Goal: Task Accomplishment & Management: Use online tool/utility

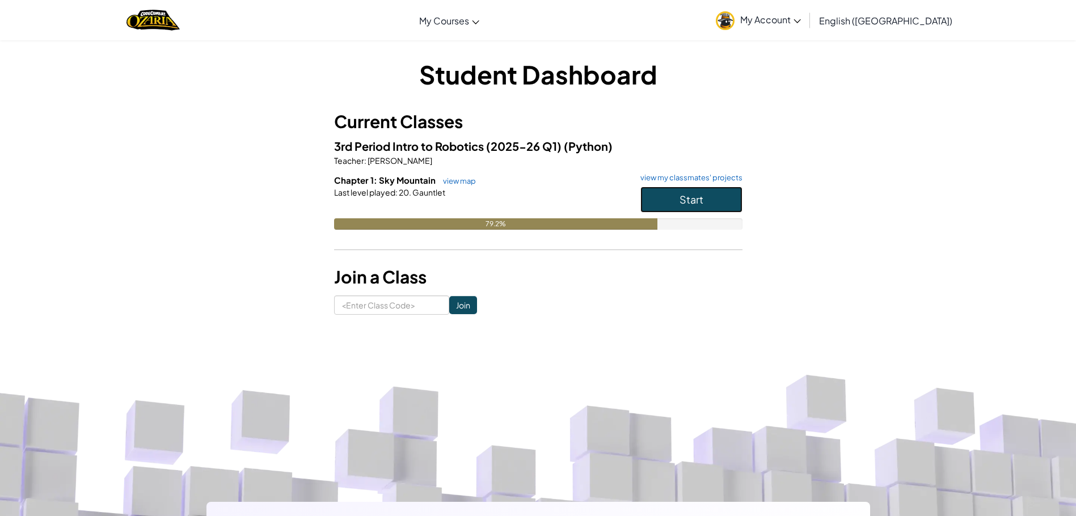
click at [722, 199] on button "Start" at bounding box center [692, 200] width 102 height 26
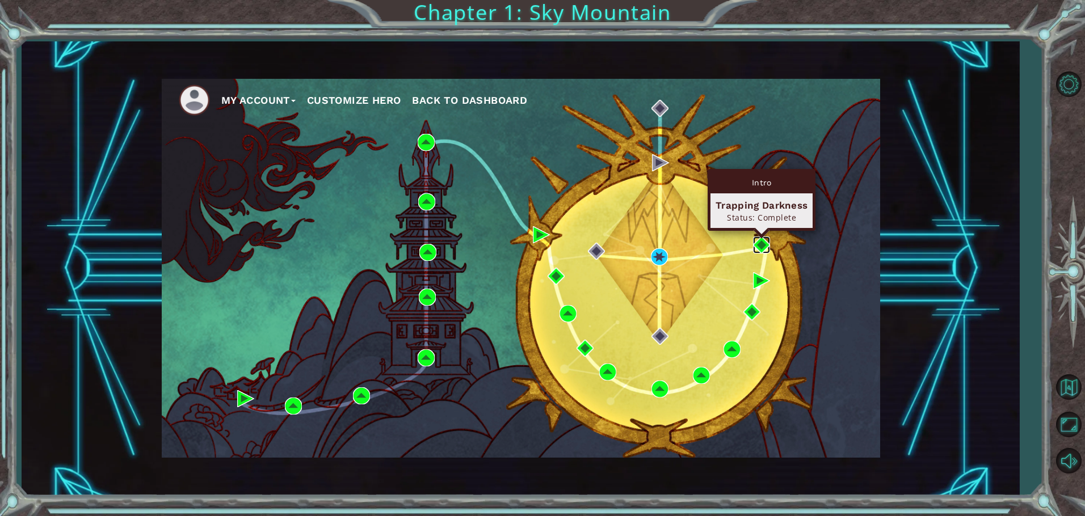
click at [761, 248] on img at bounding box center [761, 245] width 17 height 17
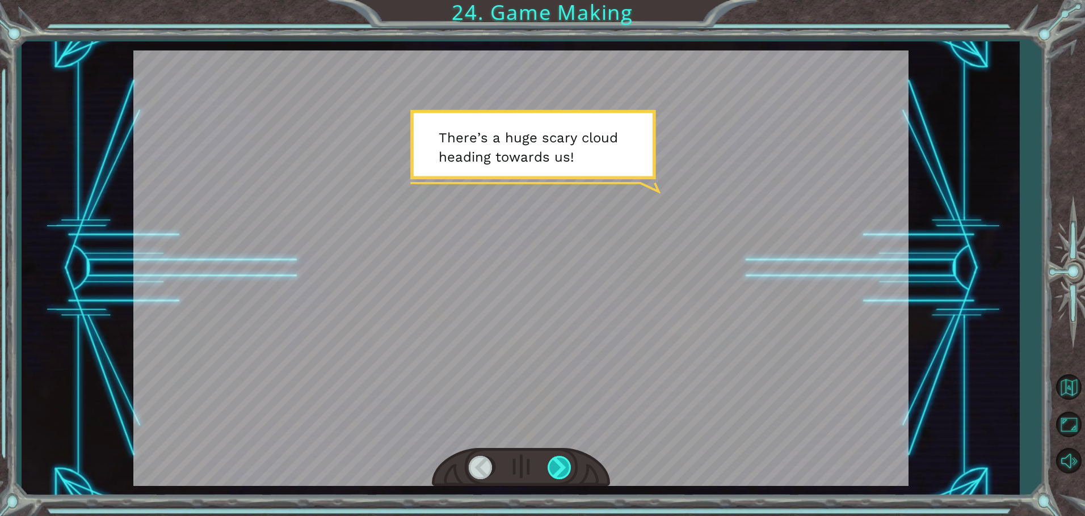
drag, startPoint x: 552, startPoint y: 479, endPoint x: 559, endPoint y: 475, distance: 8.1
click at [559, 477] on div at bounding box center [561, 467] width 26 height 23
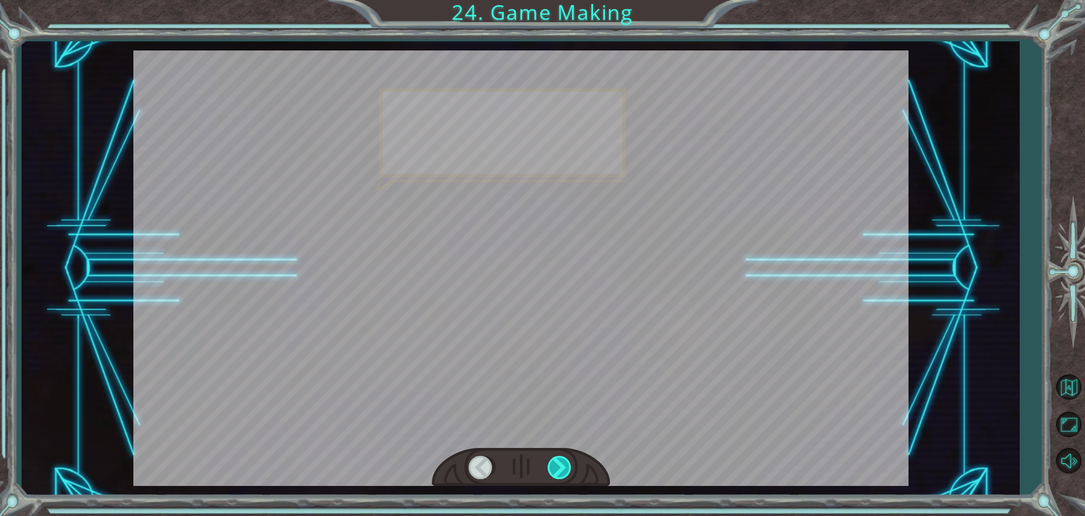
click at [561, 469] on div at bounding box center [561, 467] width 26 height 23
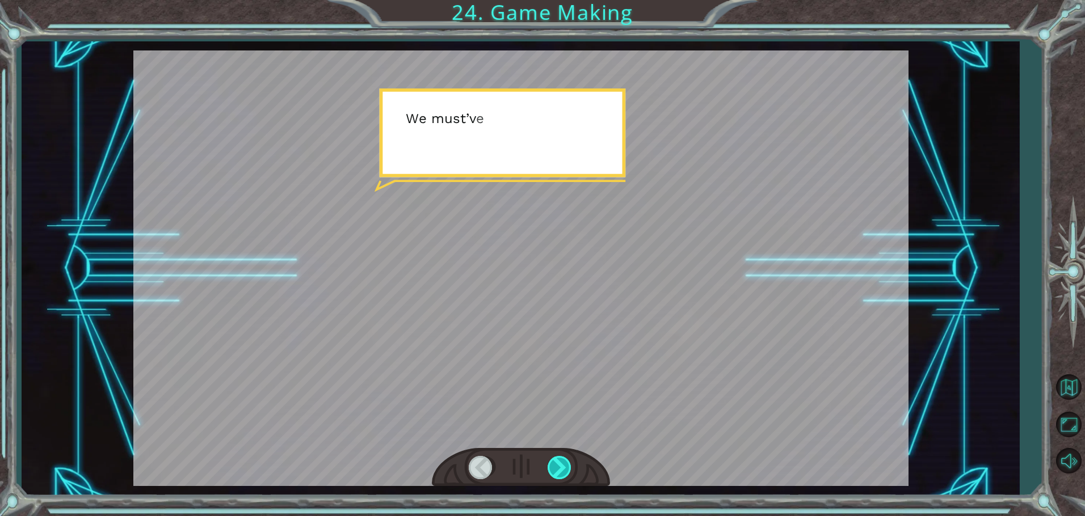
click at [561, 467] on div at bounding box center [561, 467] width 26 height 23
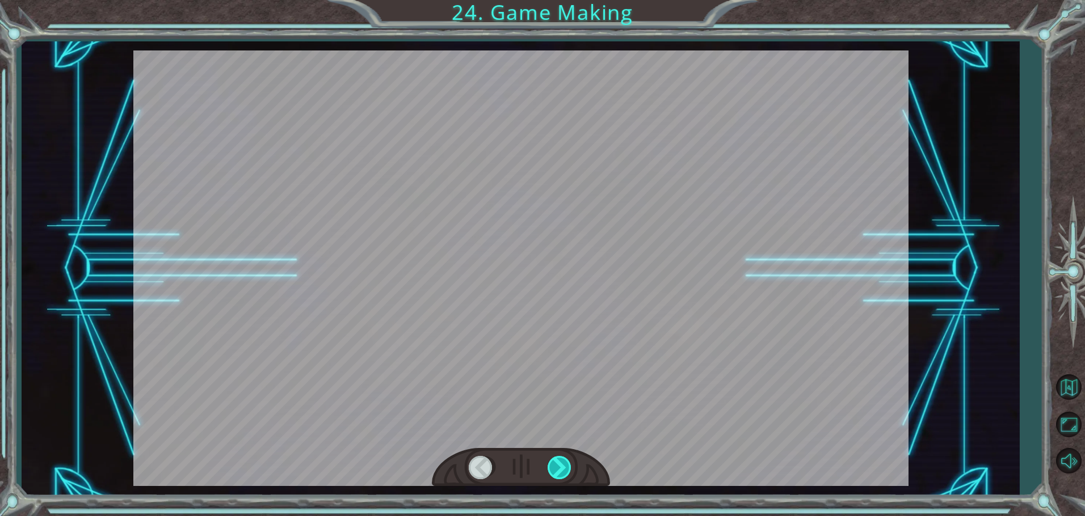
click at [561, 466] on div at bounding box center [561, 467] width 26 height 23
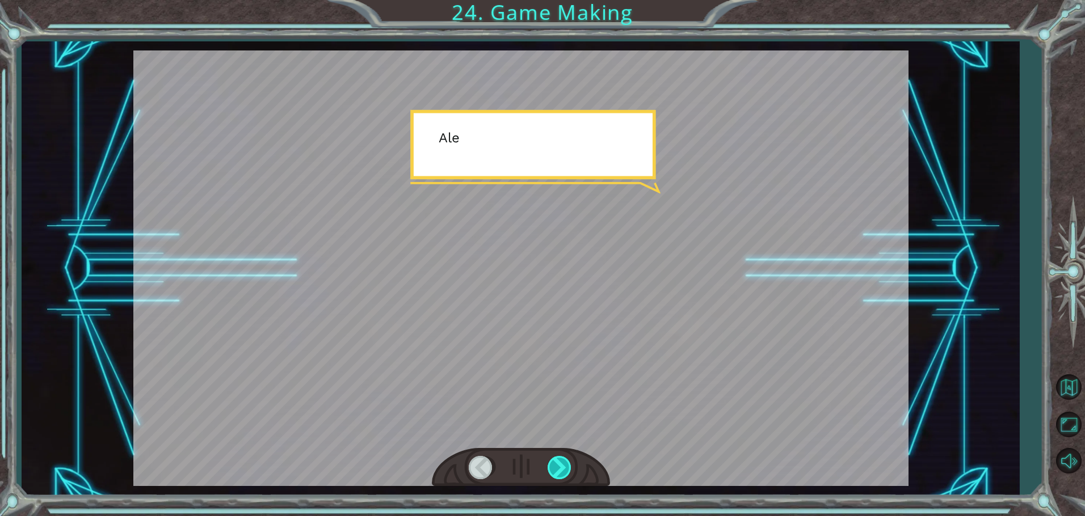
click at [561, 466] on div at bounding box center [561, 467] width 26 height 23
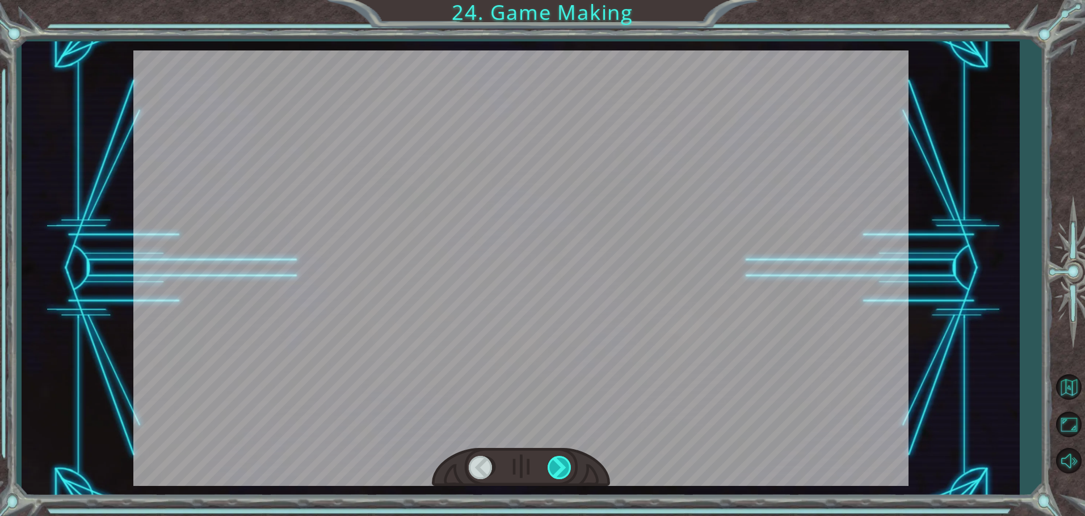
click at [561, 466] on div at bounding box center [561, 467] width 26 height 23
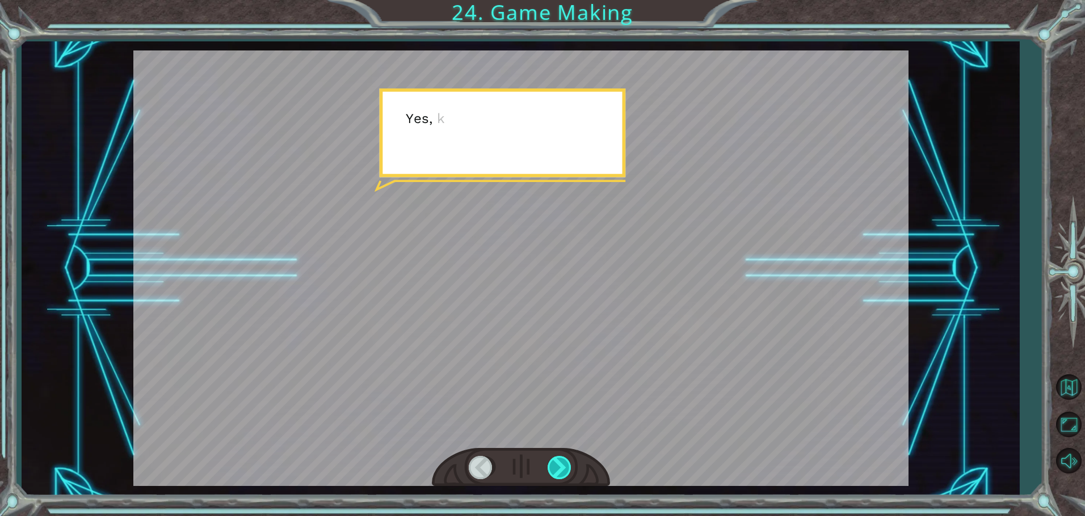
click at [561, 466] on div at bounding box center [561, 467] width 26 height 23
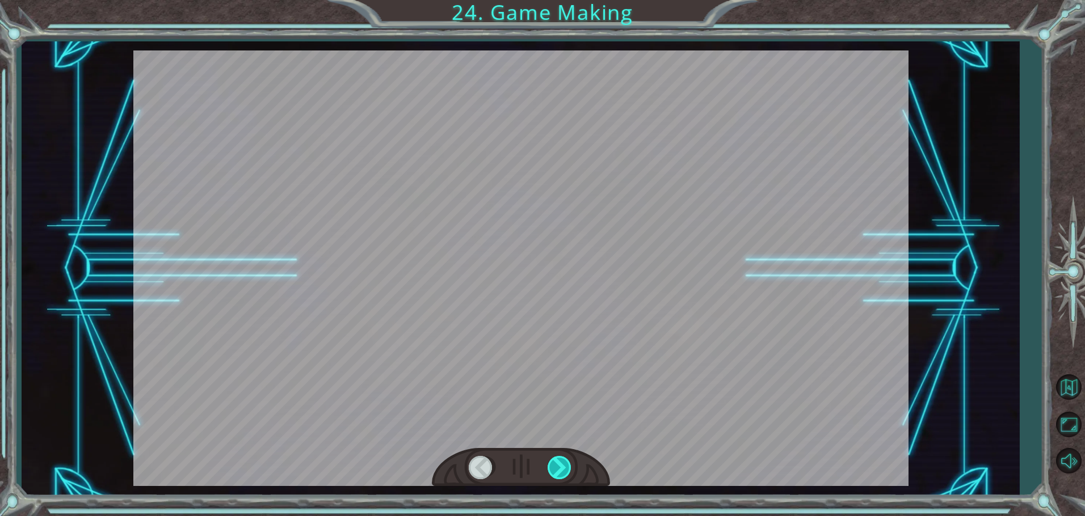
click at [559, 458] on div at bounding box center [561, 467] width 26 height 23
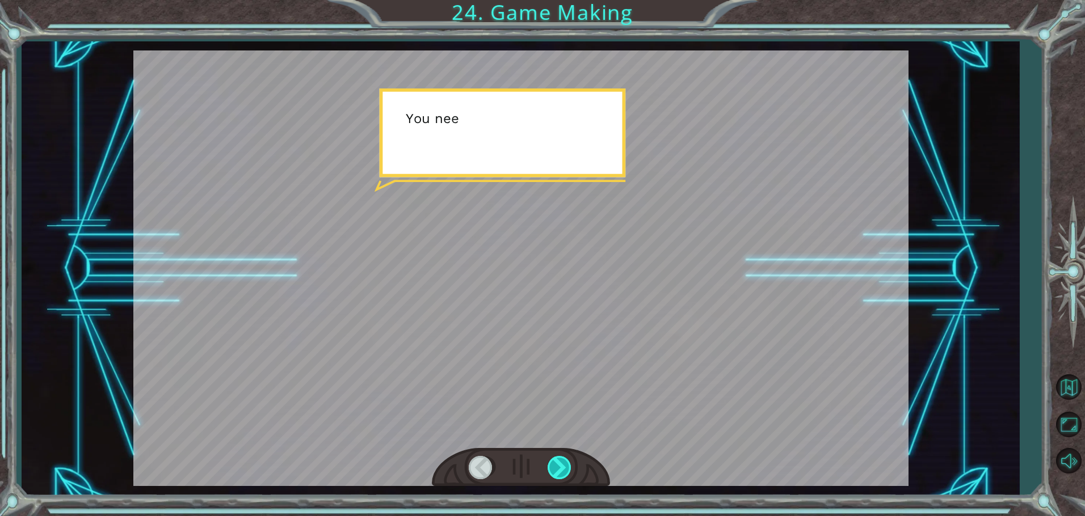
click at [559, 458] on div at bounding box center [561, 467] width 26 height 23
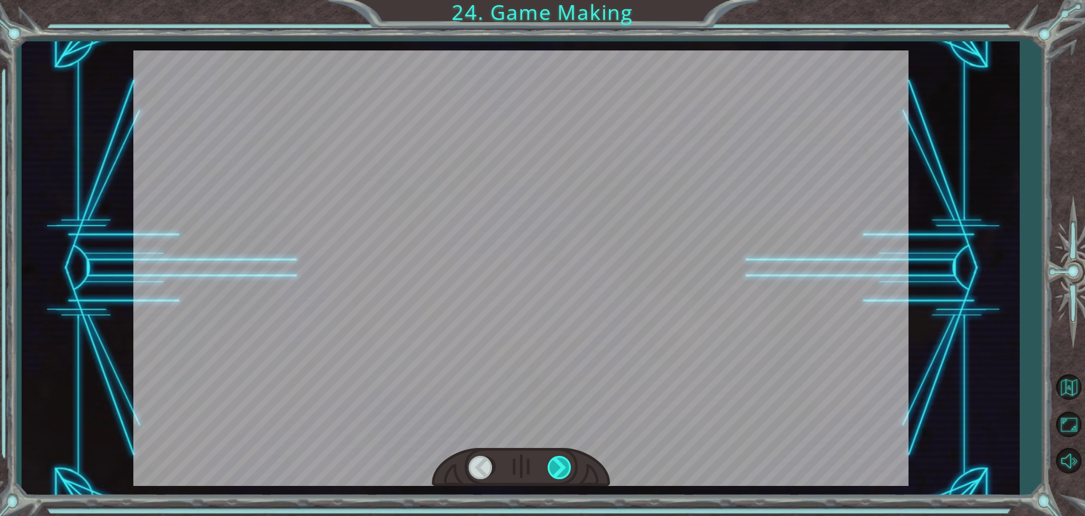
click at [559, 458] on div at bounding box center [561, 467] width 26 height 23
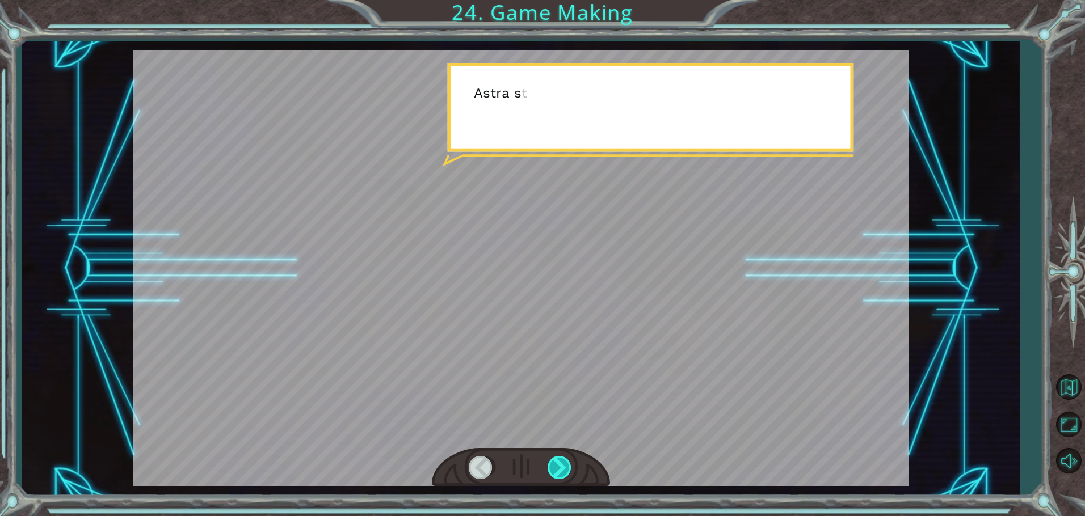
click at [559, 458] on div at bounding box center [561, 467] width 26 height 23
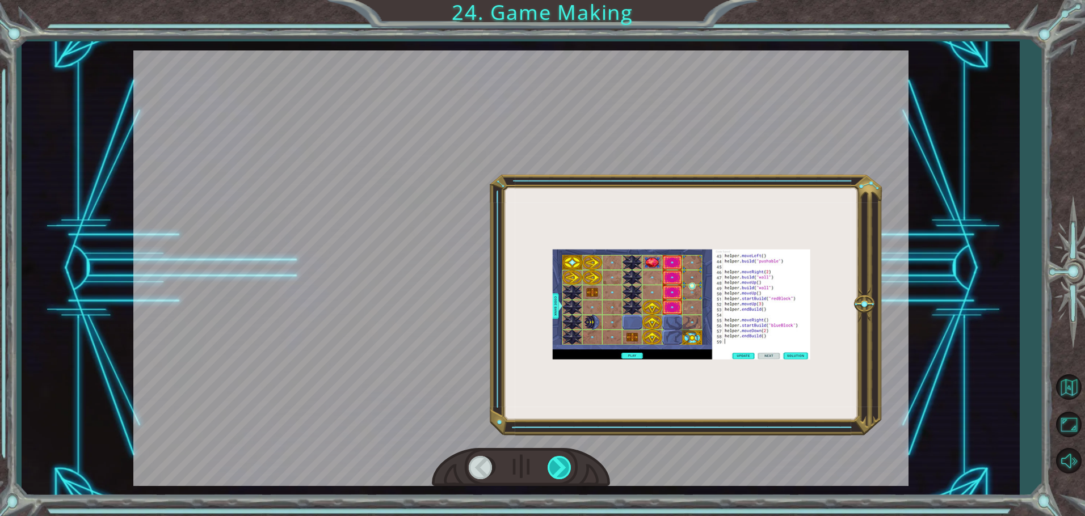
click at [558, 458] on div at bounding box center [561, 467] width 26 height 23
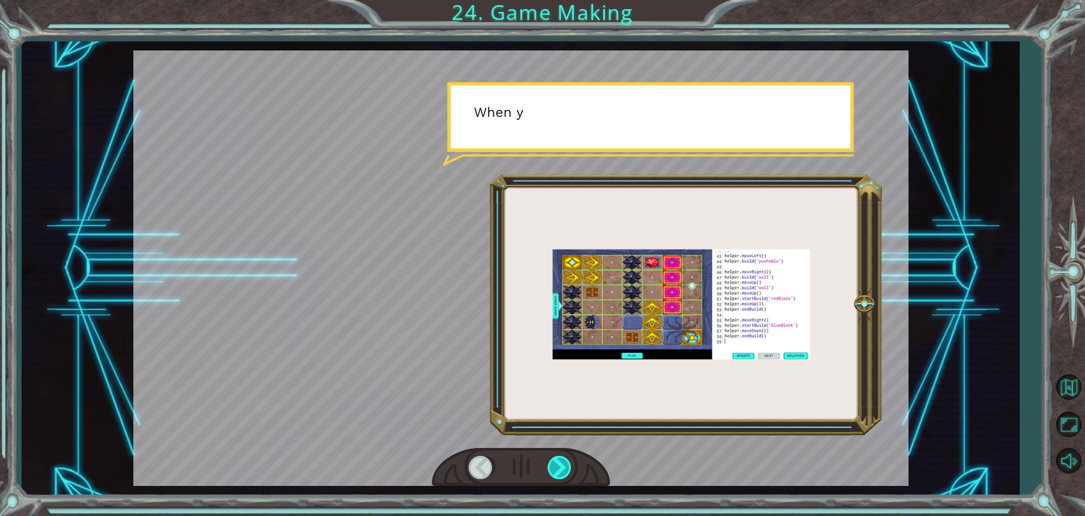
click at [555, 459] on div at bounding box center [561, 467] width 26 height 23
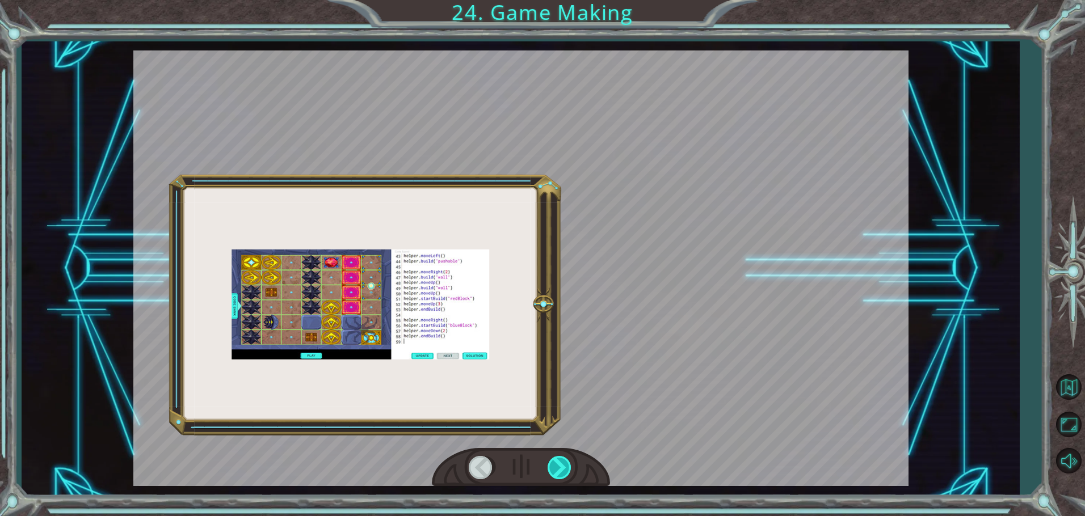
click at [554, 460] on div at bounding box center [561, 467] width 26 height 23
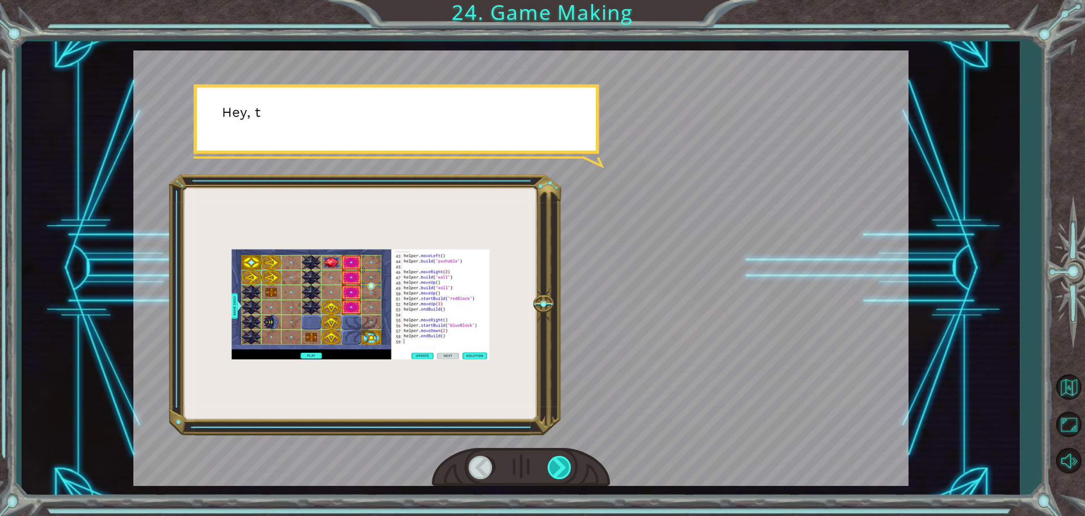
click at [554, 460] on div at bounding box center [561, 467] width 26 height 23
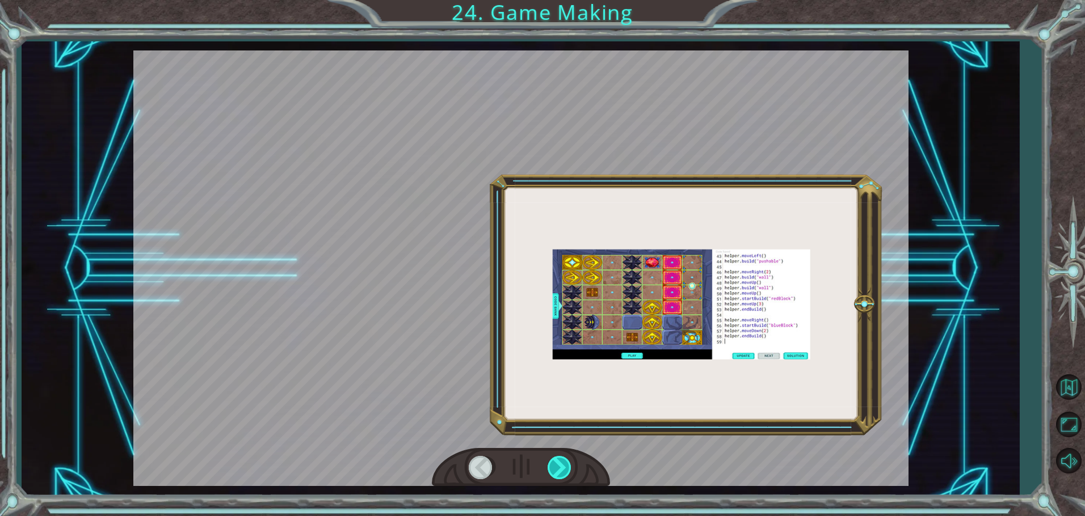
click at [554, 460] on div at bounding box center [561, 467] width 26 height 23
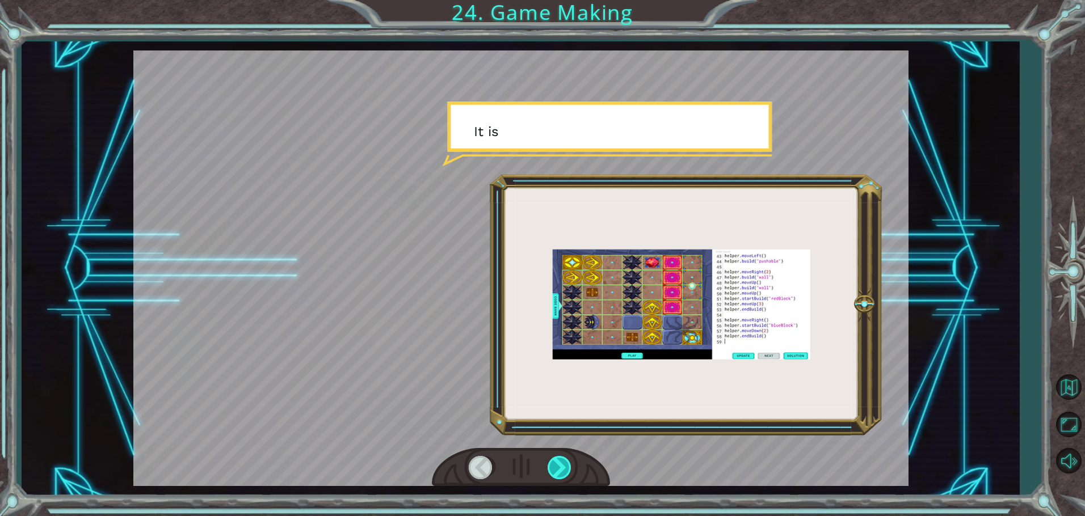
click at [554, 460] on div at bounding box center [561, 467] width 26 height 23
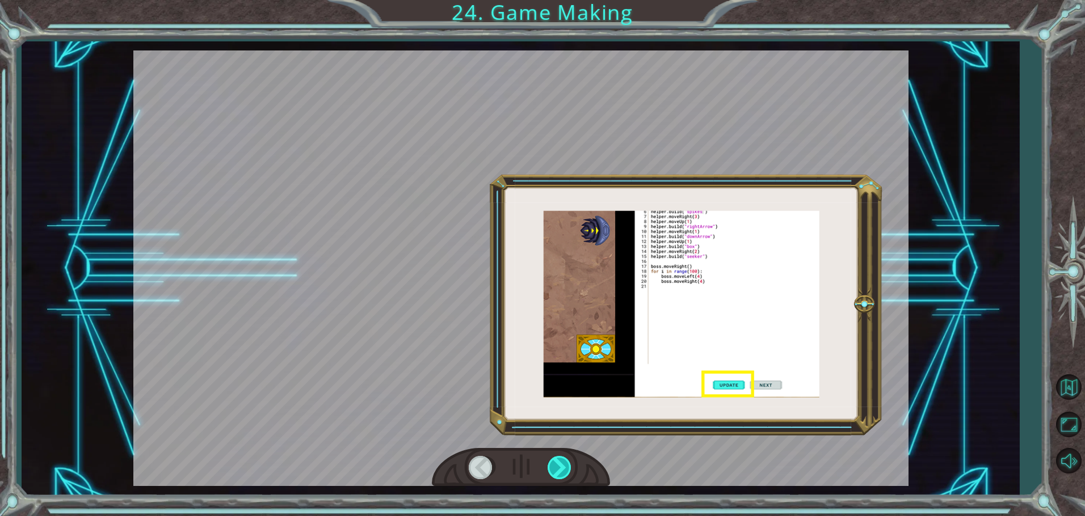
click at [554, 460] on div at bounding box center [561, 467] width 26 height 23
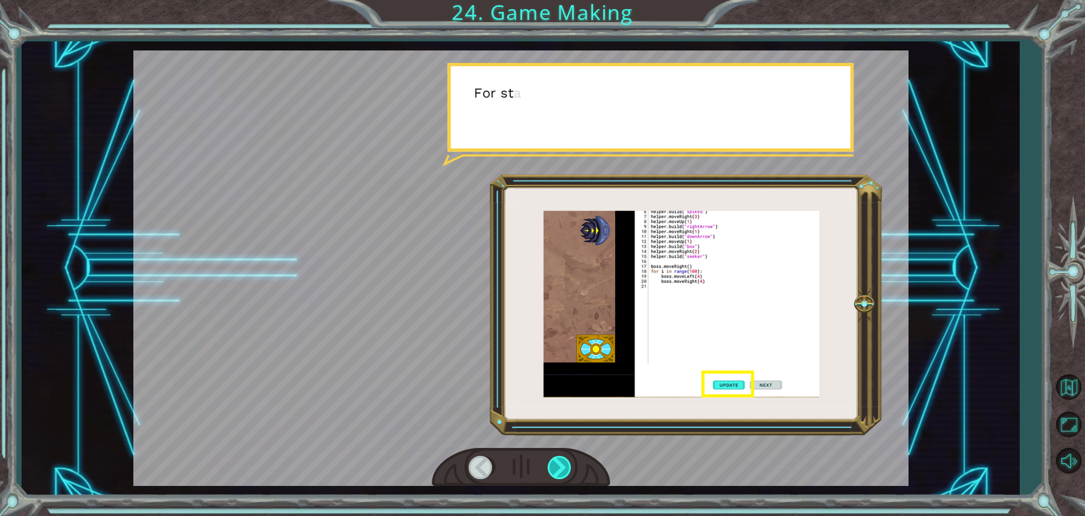
click at [554, 460] on div at bounding box center [561, 467] width 26 height 23
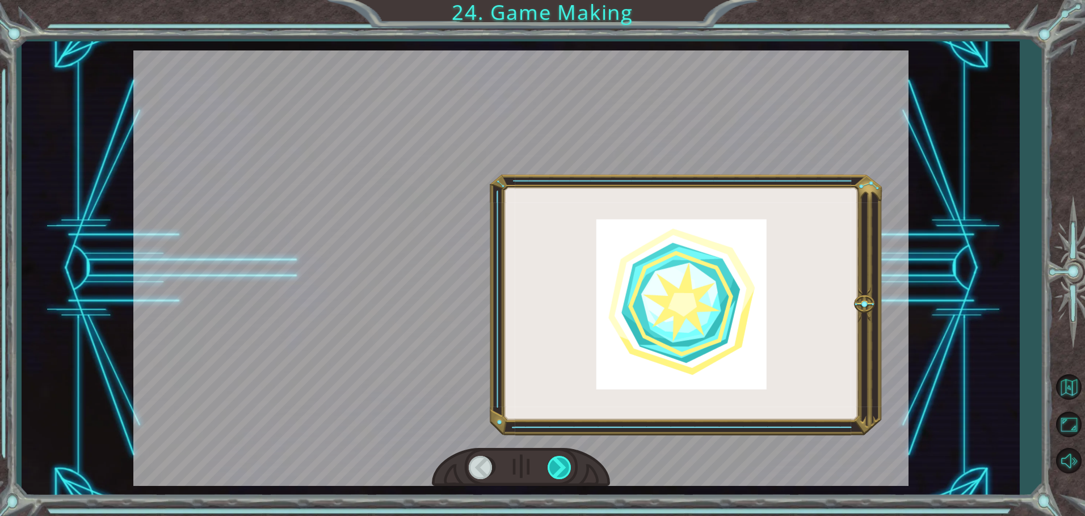
click at [554, 460] on div at bounding box center [561, 467] width 26 height 23
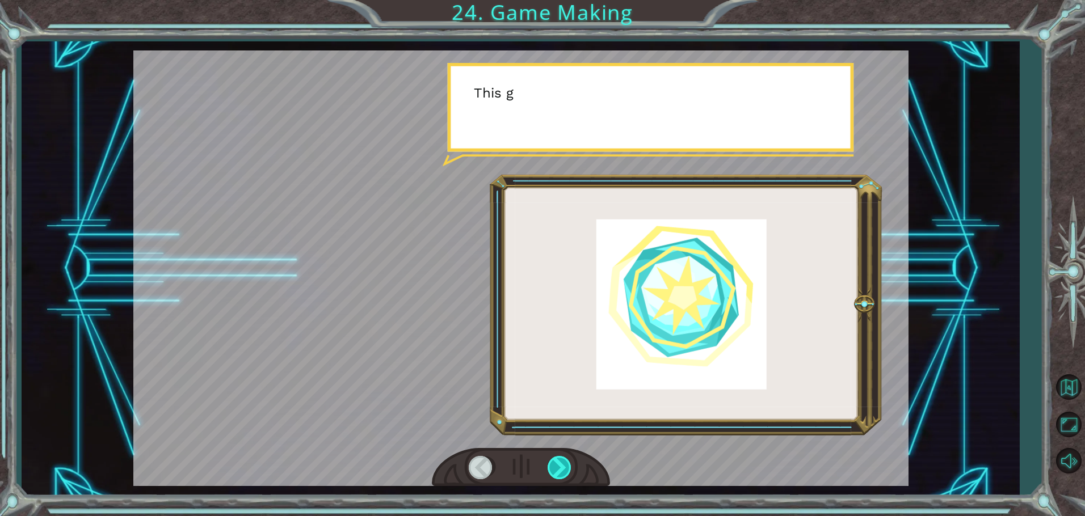
click at [554, 460] on div at bounding box center [561, 467] width 26 height 23
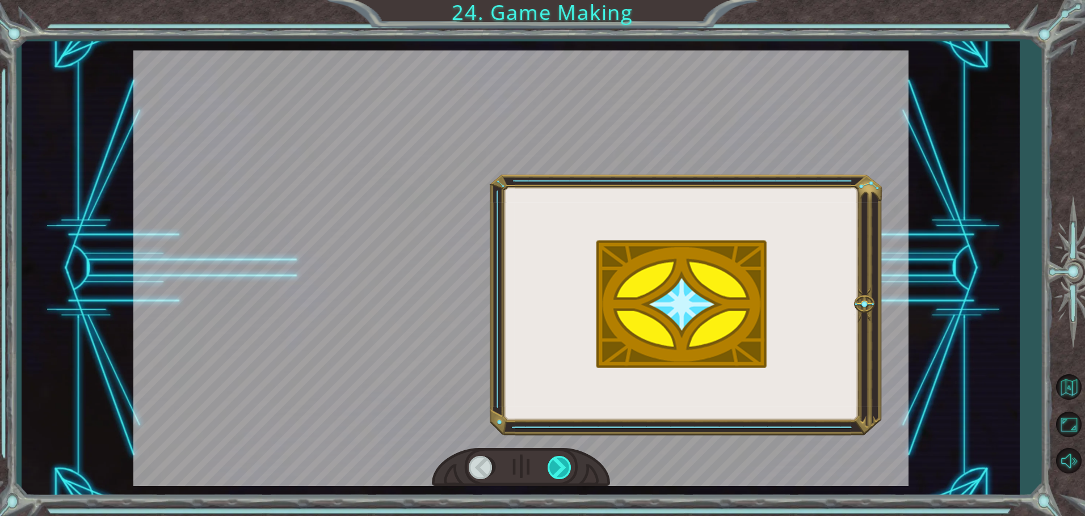
click at [554, 460] on div at bounding box center [561, 467] width 26 height 23
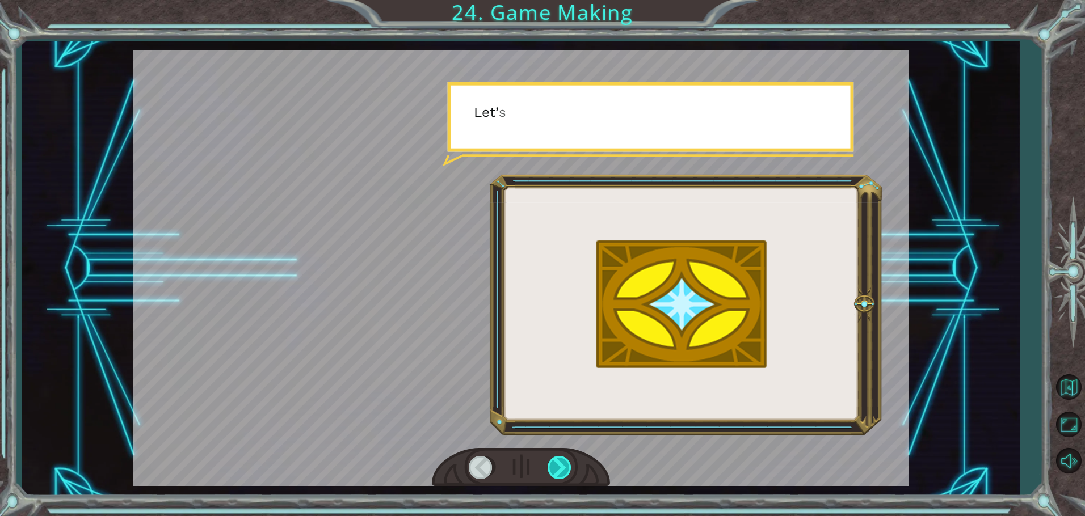
click at [554, 460] on div at bounding box center [561, 467] width 26 height 23
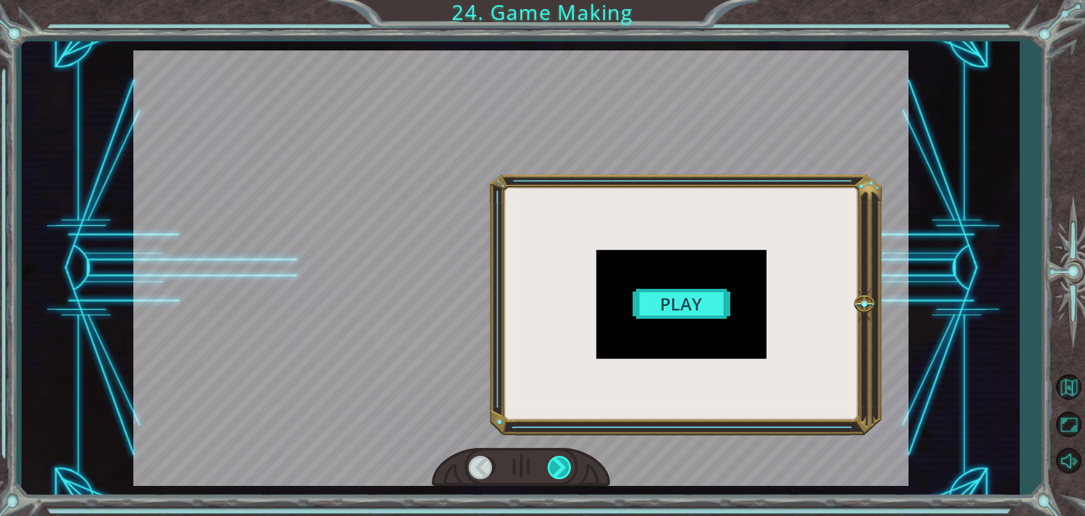
click at [554, 460] on div at bounding box center [561, 467] width 26 height 23
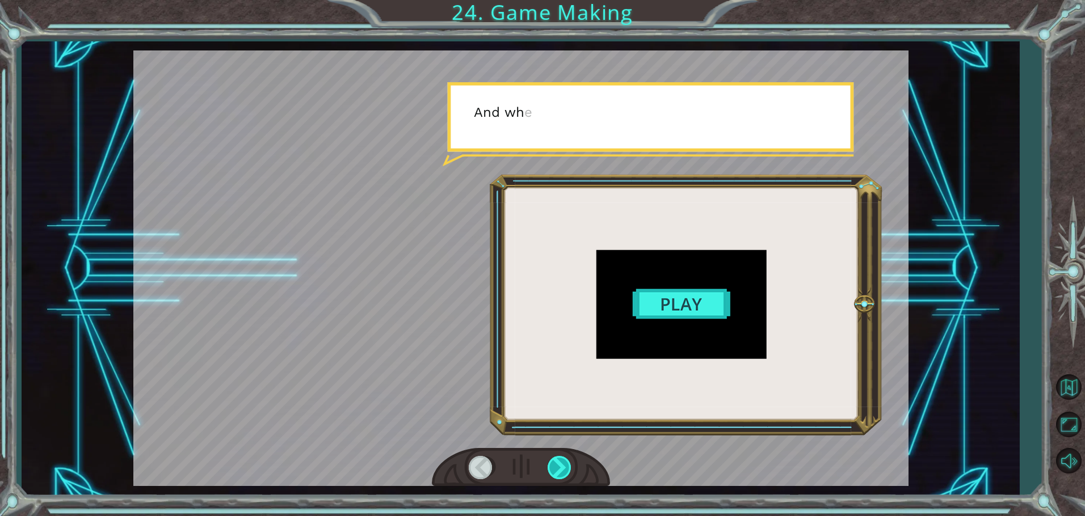
click at [554, 460] on div at bounding box center [561, 467] width 26 height 23
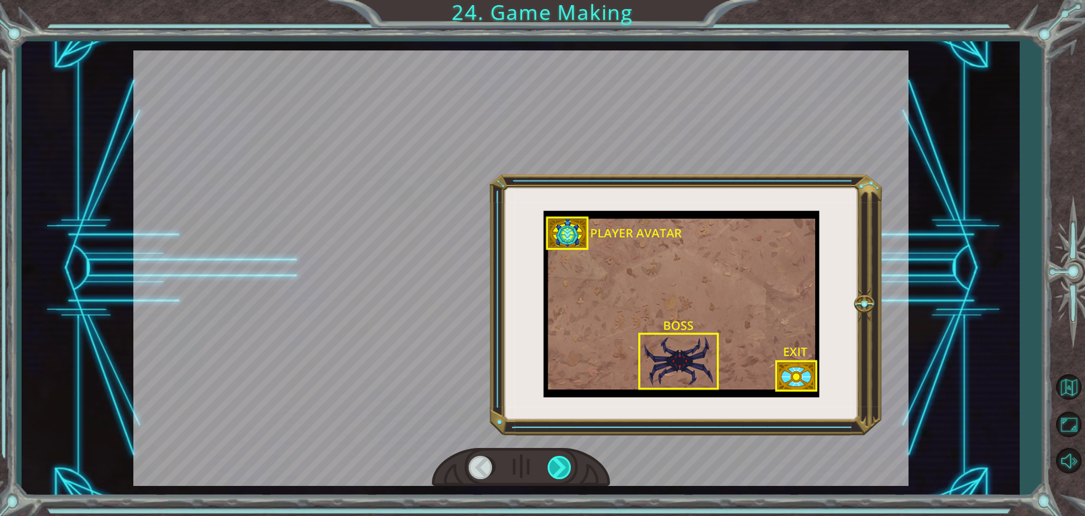
click at [554, 460] on div at bounding box center [561, 467] width 26 height 23
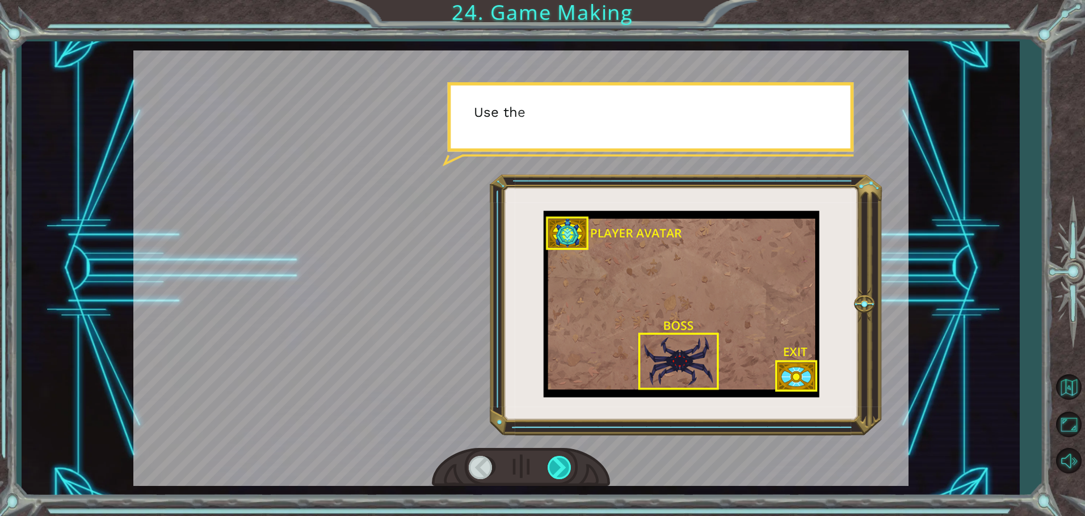
click at [554, 460] on div at bounding box center [561, 467] width 26 height 23
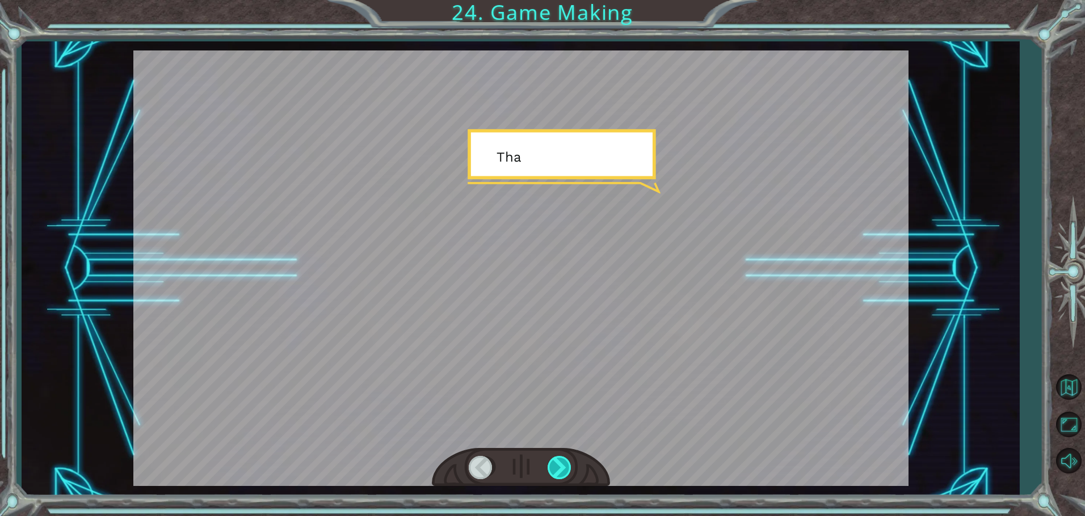
click at [554, 460] on div at bounding box center [561, 467] width 26 height 23
click at [559, 456] on div at bounding box center [561, 467] width 26 height 23
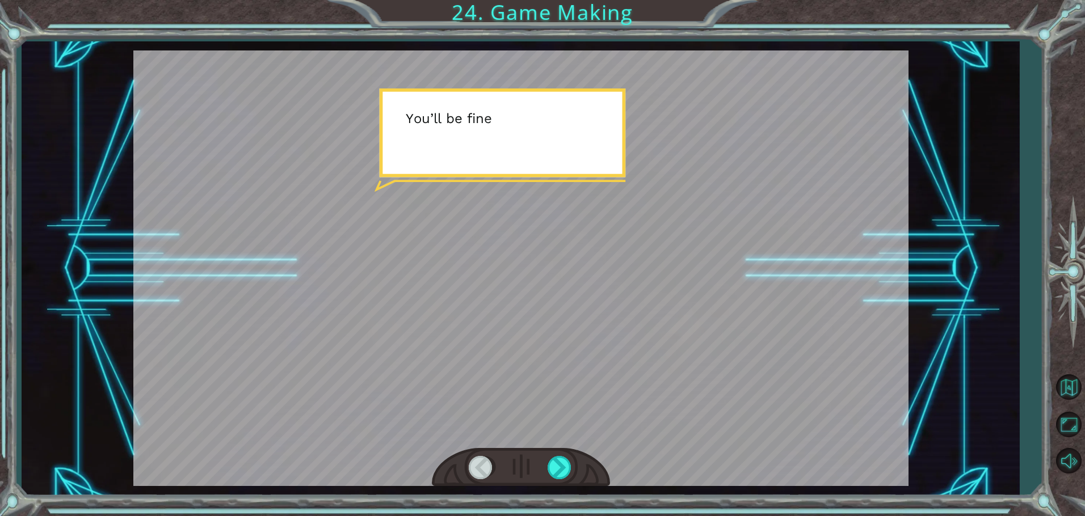
click at [531, 490] on div "T h e r e ’ s a h u g e s c a r y c l o u d h e a d i n g t o w a r d s u s ! W…" at bounding box center [521, 268] width 998 height 454
click at [557, 476] on div at bounding box center [561, 467] width 26 height 23
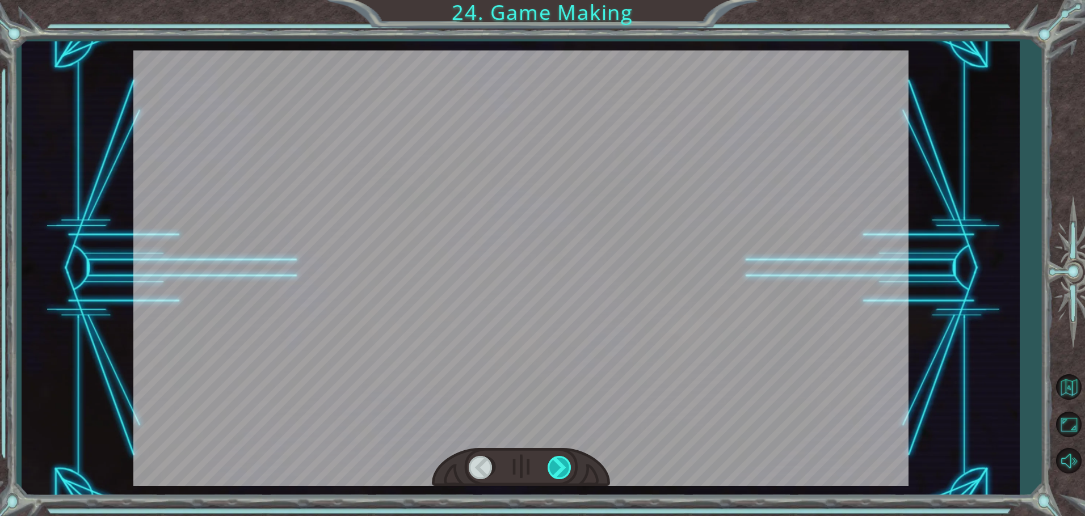
click at [557, 476] on div at bounding box center [561, 467] width 26 height 23
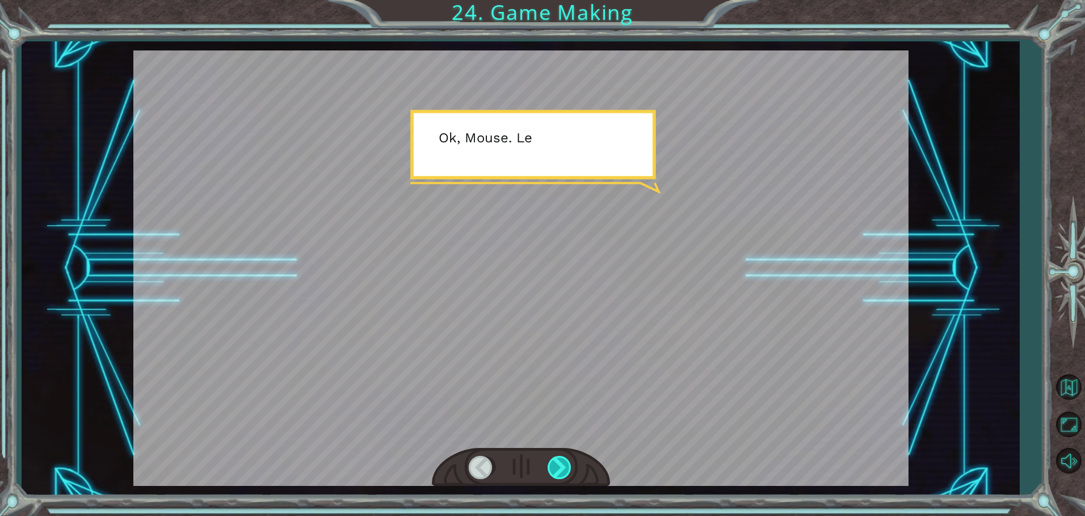
click at [560, 465] on div at bounding box center [561, 467] width 26 height 23
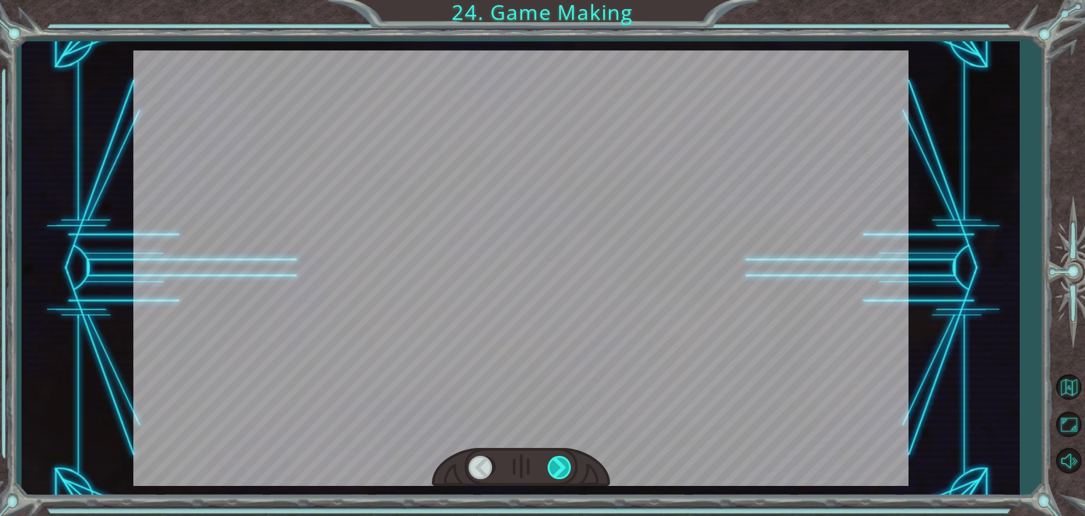
click at [559, 465] on div at bounding box center [561, 467] width 26 height 23
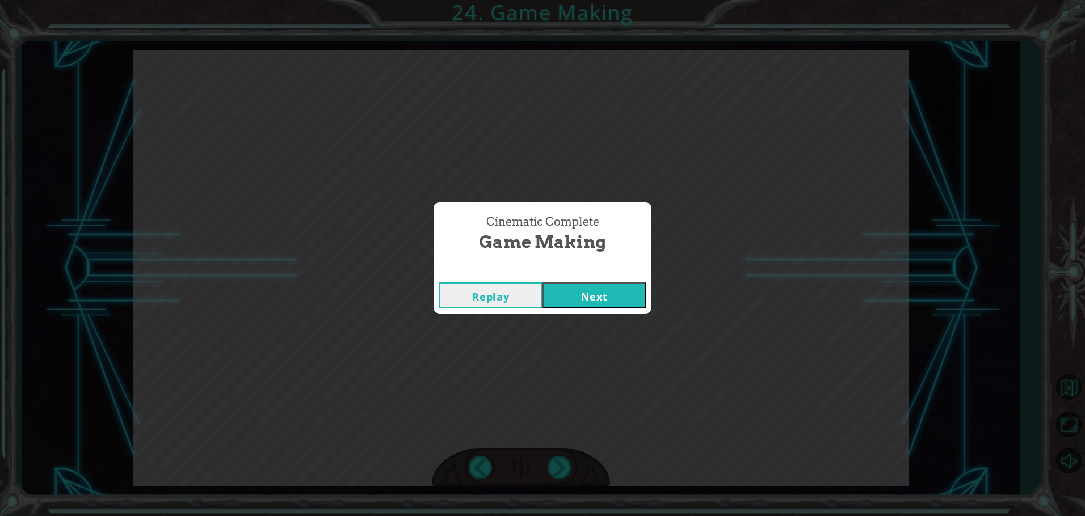
click at [573, 305] on button "Next" at bounding box center [593, 296] width 103 height 26
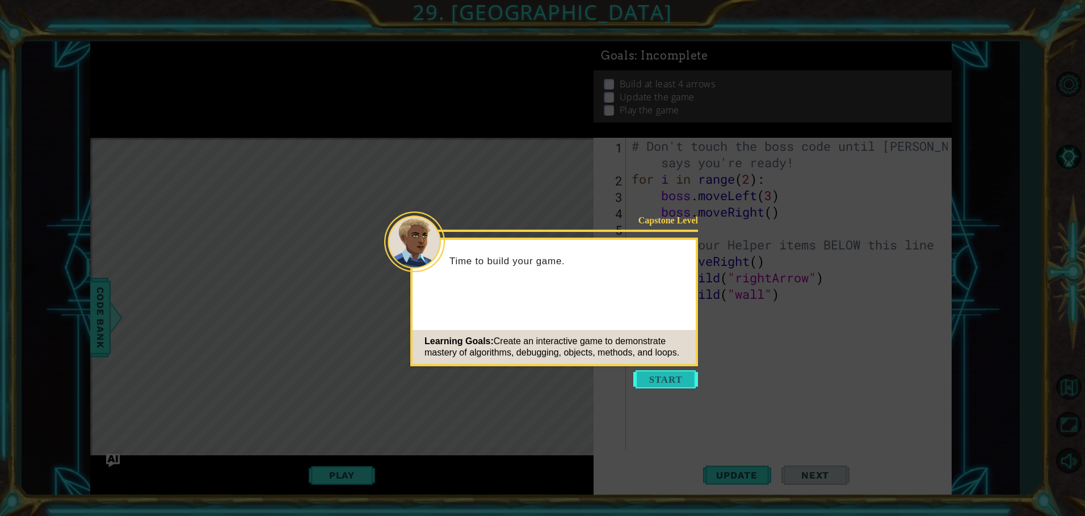
click at [640, 375] on button "Start" at bounding box center [665, 379] width 65 height 18
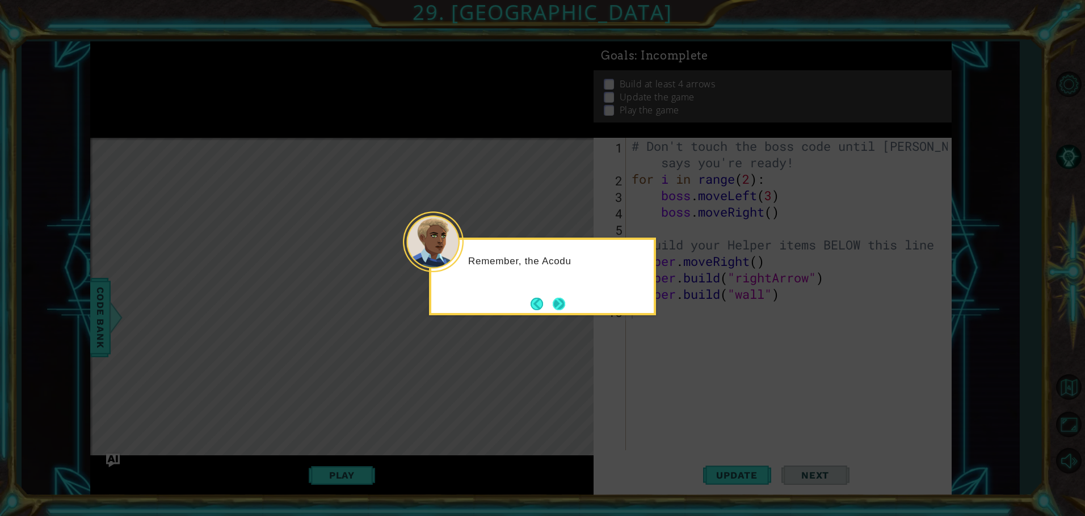
click at [557, 305] on button "Next" at bounding box center [559, 304] width 12 height 12
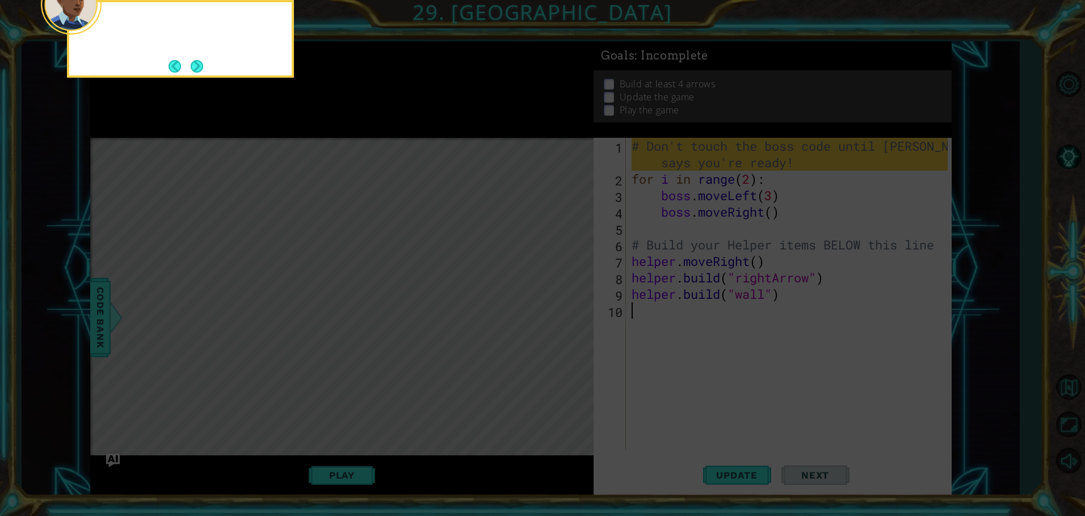
click at [557, 305] on icon at bounding box center [542, 77] width 1085 height 878
click at [196, 64] on button "Next" at bounding box center [197, 66] width 12 height 12
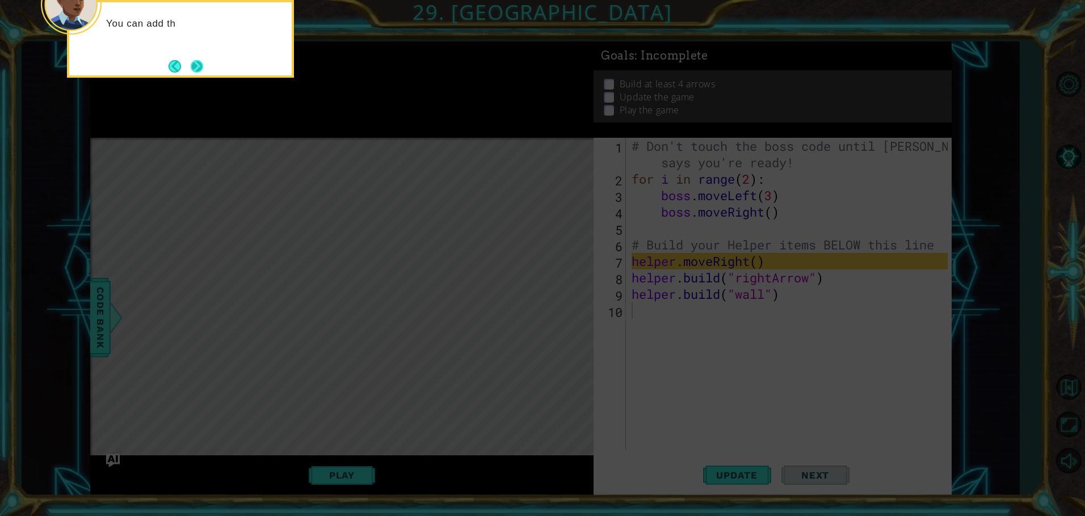
click at [197, 66] on button "Next" at bounding box center [197, 66] width 12 height 12
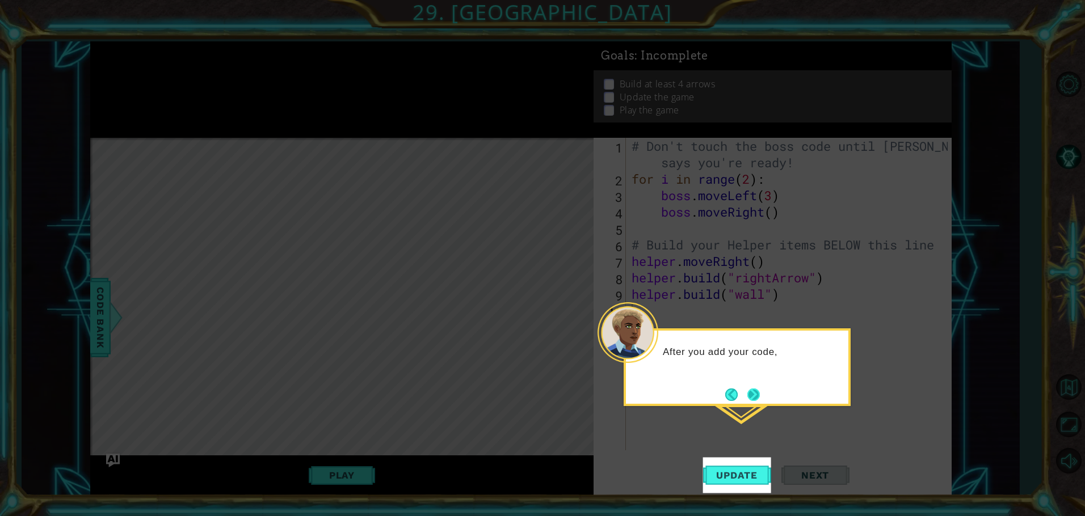
click at [749, 398] on button "Next" at bounding box center [753, 395] width 12 height 12
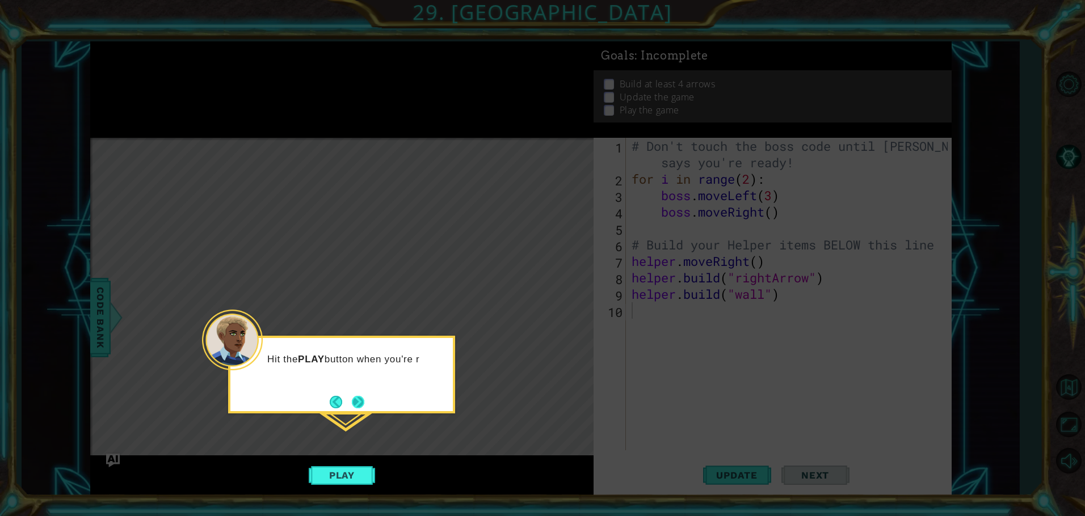
click at [358, 401] on button "Next" at bounding box center [358, 402] width 12 height 12
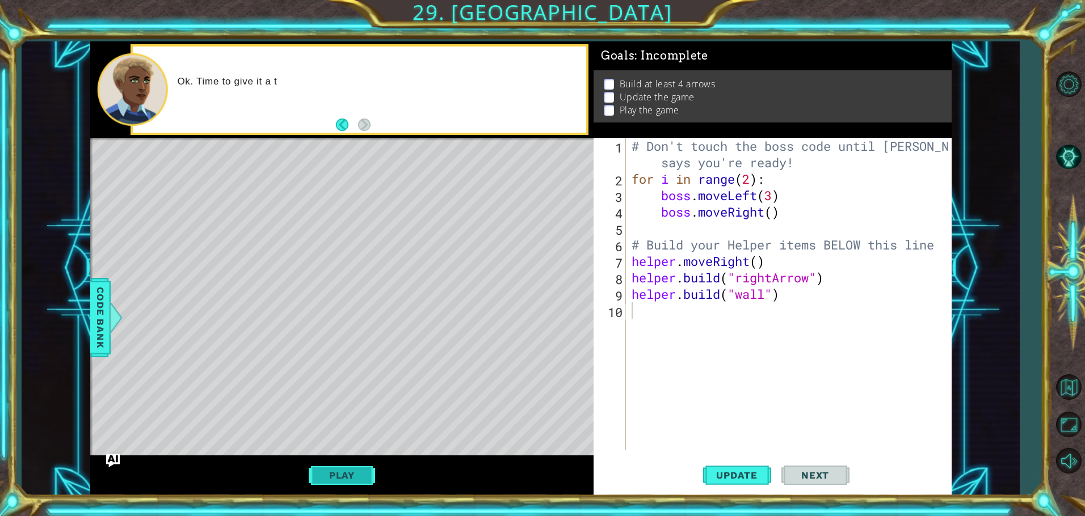
click at [340, 478] on button "Play" at bounding box center [342, 476] width 66 height 22
click at [336, 481] on button "Play" at bounding box center [342, 476] width 66 height 22
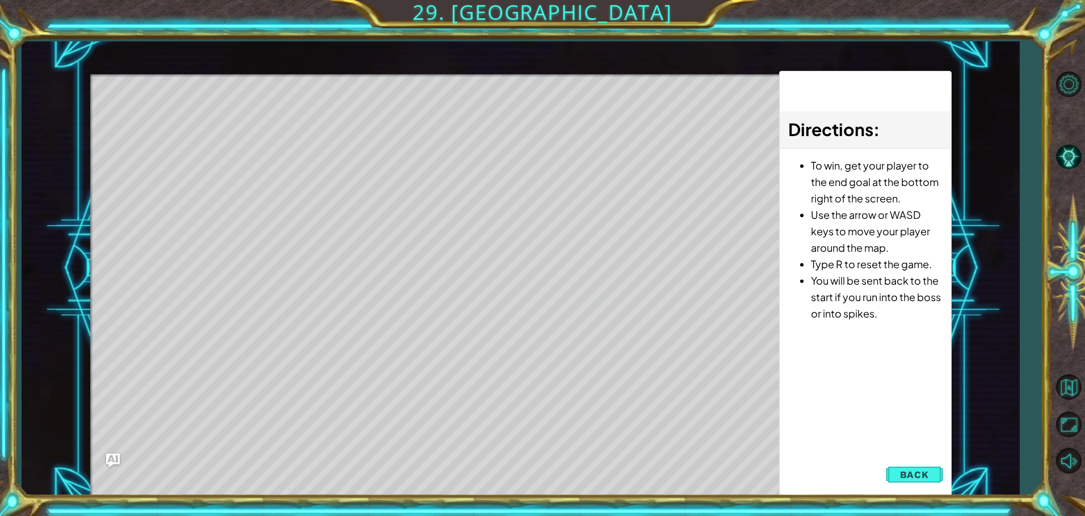
drag, startPoint x: 191, startPoint y: 136, endPoint x: 276, endPoint y: 142, distance: 85.9
click at [276, 142] on div "Level Map" at bounding box center [352, 241] width 524 height 334
drag, startPoint x: 241, startPoint y: 140, endPoint x: 288, endPoint y: 146, distance: 46.9
click at [264, 146] on div "Level Map" at bounding box center [352, 241] width 524 height 334
click at [291, 148] on div "Level Map" at bounding box center [352, 241] width 524 height 334
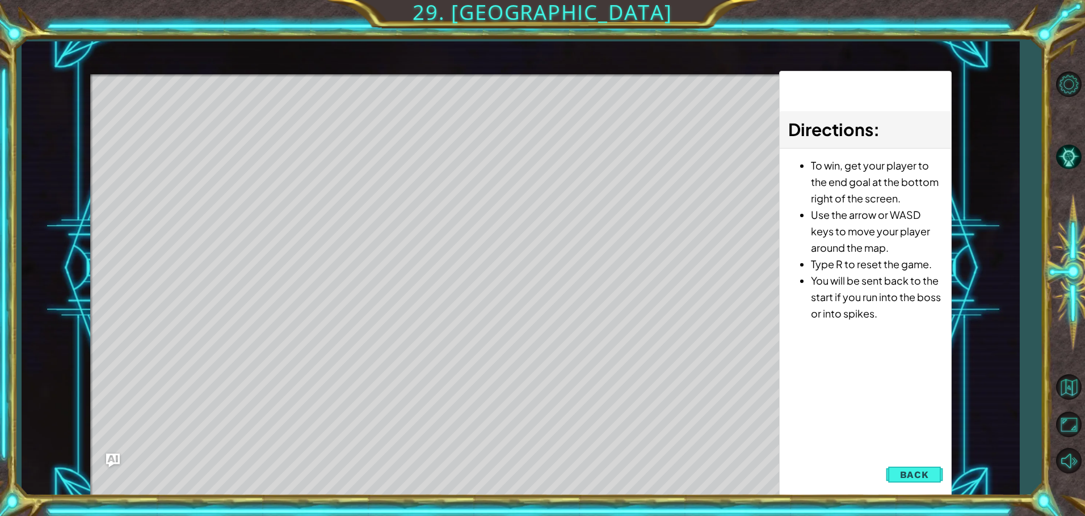
drag, startPoint x: 904, startPoint y: 266, endPoint x: 840, endPoint y: 235, distance: 71.8
click at [853, 242] on ul "To win, get your player to the end goal at the bottom right of the screen. Use …" at bounding box center [865, 239] width 154 height 165
click at [828, 164] on li "To win, get your player to the end goal at the bottom right of the screen." at bounding box center [877, 181] width 132 height 49
click at [265, 139] on div "Level Map" at bounding box center [352, 241] width 524 height 334
drag, startPoint x: 105, startPoint y: 184, endPoint x: 113, endPoint y: 184, distance: 7.9
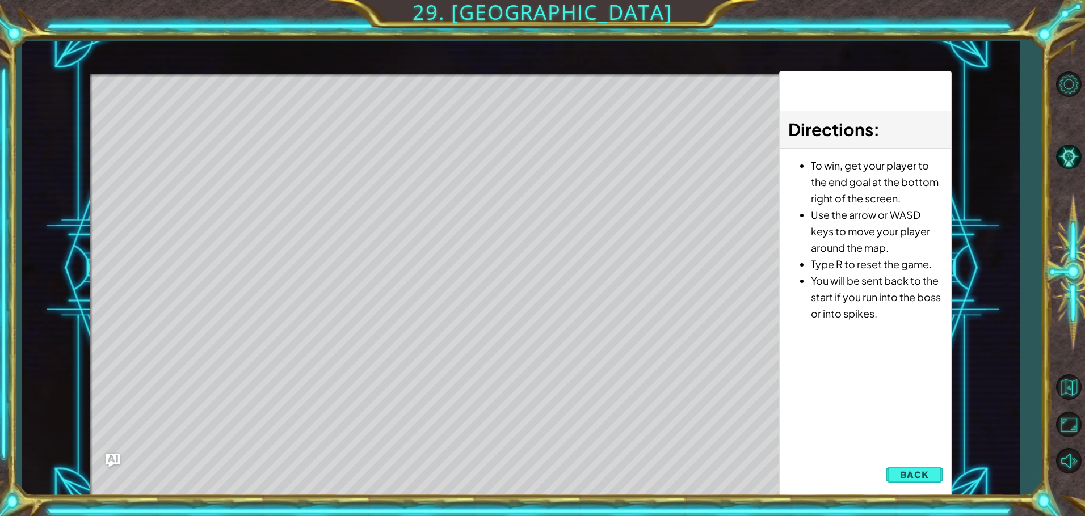
click at [109, 184] on div "Level Map" at bounding box center [352, 241] width 524 height 334
drag, startPoint x: 220, startPoint y: 203, endPoint x: 557, endPoint y: 212, distance: 337.1
click at [342, 212] on div "Level Map" at bounding box center [352, 241] width 524 height 334
click at [914, 475] on span "Back" at bounding box center [914, 474] width 29 height 11
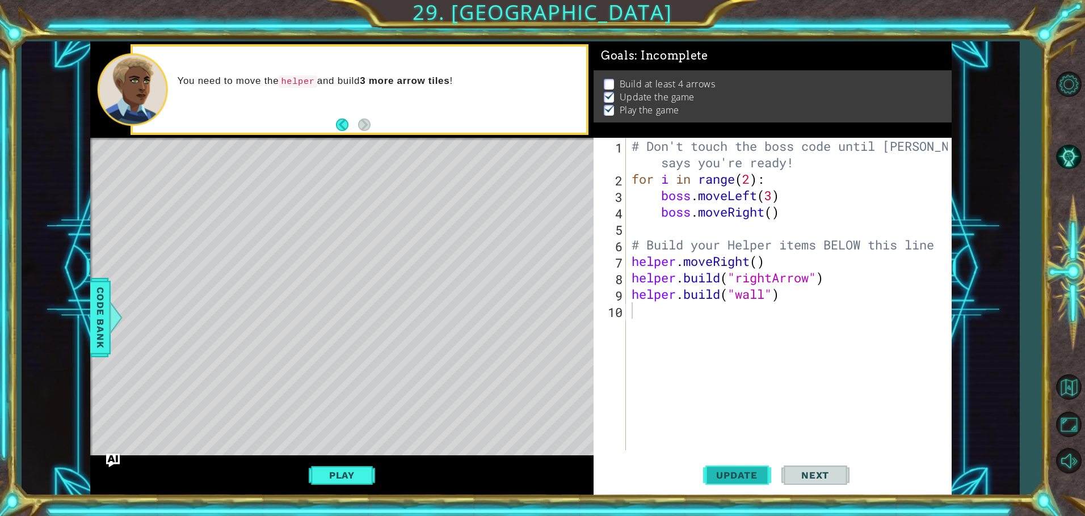
click at [746, 479] on span "Update" at bounding box center [737, 475] width 64 height 11
click at [365, 473] on button "Play" at bounding box center [342, 476] width 66 height 22
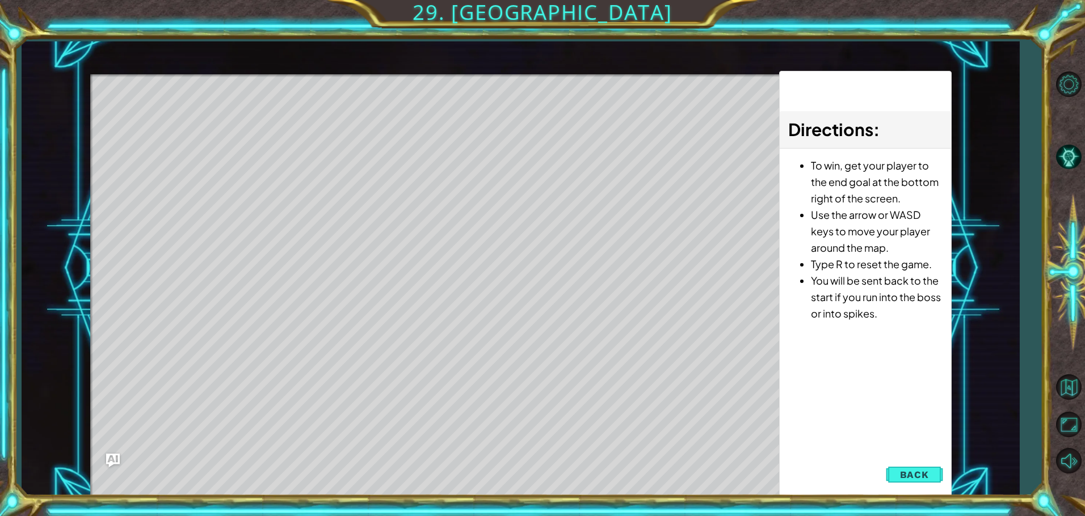
click at [192, 114] on div "Level Map" at bounding box center [352, 241] width 524 height 334
drag, startPoint x: 174, startPoint y: 121, endPoint x: 262, endPoint y: 129, distance: 87.7
click at [262, 129] on div "Level Map" at bounding box center [352, 241] width 524 height 334
click at [255, 130] on div "Level Map" at bounding box center [352, 241] width 524 height 334
drag, startPoint x: 272, startPoint y: 148, endPoint x: 920, endPoint y: 387, distance: 690.0
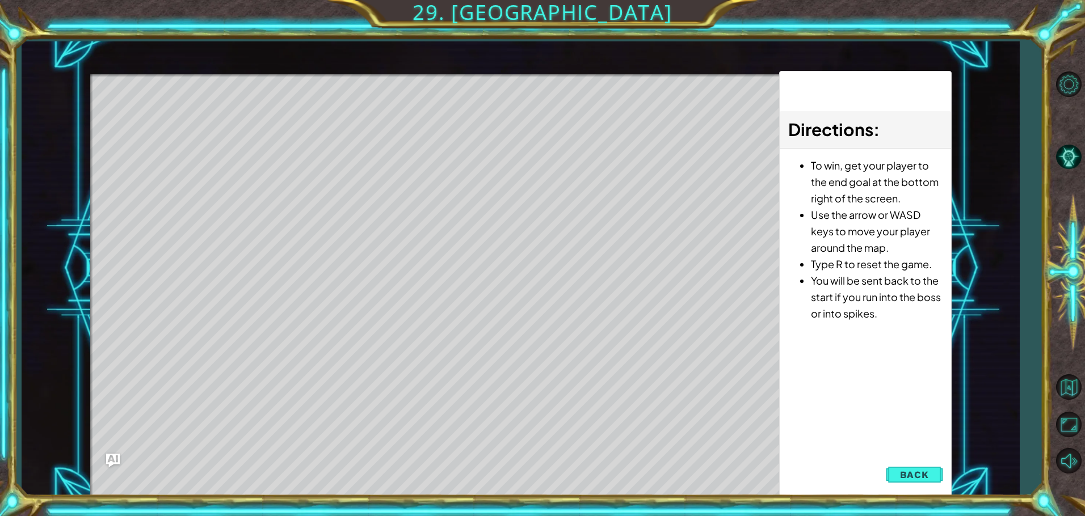
click at [386, 211] on div "Level Map" at bounding box center [352, 241] width 524 height 334
click at [913, 475] on span "Back" at bounding box center [914, 474] width 29 height 11
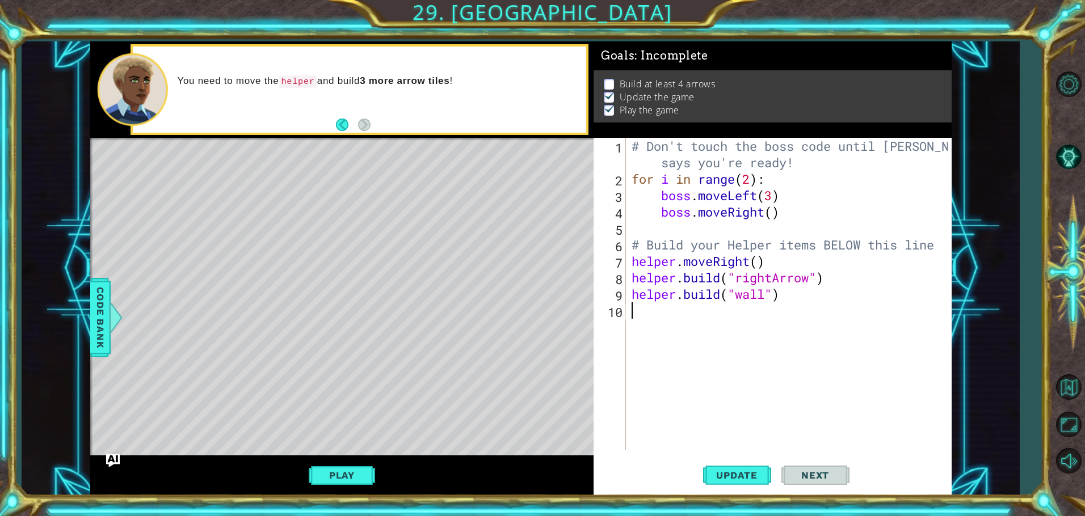
click at [633, 316] on div "# Don't touch the boss code until [PERSON_NAME] says you're ready! for i in ran…" at bounding box center [791, 319] width 324 height 362
type textarea "b"
click at [487, 380] on div "Level Map" at bounding box center [352, 305] width 524 height 334
click at [659, 316] on div "# Don't touch the boss code until [PERSON_NAME] says you're ready! for i in ran…" at bounding box center [791, 319] width 324 height 362
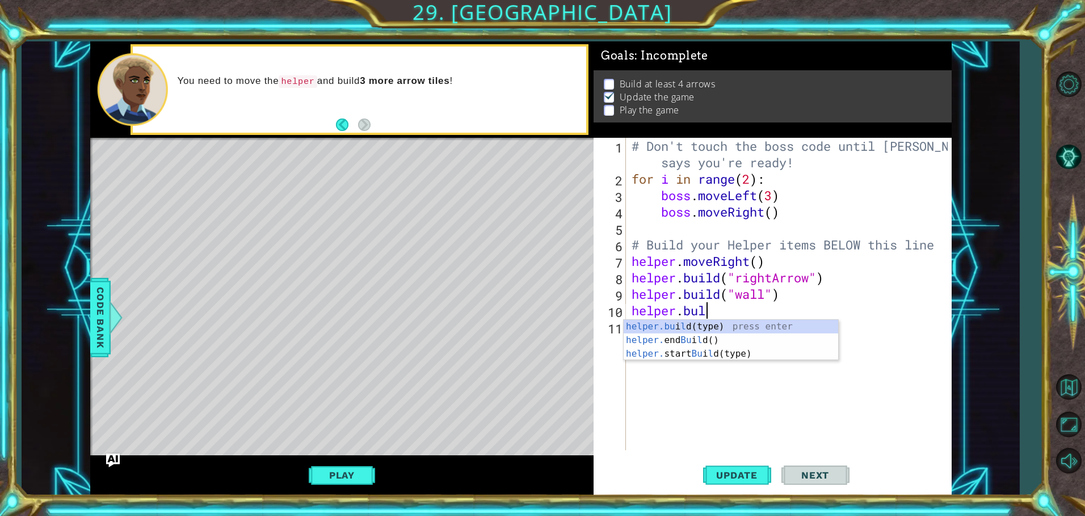
scroll to position [0, 3]
click at [726, 352] on div "helper.bu i ld (type) press enter helper. end Bu i ld () press enter helper. st…" at bounding box center [731, 354] width 214 height 68
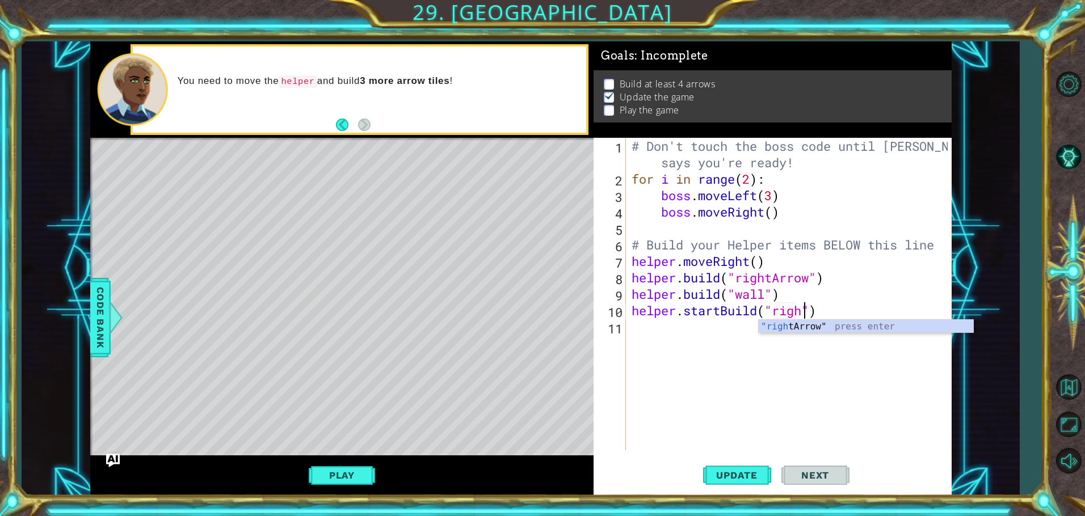
scroll to position [0, 9]
click at [802, 330] on div ""right Arrow" press enter" at bounding box center [866, 340] width 214 height 41
type textarea "helper.startBuild("rightArrow")"
click at [642, 332] on div "# Don't touch the boss code until [PERSON_NAME] says you're ready! for i in ran…" at bounding box center [791, 319] width 324 height 362
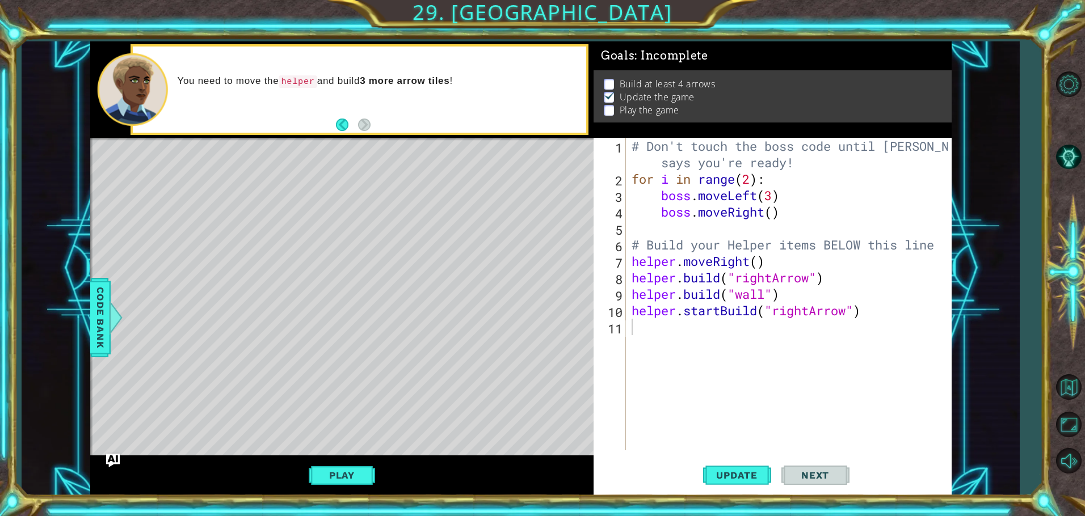
click at [687, 99] on p "Update the game" at bounding box center [657, 97] width 75 height 12
click at [334, 471] on button "Play" at bounding box center [342, 476] width 66 height 22
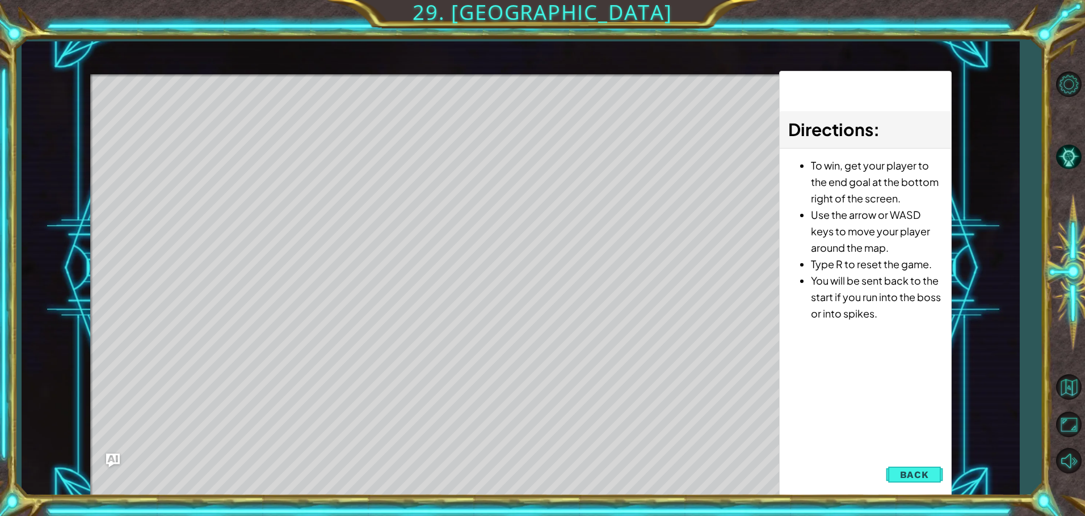
click at [257, 125] on div "Level Map" at bounding box center [352, 241] width 524 height 334
drag, startPoint x: 269, startPoint y: 125, endPoint x: 301, endPoint y: 127, distance: 32.4
click at [301, 127] on div "Level Map" at bounding box center [352, 241] width 524 height 334
drag, startPoint x: 159, startPoint y: 136, endPoint x: 167, endPoint y: 137, distance: 8.6
click at [167, 137] on div "Level Map" at bounding box center [352, 241] width 524 height 334
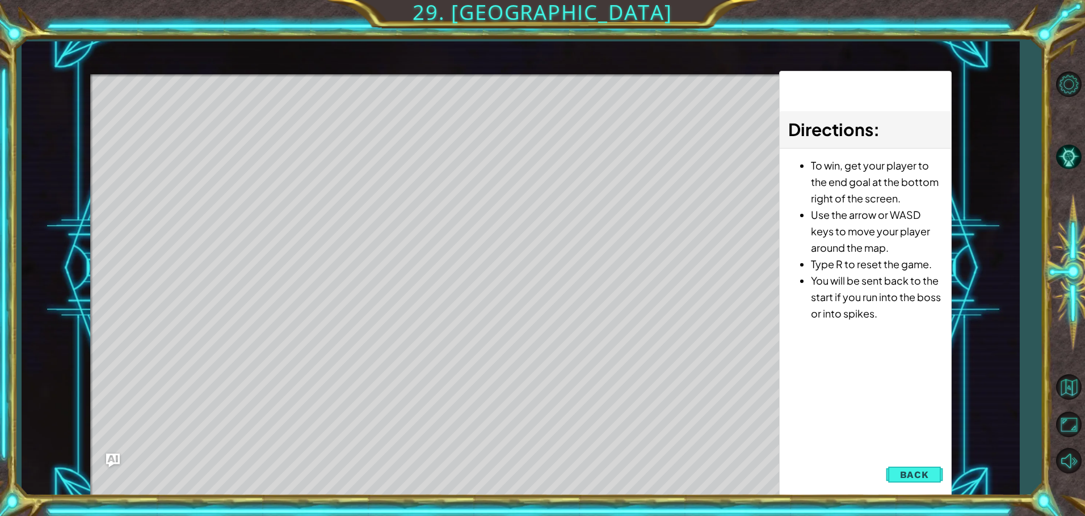
drag, startPoint x: 167, startPoint y: 137, endPoint x: 225, endPoint y: 137, distance: 57.9
click at [197, 137] on div "Level Map" at bounding box center [352, 241] width 524 height 334
drag, startPoint x: 288, startPoint y: 138, endPoint x: 599, endPoint y: 250, distance: 330.4
click at [326, 150] on div "Level Map" at bounding box center [352, 241] width 524 height 334
click at [903, 478] on span "Back" at bounding box center [914, 474] width 29 height 11
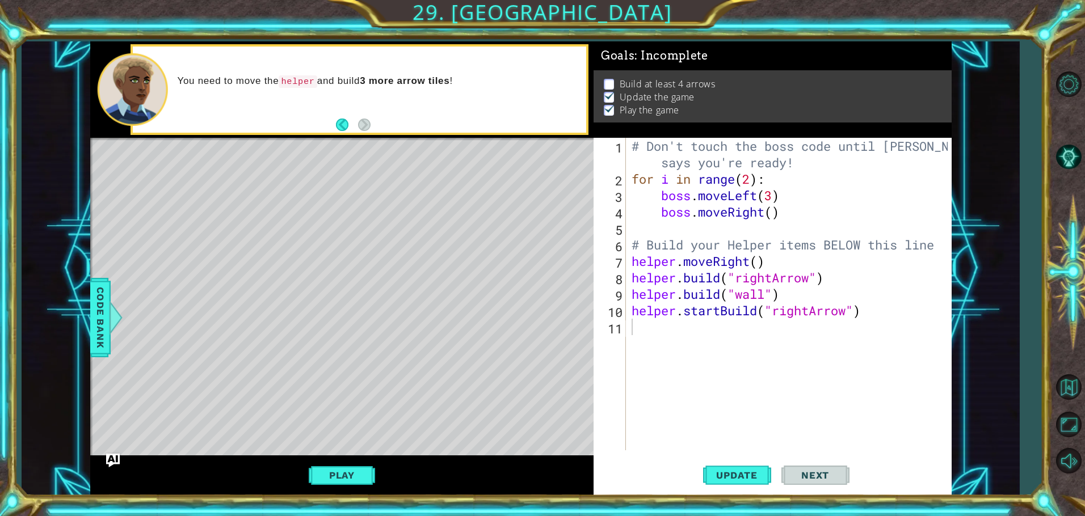
click at [655, 343] on div "# Don't touch the boss code until [PERSON_NAME] says you're ready! for i in ran…" at bounding box center [791, 319] width 324 height 362
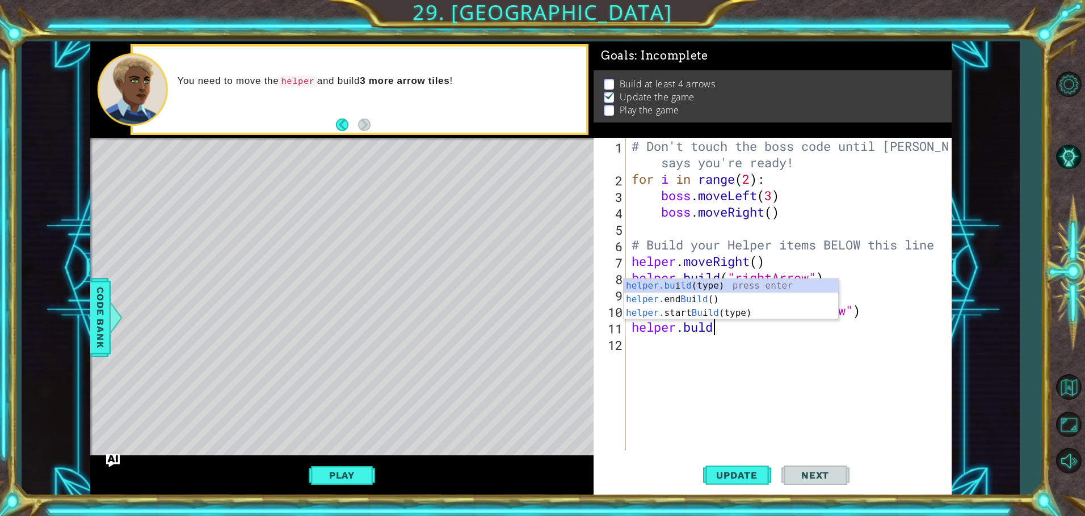
scroll to position [0, 3]
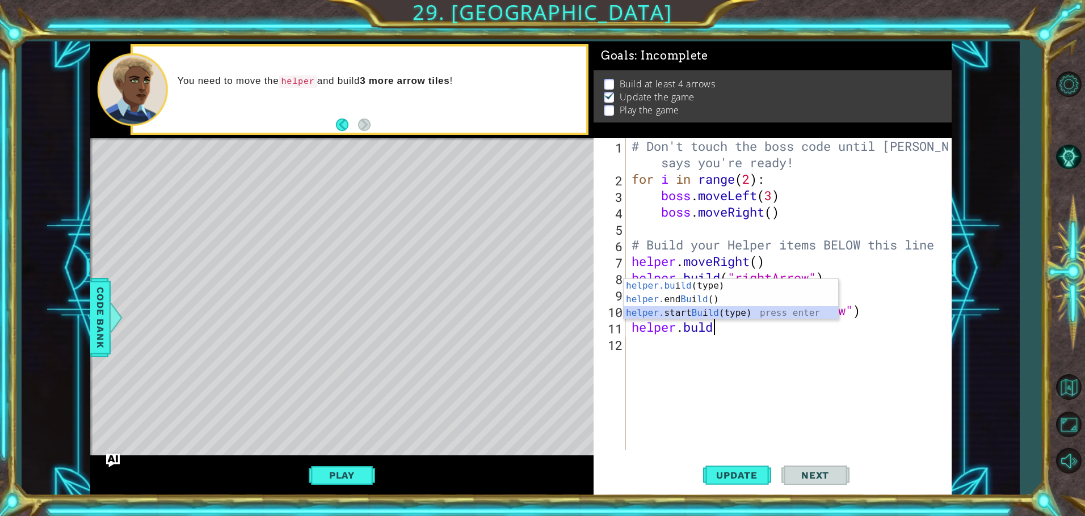
click at [734, 313] on div "helper.bu i ld (type) press enter helper. end Bu i ld () press enter helper. st…" at bounding box center [731, 313] width 214 height 68
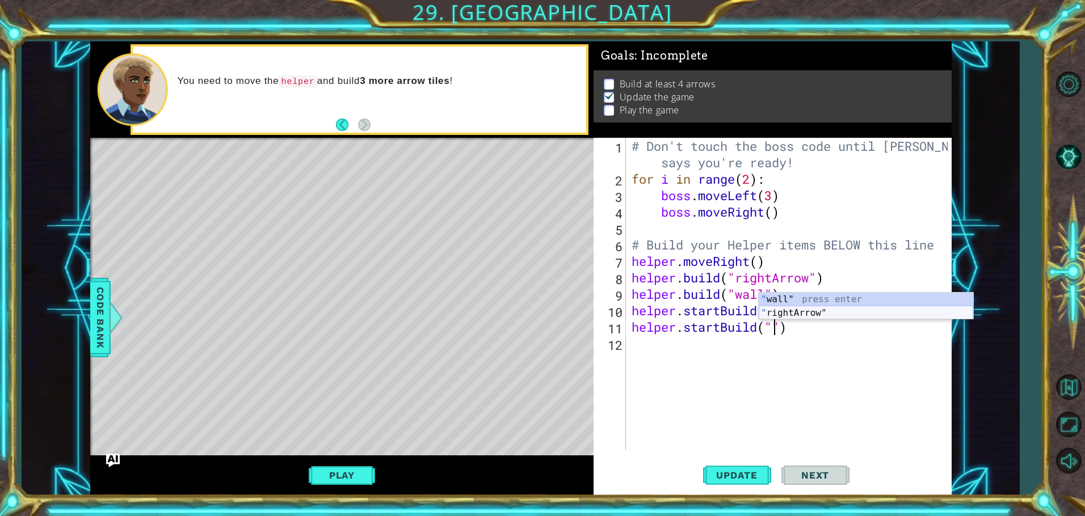
click at [780, 315] on div "" wall" press enter " rightArrow" press enter" at bounding box center [866, 320] width 214 height 54
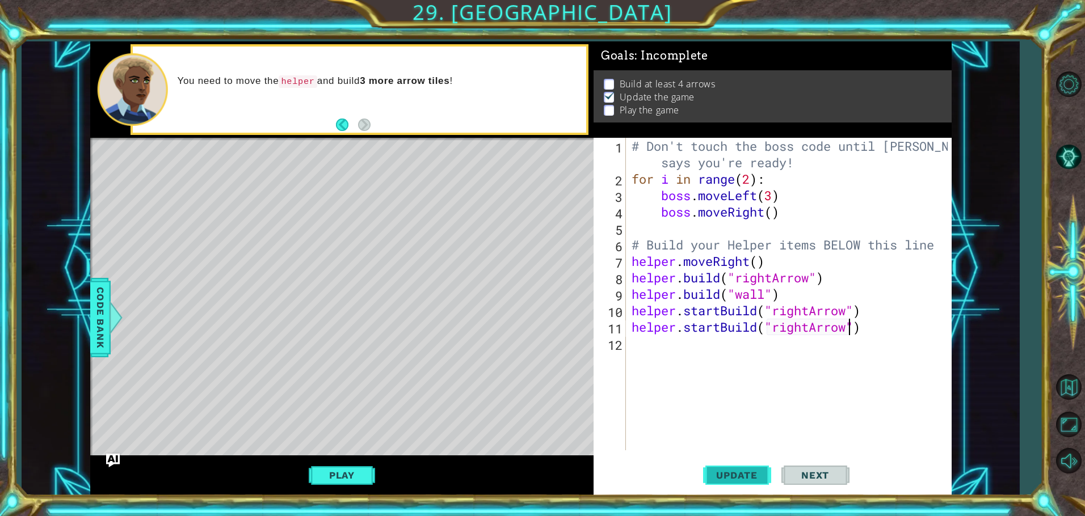
type textarea "helper.startBuild("rightArrow")"
click at [740, 474] on span "Update" at bounding box center [737, 475] width 64 height 11
click at [356, 469] on button "Play" at bounding box center [342, 476] width 66 height 22
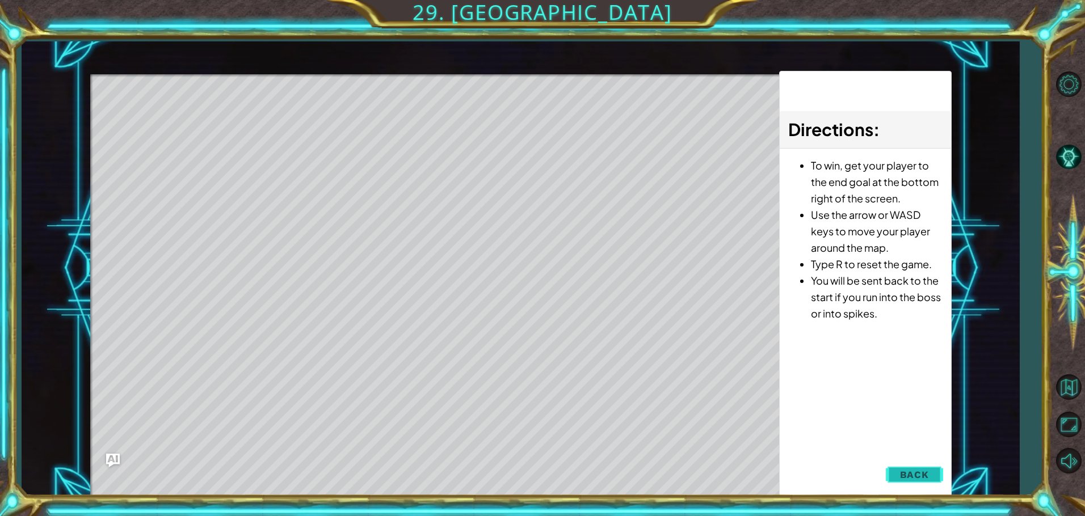
click at [914, 470] on span "Back" at bounding box center [914, 474] width 29 height 11
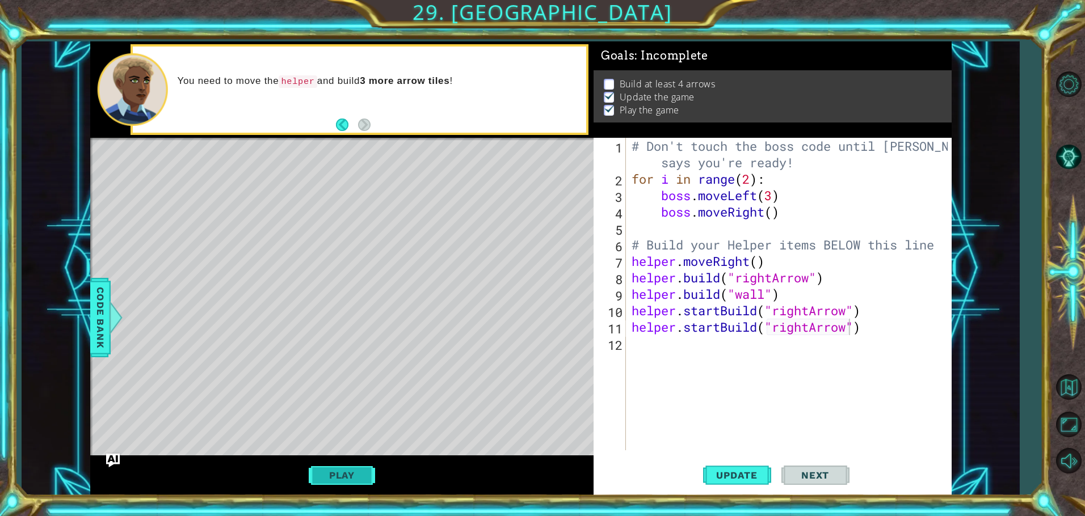
click at [349, 473] on button "Play" at bounding box center [342, 476] width 66 height 22
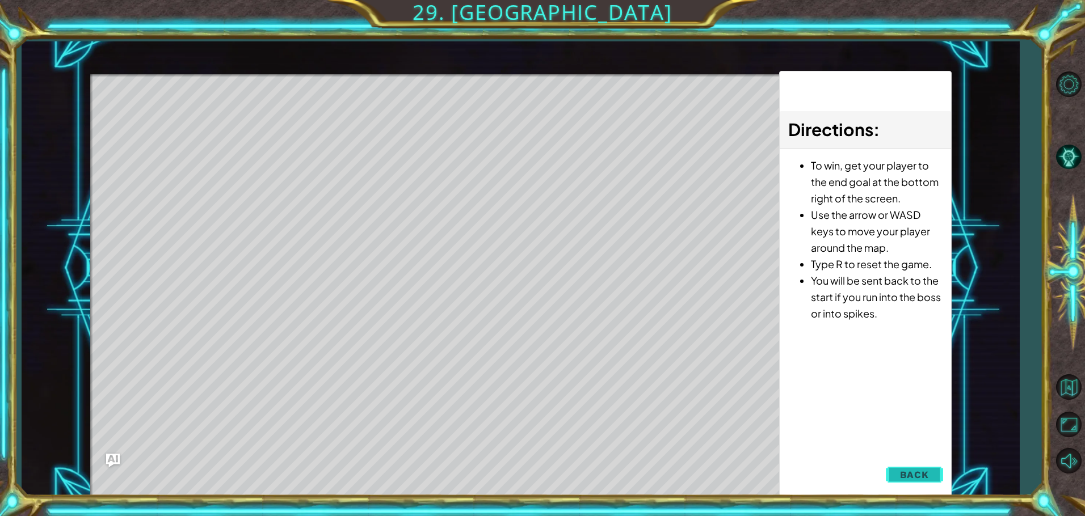
click at [899, 469] on button "Back" at bounding box center [914, 475] width 57 height 23
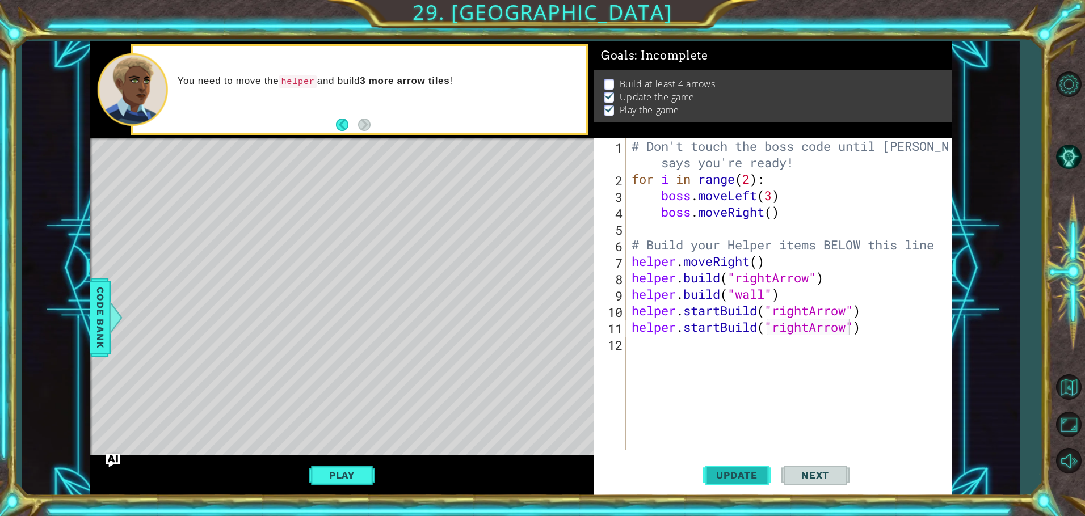
click at [746, 481] on span "Update" at bounding box center [737, 475] width 64 height 11
drag, startPoint x: 269, startPoint y: 182, endPoint x: 284, endPoint y: 177, distance: 16.0
click at [273, 180] on div "Level Map" at bounding box center [352, 305] width 524 height 334
click at [287, 177] on div "Level Map" at bounding box center [352, 305] width 524 height 334
drag, startPoint x: 281, startPoint y: 177, endPoint x: 287, endPoint y: 183, distance: 8.4
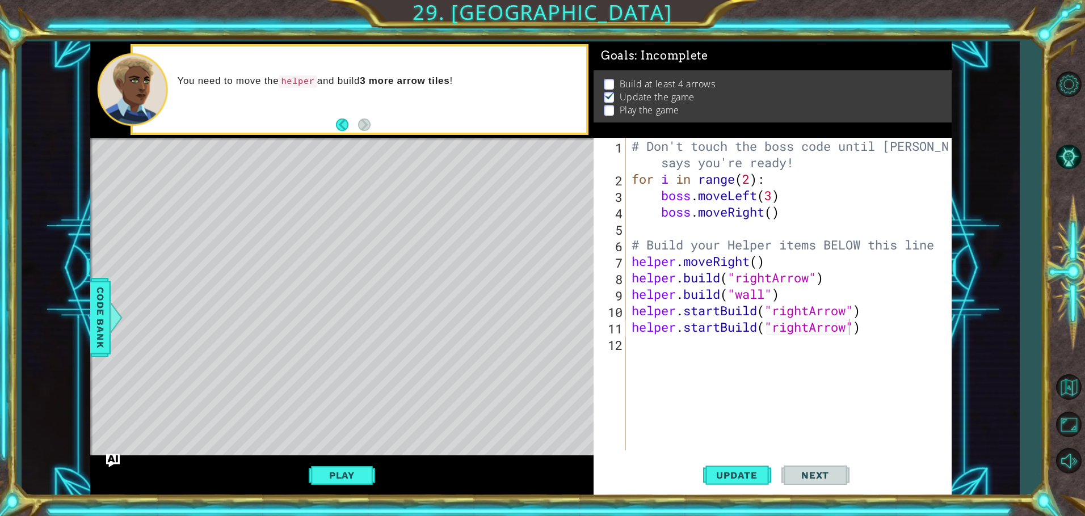
click at [287, 183] on div "Level Map" at bounding box center [352, 305] width 524 height 334
click at [726, 468] on button "Update" at bounding box center [737, 476] width 68 height 36
click at [726, 470] on button "Update" at bounding box center [737, 476] width 68 height 36
click at [726, 470] on span "Update" at bounding box center [737, 475] width 64 height 11
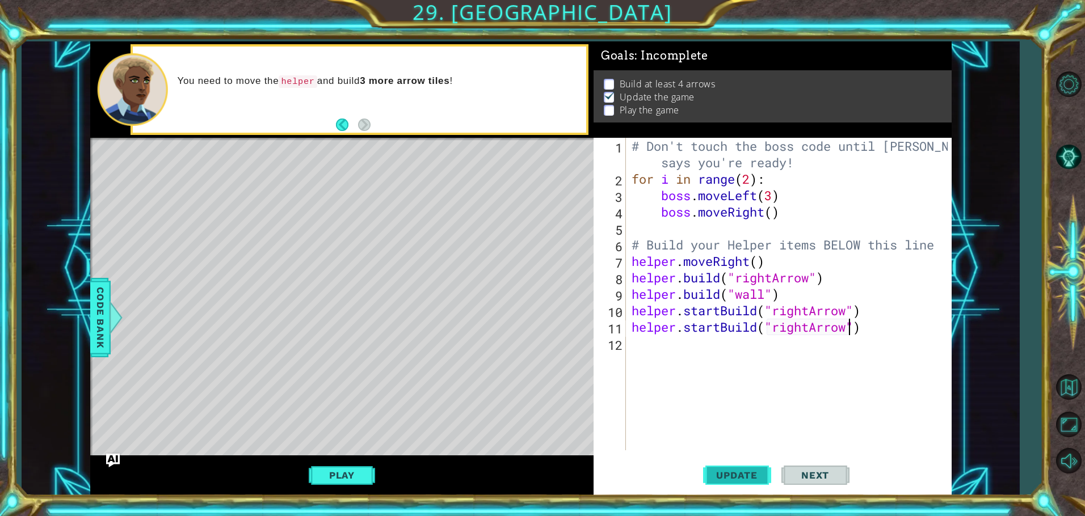
click at [726, 470] on span "Update" at bounding box center [737, 475] width 64 height 11
click at [352, 478] on button "Play" at bounding box center [342, 476] width 66 height 22
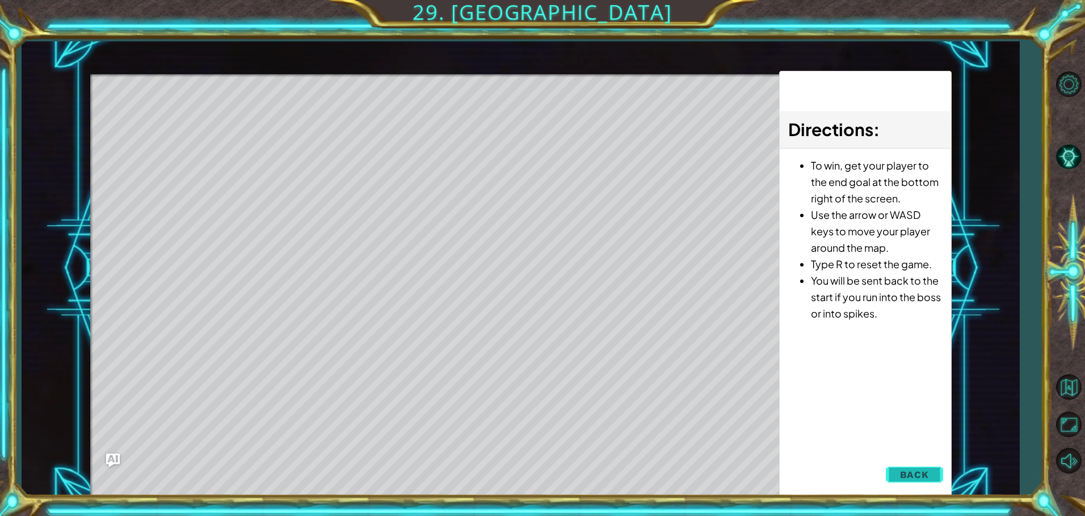
click at [907, 469] on span "Back" at bounding box center [914, 474] width 29 height 11
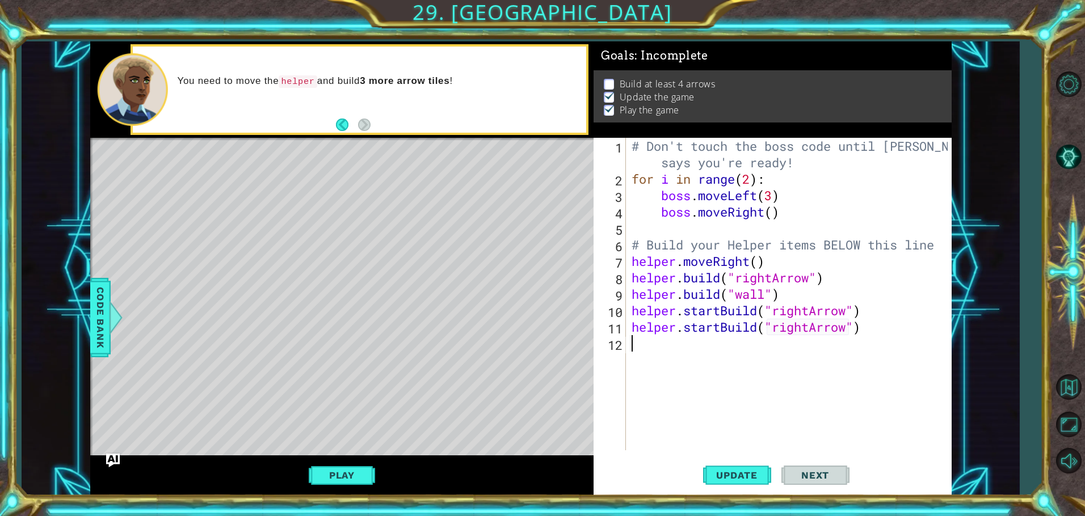
scroll to position [0, 0]
click at [637, 345] on div "# Don't touch the boss code until [PERSON_NAME] says you're ready! for i in ran…" at bounding box center [791, 319] width 324 height 362
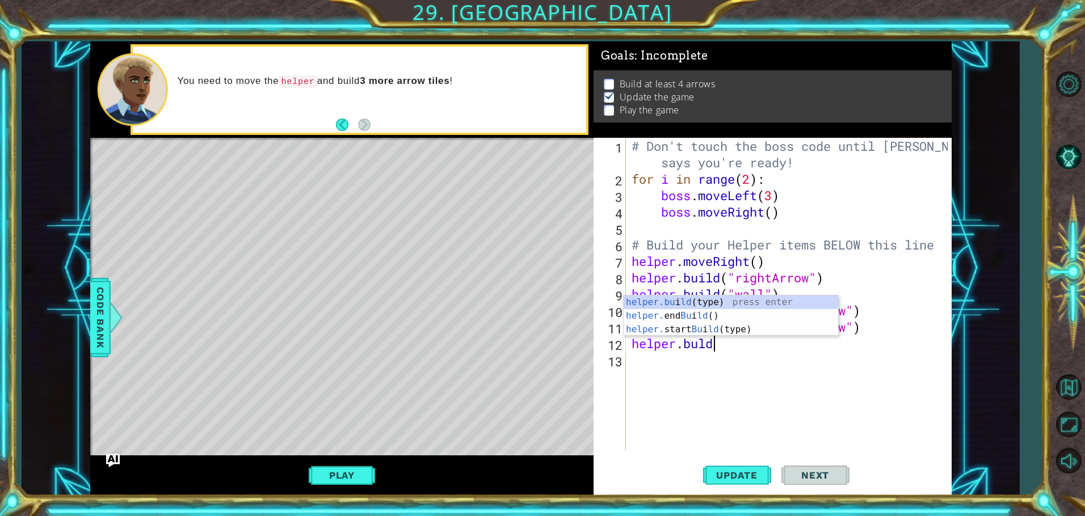
scroll to position [0, 3]
click at [715, 327] on div "helper.bu i ld (type) press enter helper. end Bu i ld () press enter helper. st…" at bounding box center [731, 330] width 214 height 68
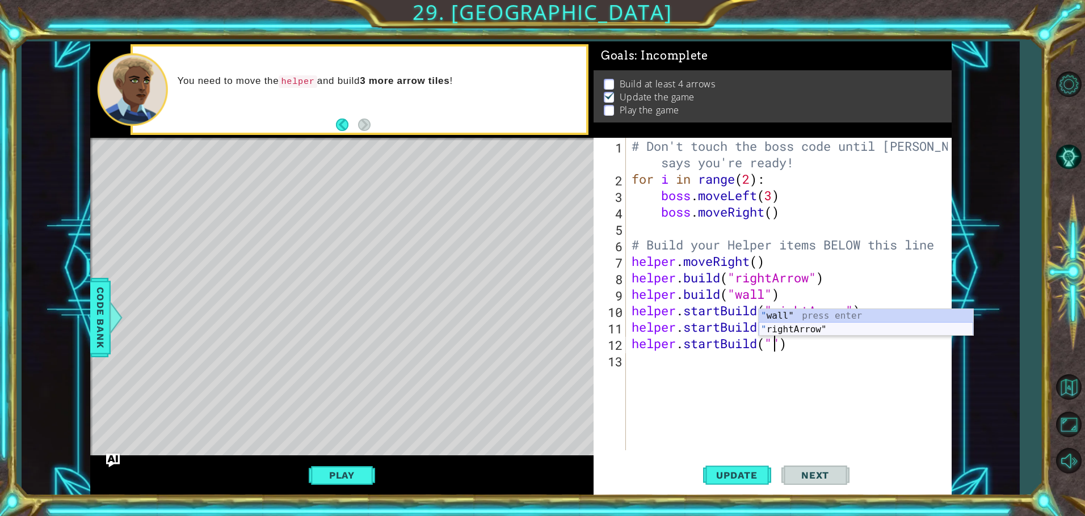
click at [797, 333] on div "" wall" press enter " rightArrow" press enter" at bounding box center [866, 336] width 214 height 54
type textarea "helper.startBuild("rightArrow")"
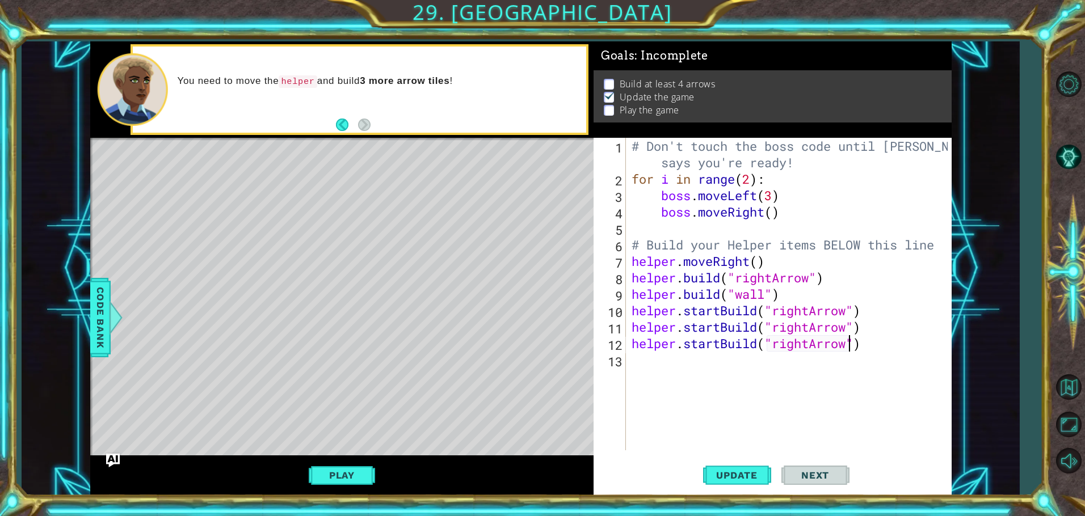
click at [637, 363] on div "# Don't touch the boss code until [PERSON_NAME] says you're ready! for i in ran…" at bounding box center [791, 319] width 324 height 362
click at [738, 484] on button "Update" at bounding box center [737, 476] width 68 height 36
click at [342, 470] on button "Play" at bounding box center [342, 476] width 66 height 22
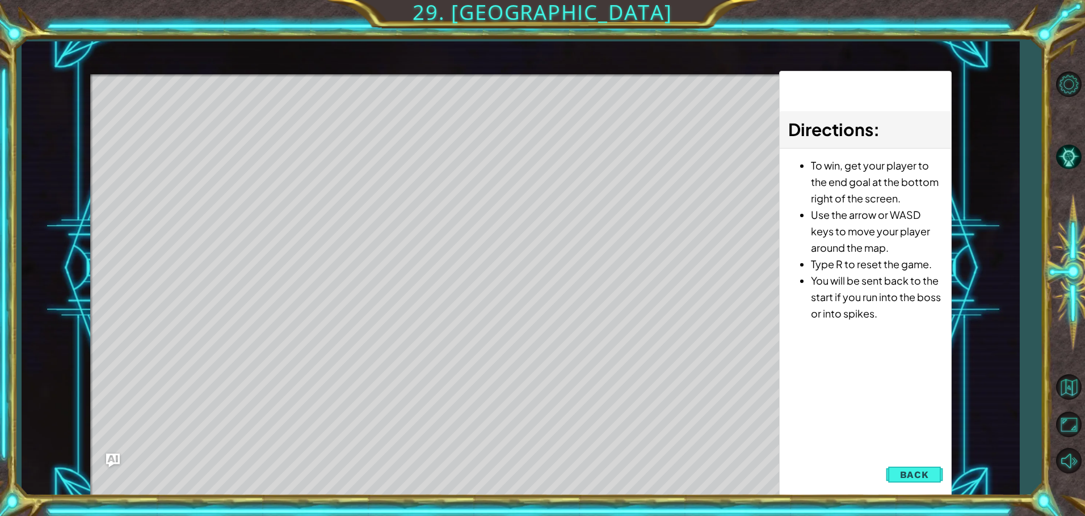
drag, startPoint x: 234, startPoint y: 172, endPoint x: 170, endPoint y: 127, distance: 79.3
click at [210, 145] on div "Level Map" at bounding box center [352, 241] width 524 height 334
drag, startPoint x: 159, startPoint y: 123, endPoint x: 183, endPoint y: 120, distance: 23.4
click at [182, 121] on div "Level Map" at bounding box center [352, 241] width 524 height 334
click at [183, 120] on div "Level Map" at bounding box center [352, 241] width 524 height 334
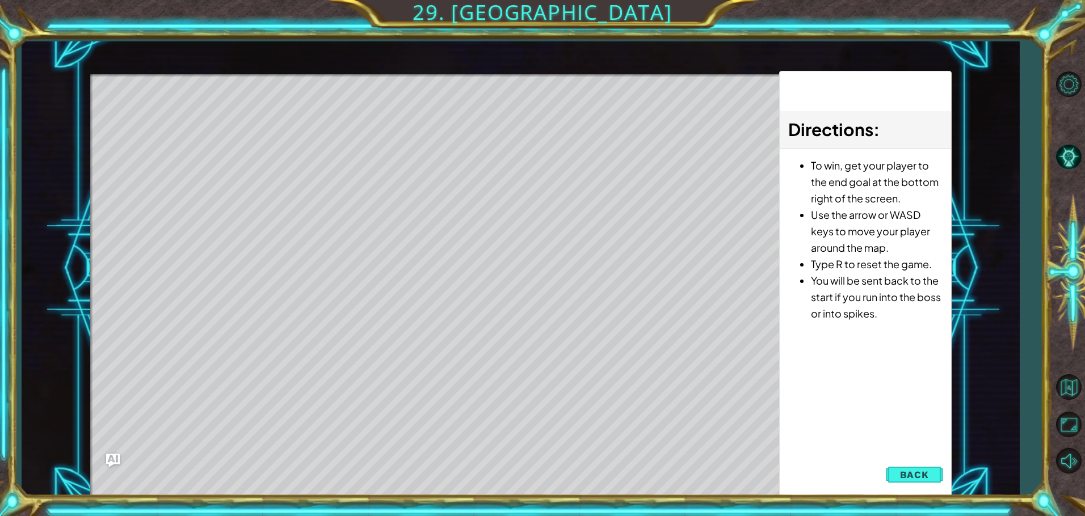
drag, startPoint x: 196, startPoint y: 120, endPoint x: 229, endPoint y: 122, distance: 33.6
click at [201, 122] on div "Level Map" at bounding box center [352, 241] width 524 height 334
click at [238, 123] on div "Level Map" at bounding box center [352, 241] width 524 height 334
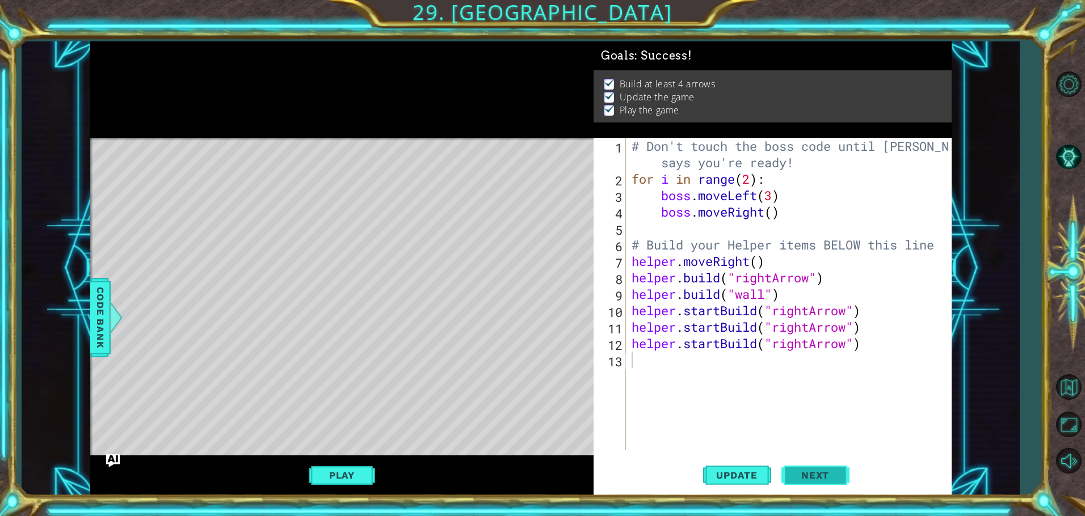
click at [832, 474] on span "Next" at bounding box center [815, 475] width 50 height 11
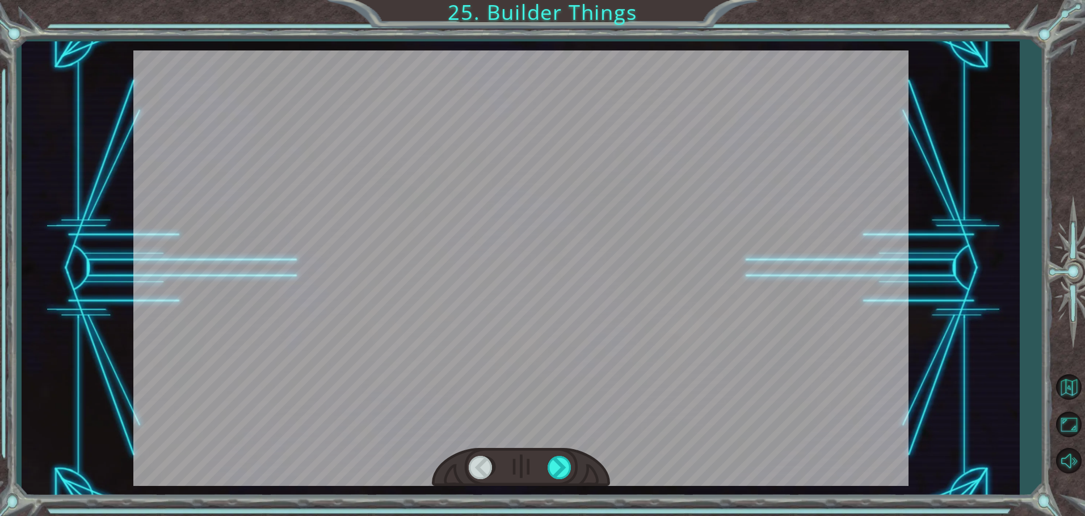
click at [576, 472] on div at bounding box center [521, 467] width 178 height 39
click at [565, 471] on div at bounding box center [561, 467] width 26 height 23
click at [564, 464] on div at bounding box center [561, 467] width 26 height 23
click at [563, 454] on div at bounding box center [521, 467] width 178 height 39
click at [560, 459] on div at bounding box center [521, 467] width 178 height 39
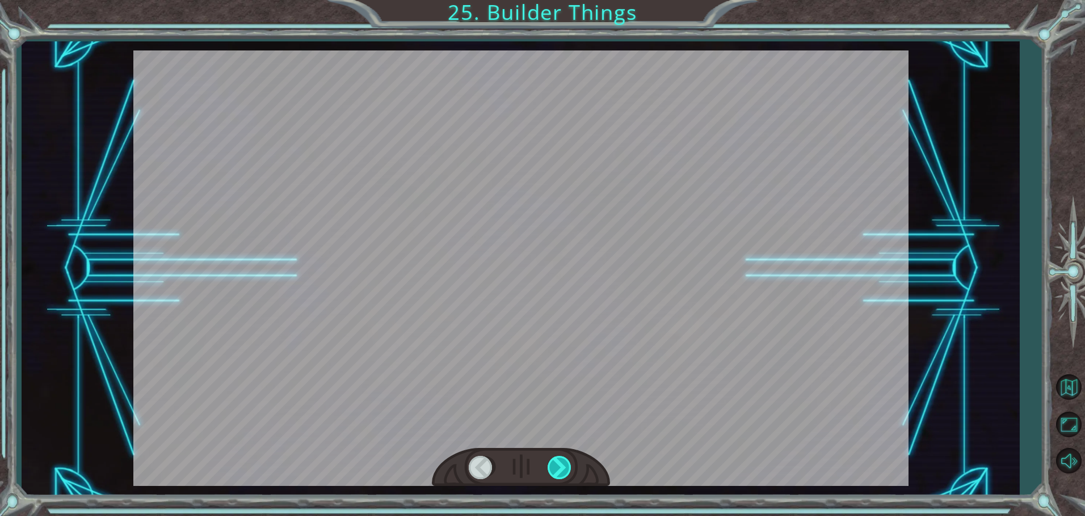
click at [560, 459] on div at bounding box center [561, 467] width 26 height 23
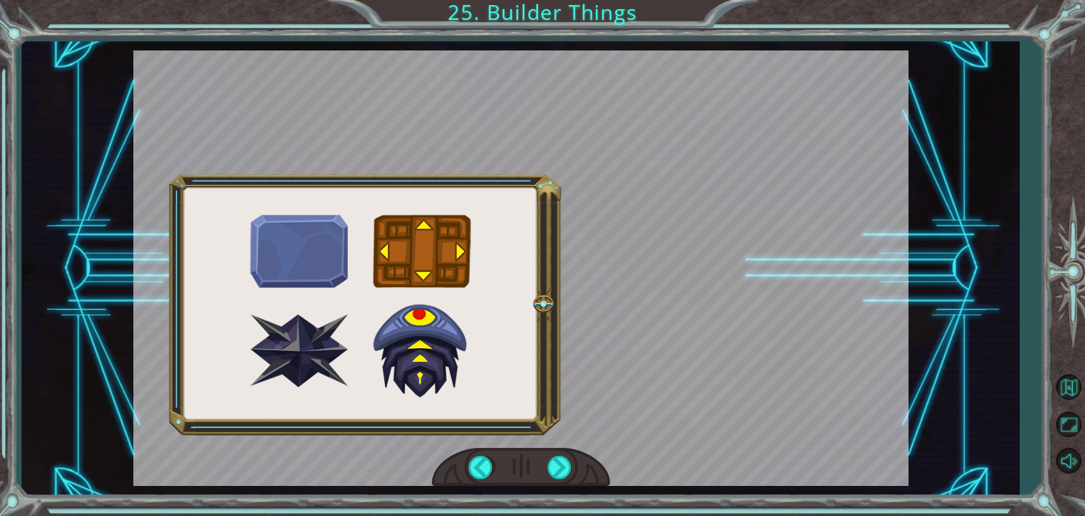
click at [377, 292] on div at bounding box center [520, 268] width 775 height 436
click at [411, 358] on div at bounding box center [520, 268] width 775 height 436
click at [561, 457] on div at bounding box center [561, 467] width 26 height 23
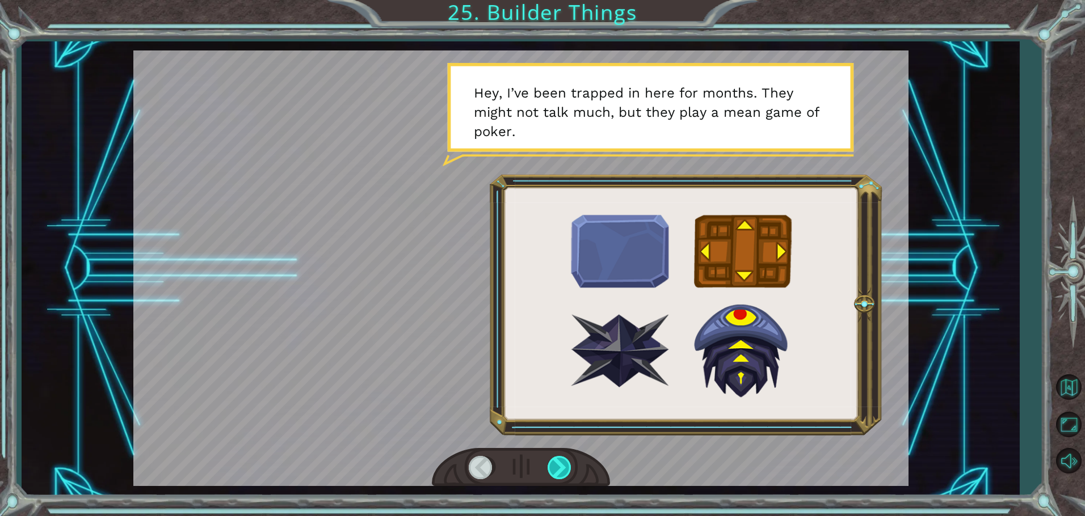
click at [555, 465] on div at bounding box center [561, 467] width 26 height 23
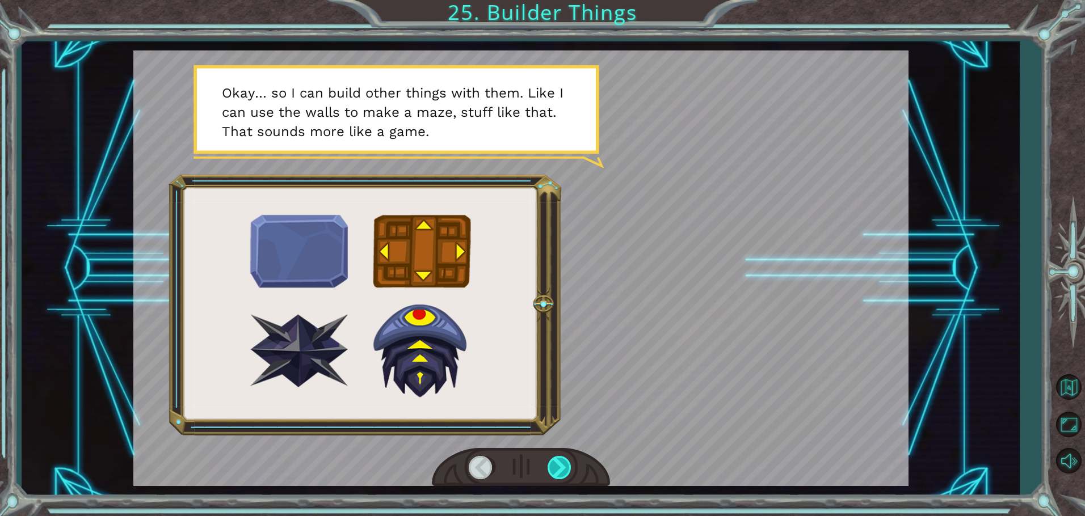
click at [559, 472] on div at bounding box center [561, 467] width 26 height 23
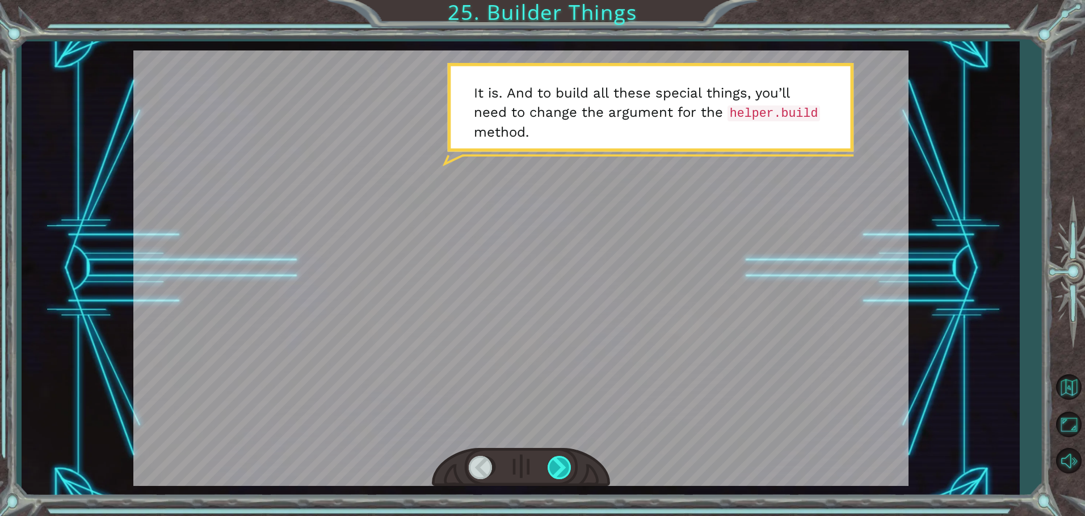
click at [558, 474] on div at bounding box center [561, 467] width 26 height 23
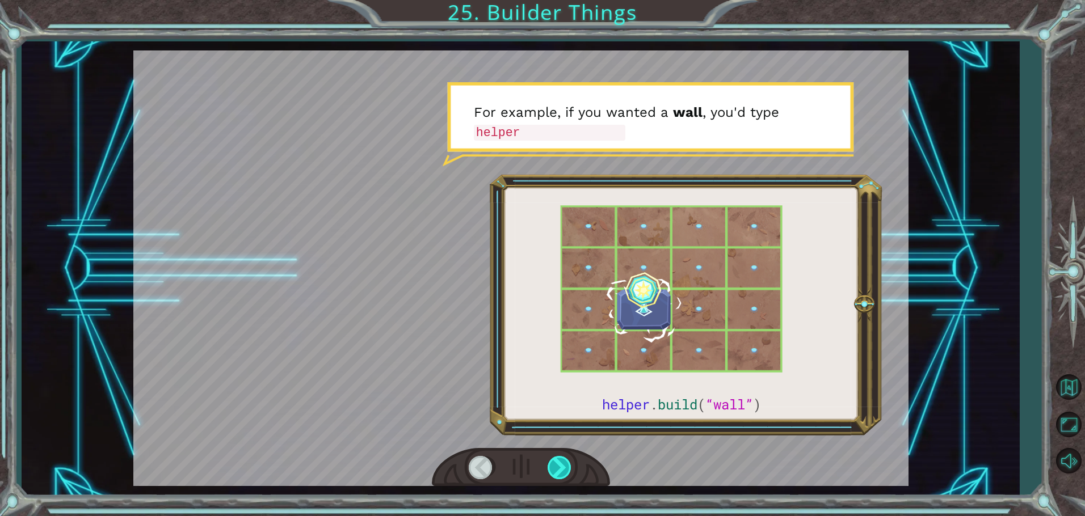
click at [572, 469] on div at bounding box center [561, 467] width 26 height 23
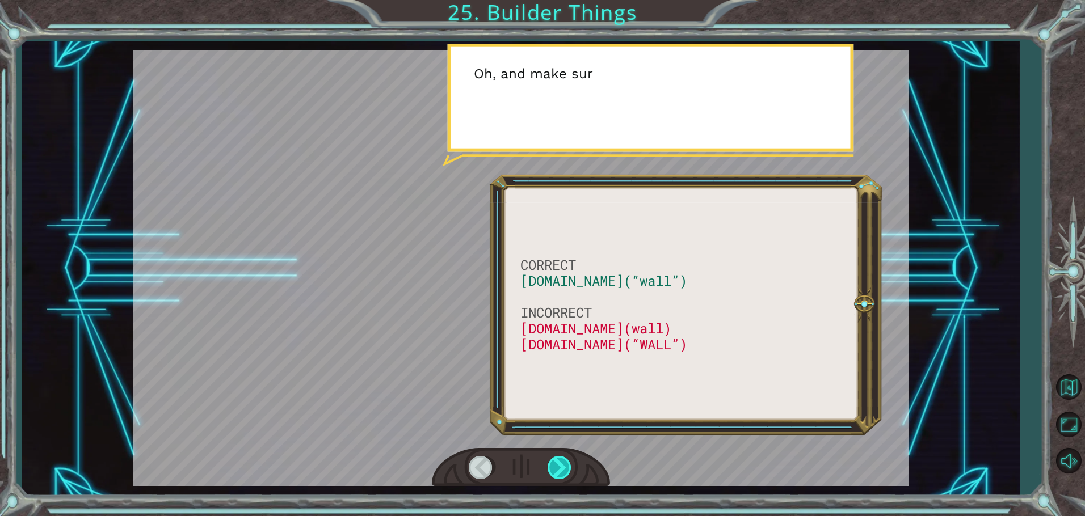
click at [563, 464] on div at bounding box center [561, 467] width 26 height 23
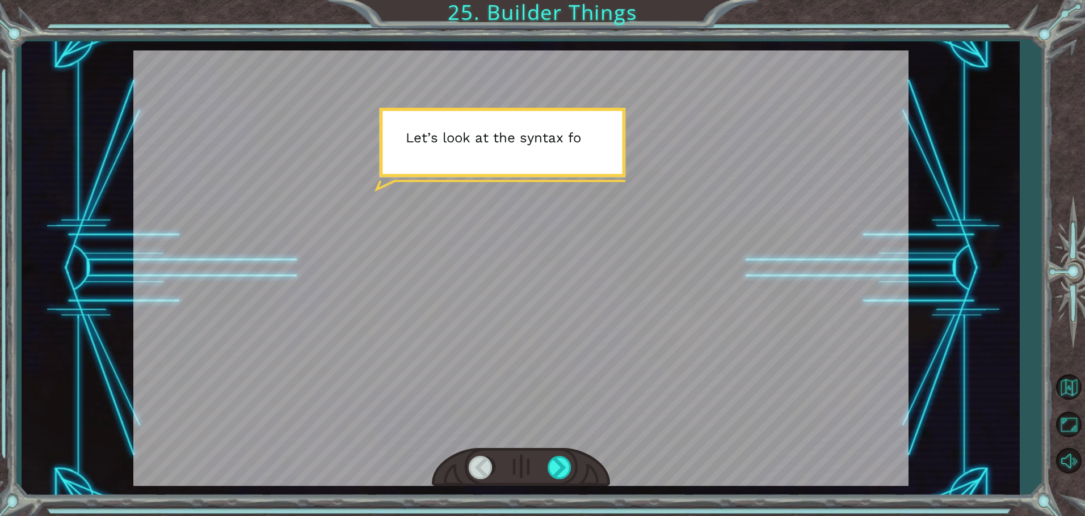
click at [575, 445] on div at bounding box center [520, 268] width 775 height 436
click at [575, 450] on div at bounding box center [521, 467] width 178 height 39
click at [549, 460] on div at bounding box center [521, 467] width 178 height 39
drag, startPoint x: 549, startPoint y: 470, endPoint x: 557, endPoint y: 470, distance: 7.9
click at [551, 470] on div at bounding box center [561, 467] width 26 height 23
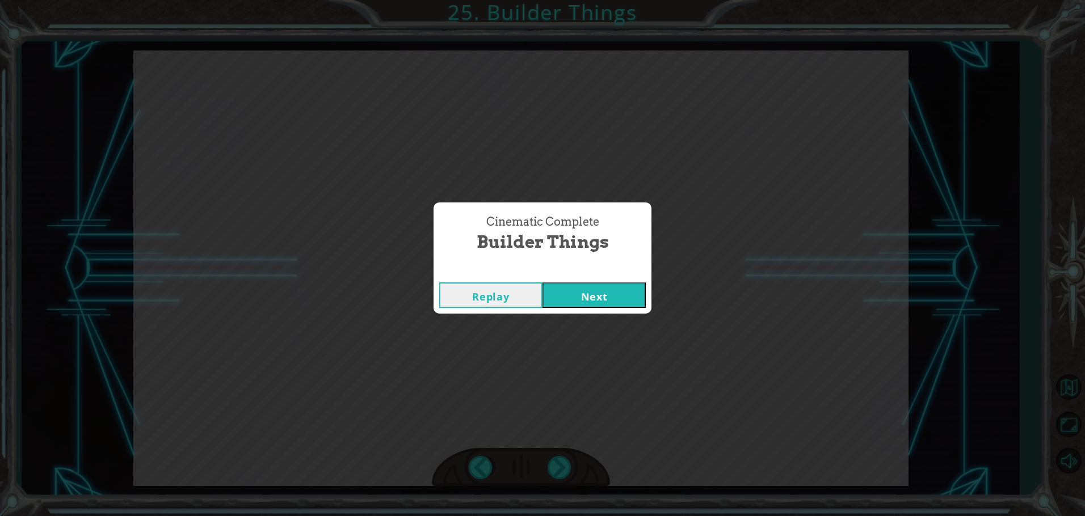
click at [559, 470] on div "Cinematic Complete Builder Things Replay Next" at bounding box center [542, 258] width 1085 height 516
drag, startPoint x: 600, startPoint y: 289, endPoint x: 601, endPoint y: 300, distance: 11.4
click at [601, 300] on button "Next" at bounding box center [593, 296] width 103 height 26
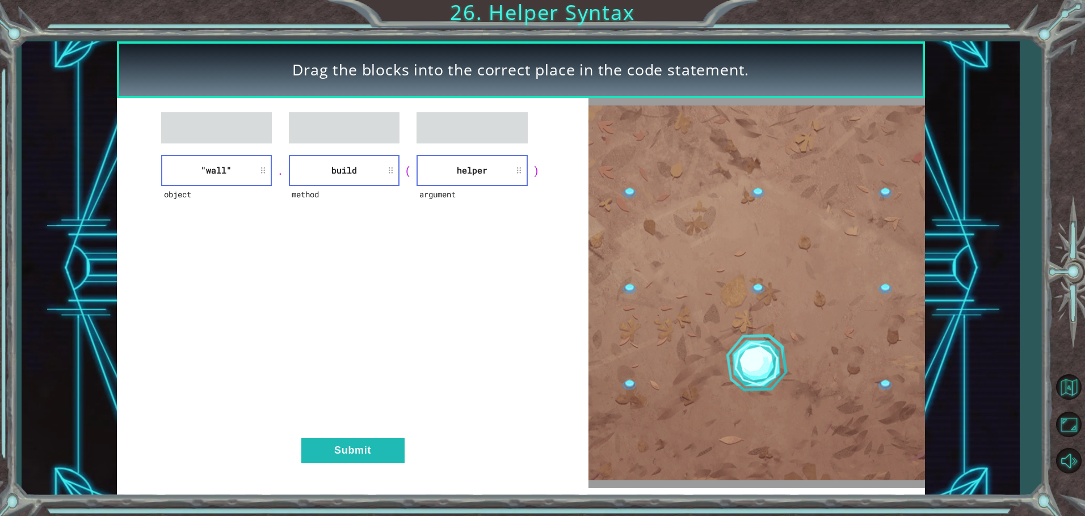
click at [360, 433] on div "object "wall" . method build ( argument helper ) Submit" at bounding box center [352, 293] width 471 height 390
drag, startPoint x: 373, startPoint y: 414, endPoint x: 370, endPoint y: 427, distance: 13.5
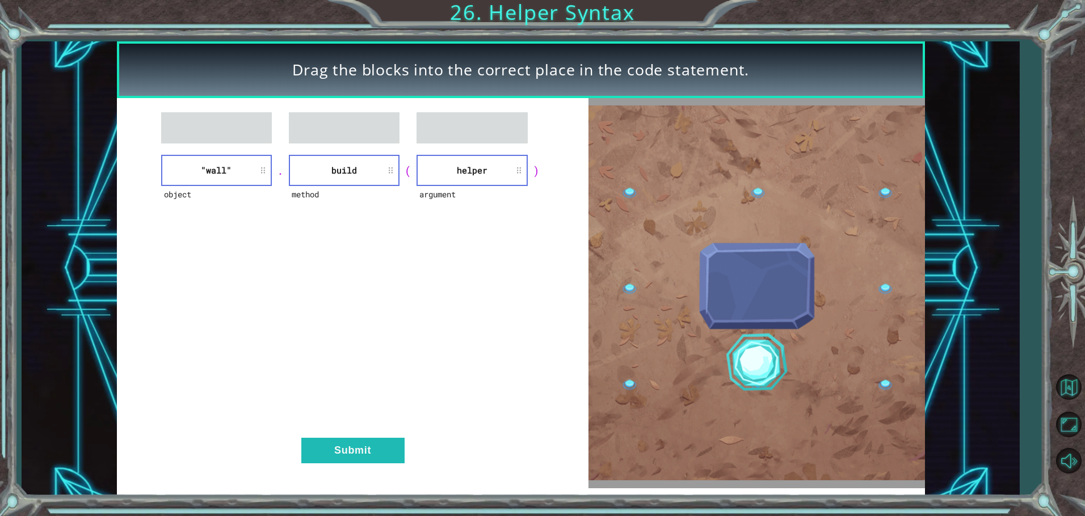
click at [372, 424] on div "object "wall" . method build ( argument helper ) Submit" at bounding box center [352, 293] width 471 height 390
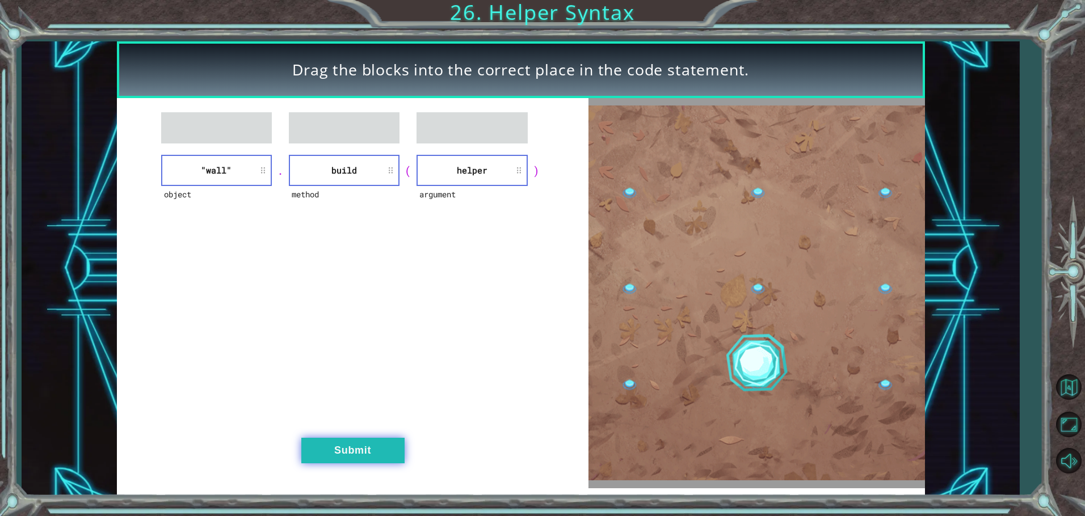
click at [352, 443] on button "Submit" at bounding box center [352, 451] width 103 height 26
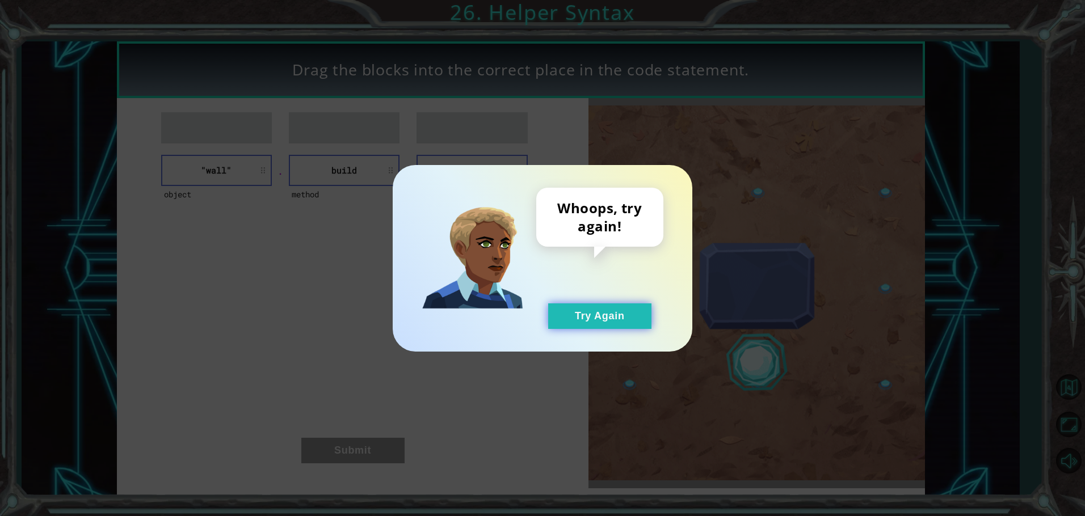
click at [603, 308] on button "Try Again" at bounding box center [599, 317] width 103 height 26
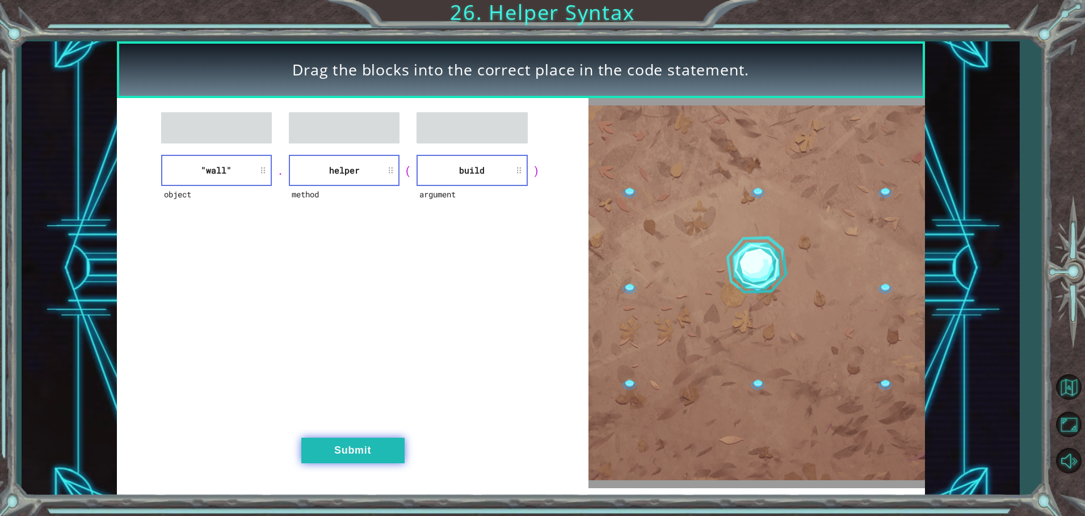
click at [358, 454] on button "Submit" at bounding box center [352, 451] width 103 height 26
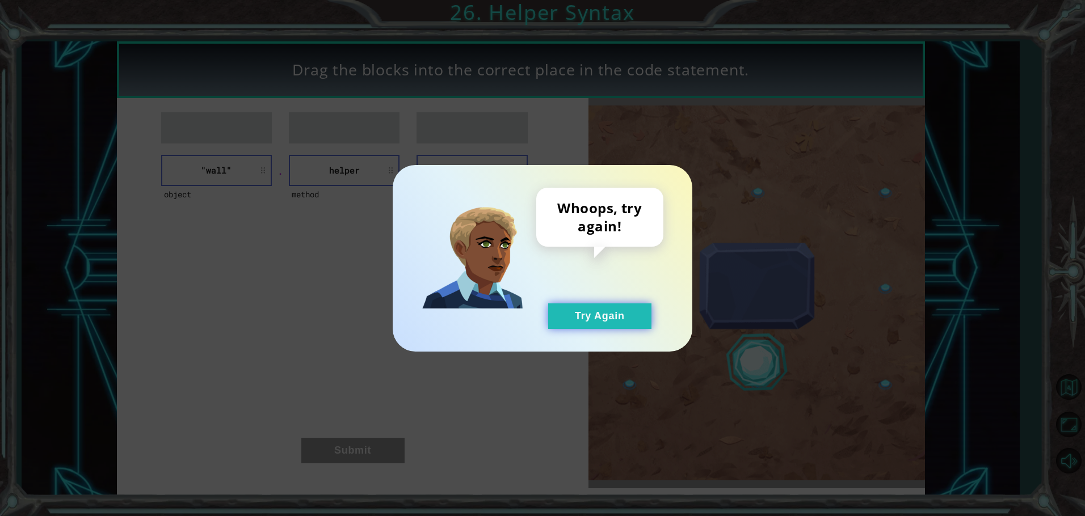
click at [591, 321] on button "Try Again" at bounding box center [599, 317] width 103 height 26
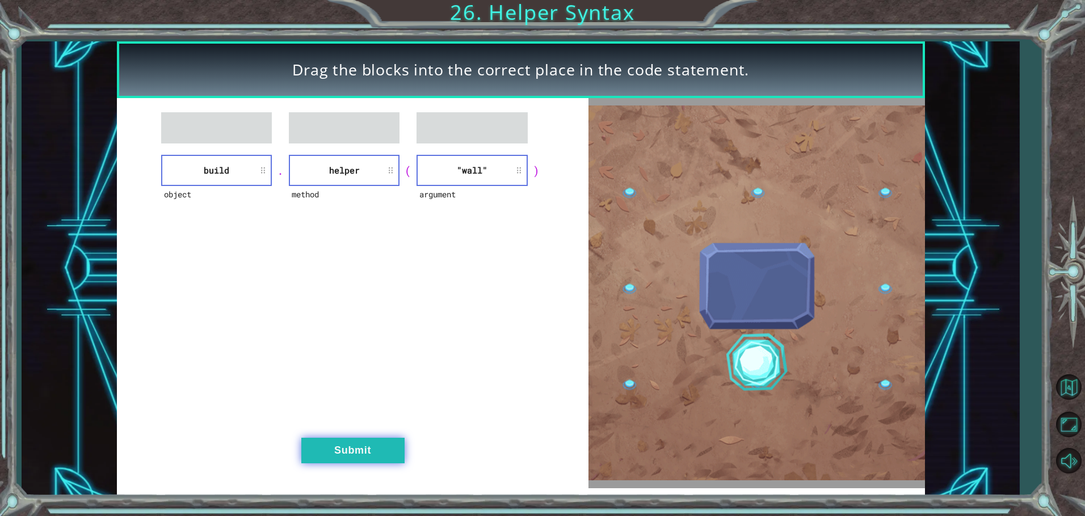
click at [330, 451] on button "Submit" at bounding box center [352, 451] width 103 height 26
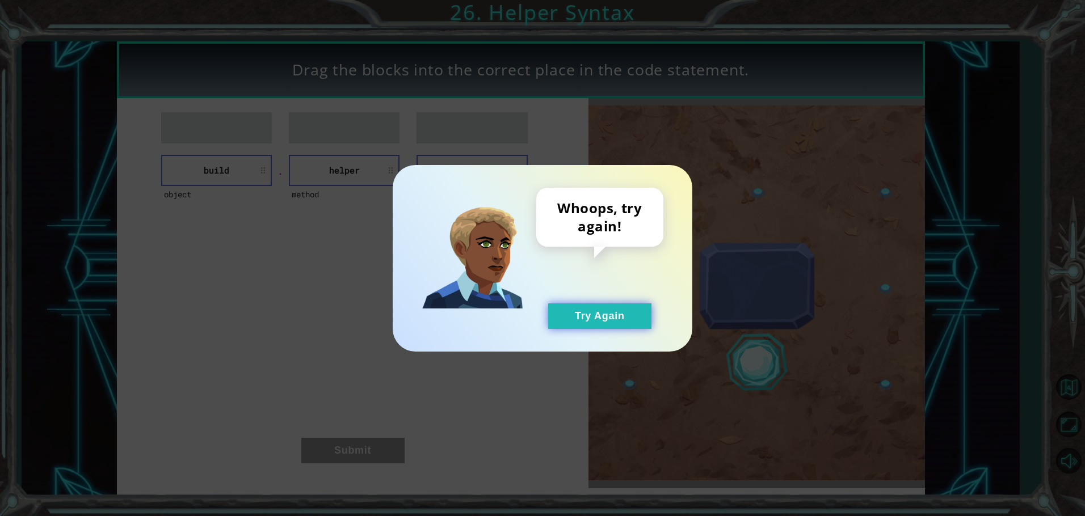
click at [597, 319] on button "Try Again" at bounding box center [599, 317] width 103 height 26
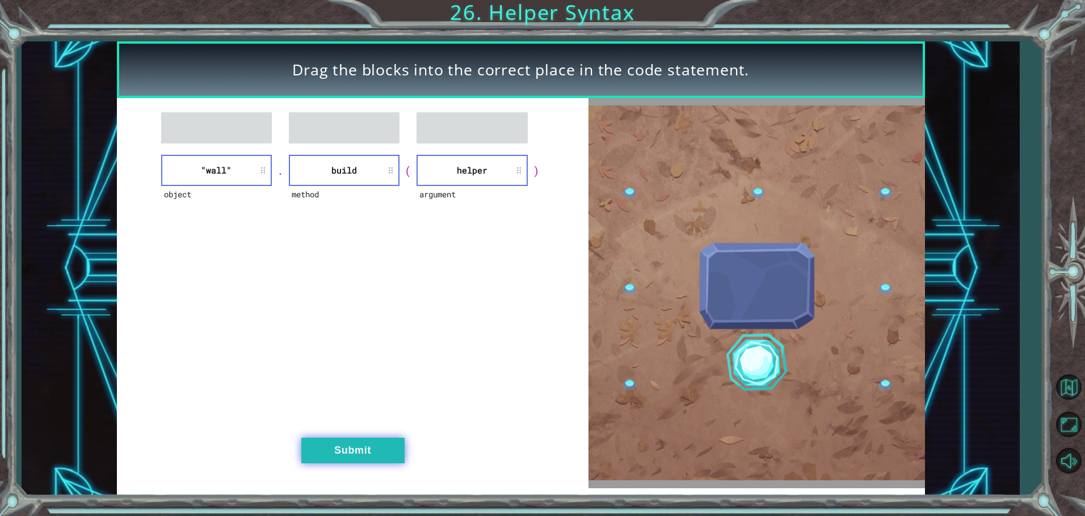
click at [374, 458] on button "Submit" at bounding box center [352, 451] width 103 height 26
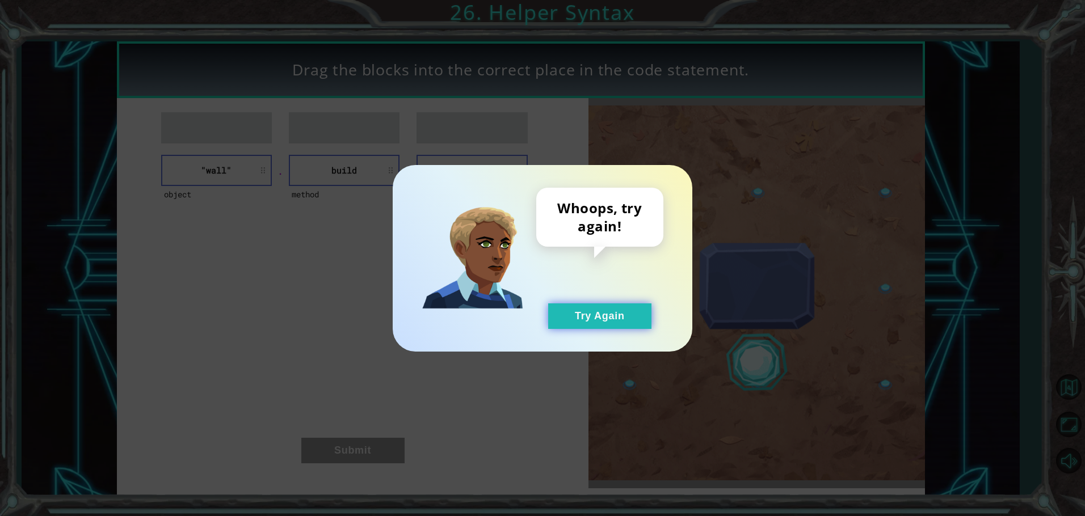
click at [596, 316] on button "Try Again" at bounding box center [599, 317] width 103 height 26
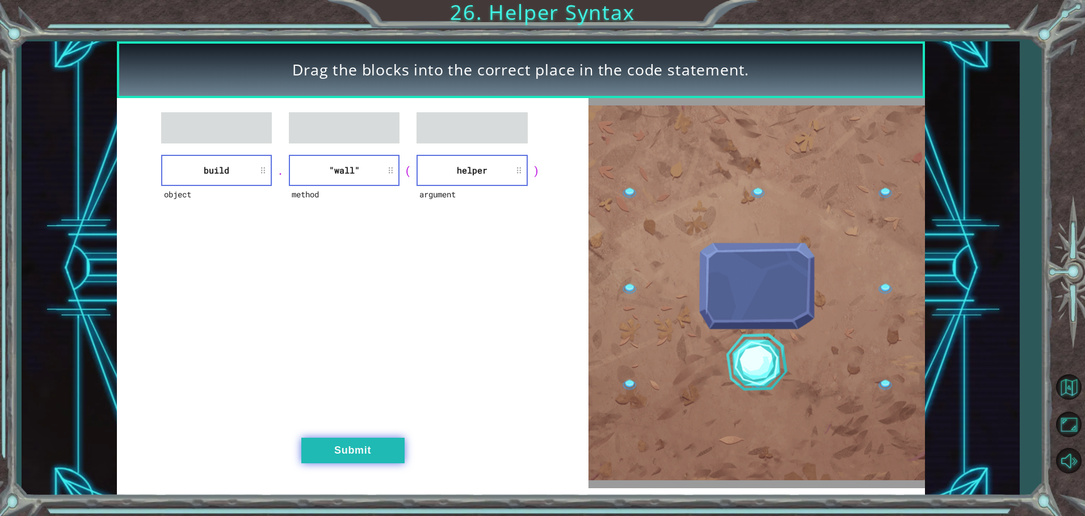
click at [357, 460] on button "Submit" at bounding box center [352, 451] width 103 height 26
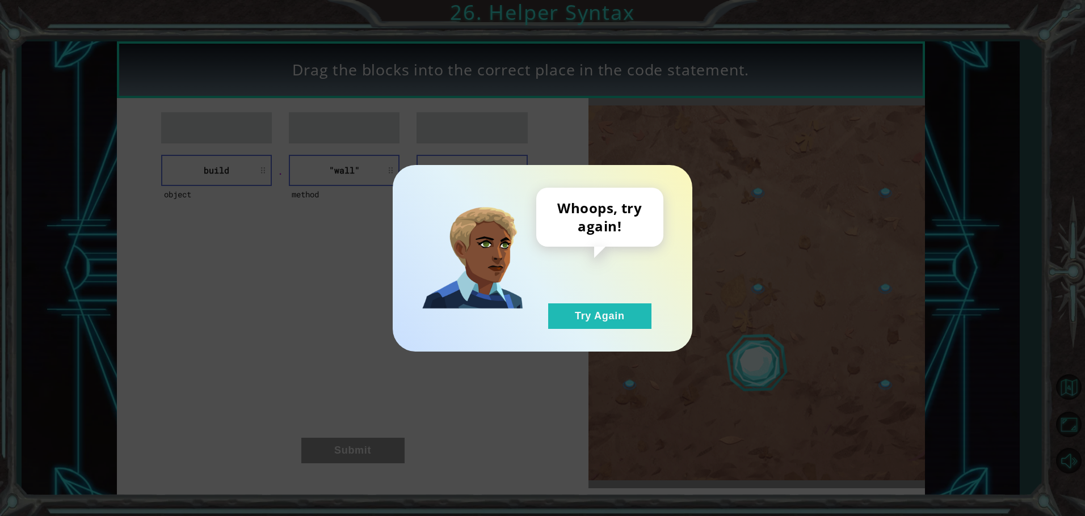
drag, startPoint x: 596, startPoint y: 296, endPoint x: 587, endPoint y: 317, distance: 22.9
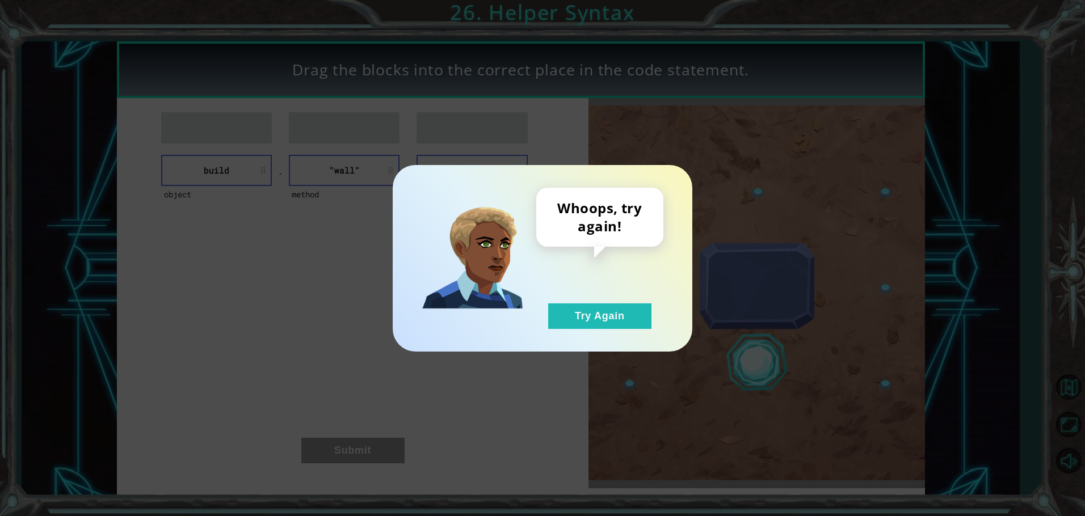
click at [596, 297] on div "Whoops, try again! Try Again" at bounding box center [599, 258] width 127 height 141
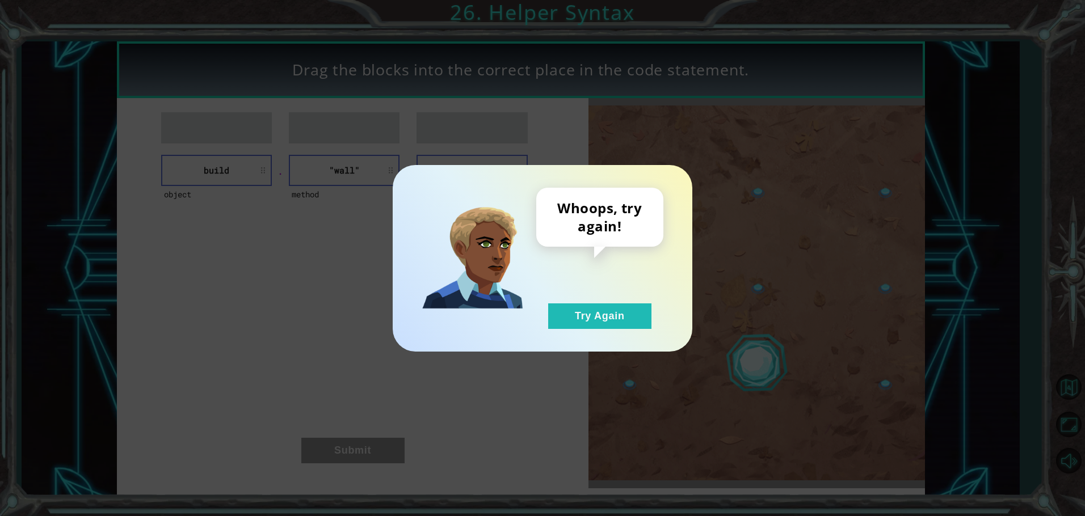
drag, startPoint x: 584, startPoint y: 333, endPoint x: 586, endPoint y: 323, distance: 9.7
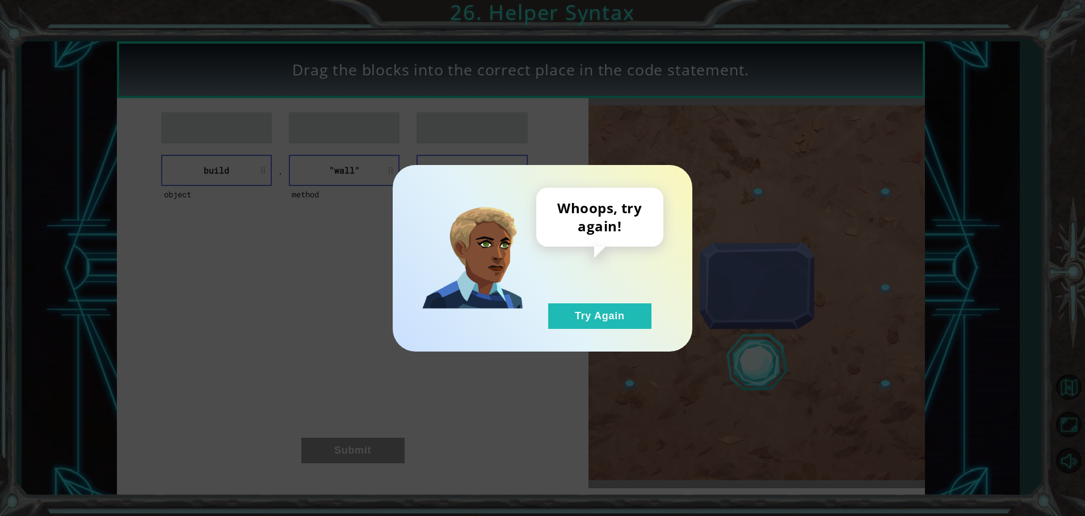
click at [585, 332] on div "Whoops, try again! Try Again" at bounding box center [543, 258] width 300 height 187
drag, startPoint x: 586, startPoint y: 323, endPoint x: 586, endPoint y: 306, distance: 17.0
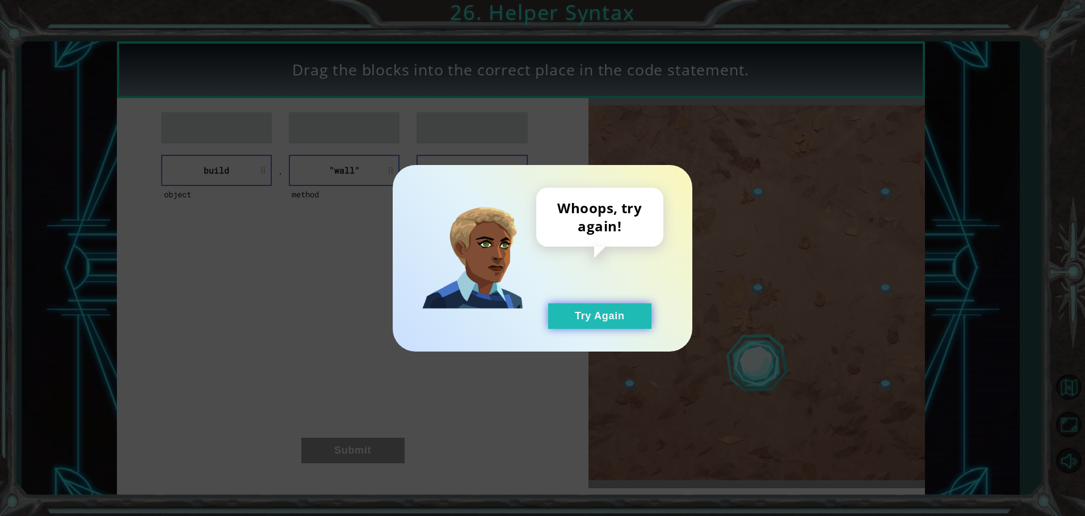
click at [586, 323] on button "Try Again" at bounding box center [599, 317] width 103 height 26
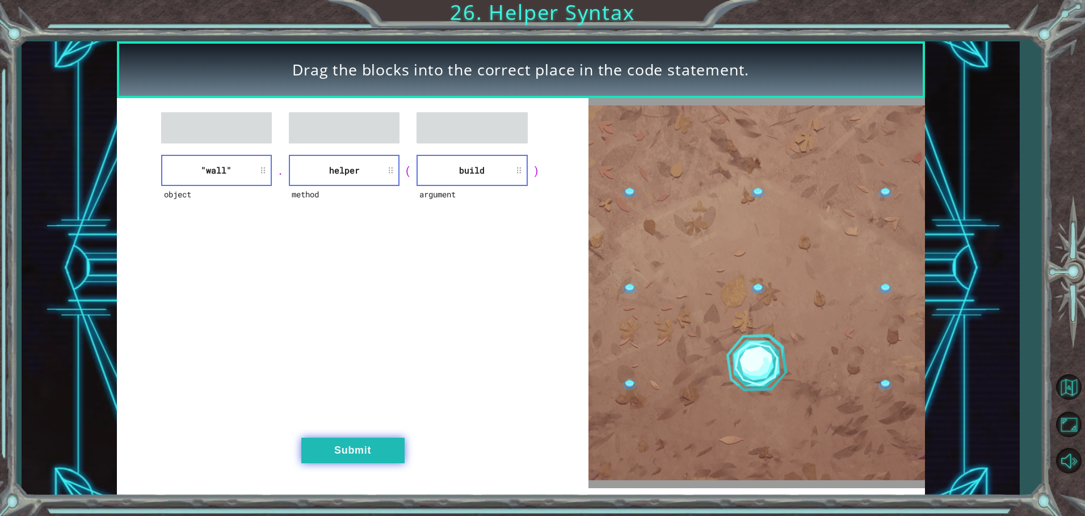
click at [349, 449] on button "Submit" at bounding box center [352, 451] width 103 height 26
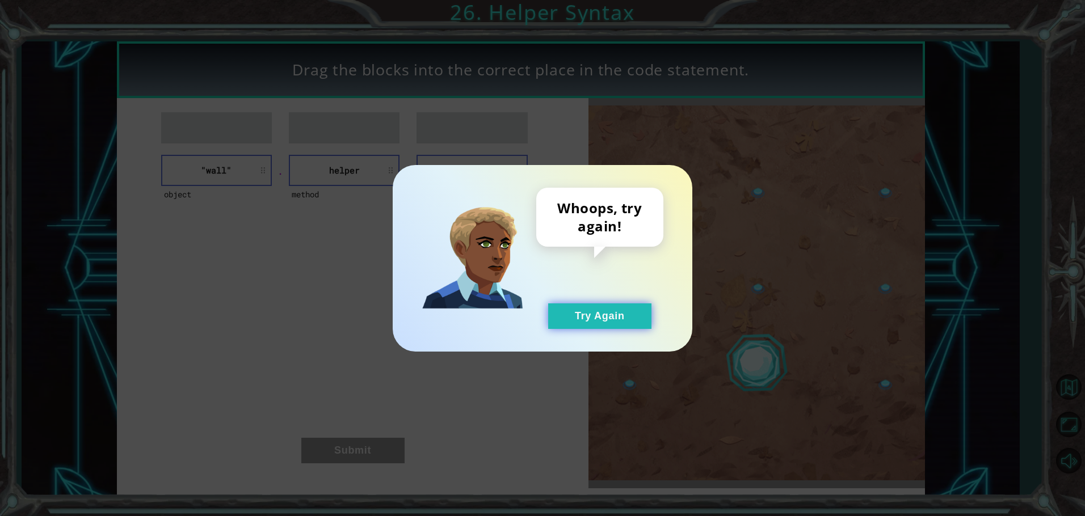
click at [594, 317] on button "Try Again" at bounding box center [599, 317] width 103 height 26
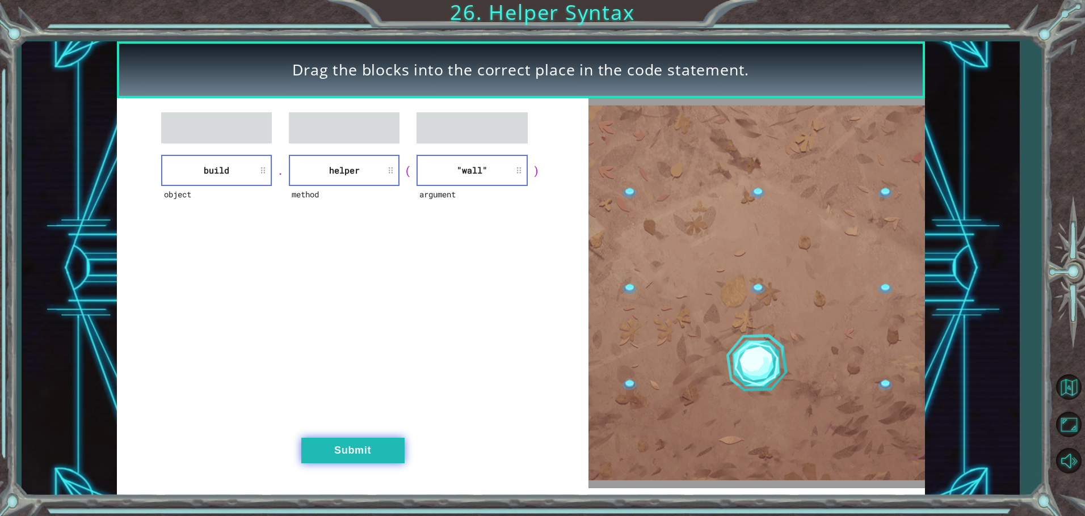
click at [322, 448] on button "Submit" at bounding box center [352, 451] width 103 height 26
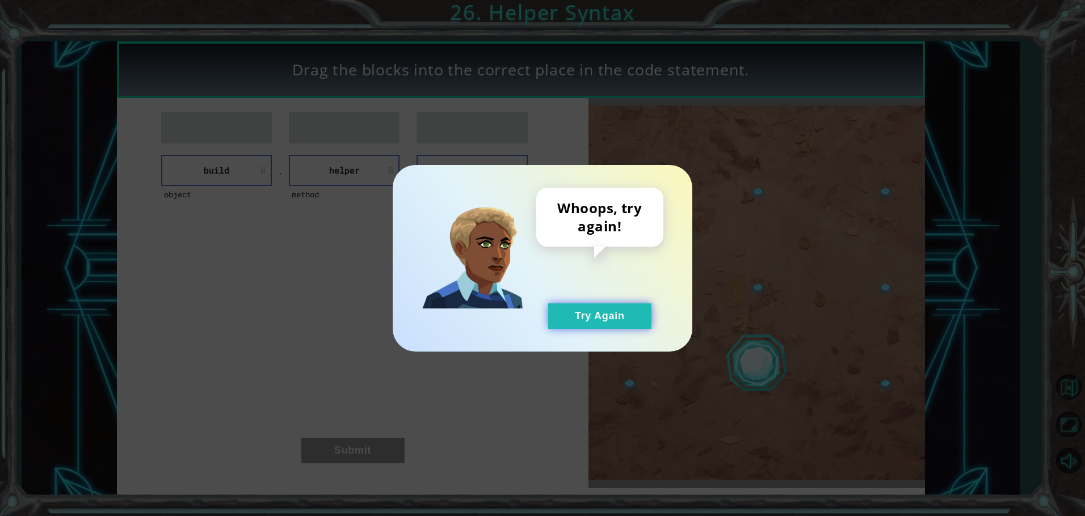
click at [595, 311] on button "Try Again" at bounding box center [599, 317] width 103 height 26
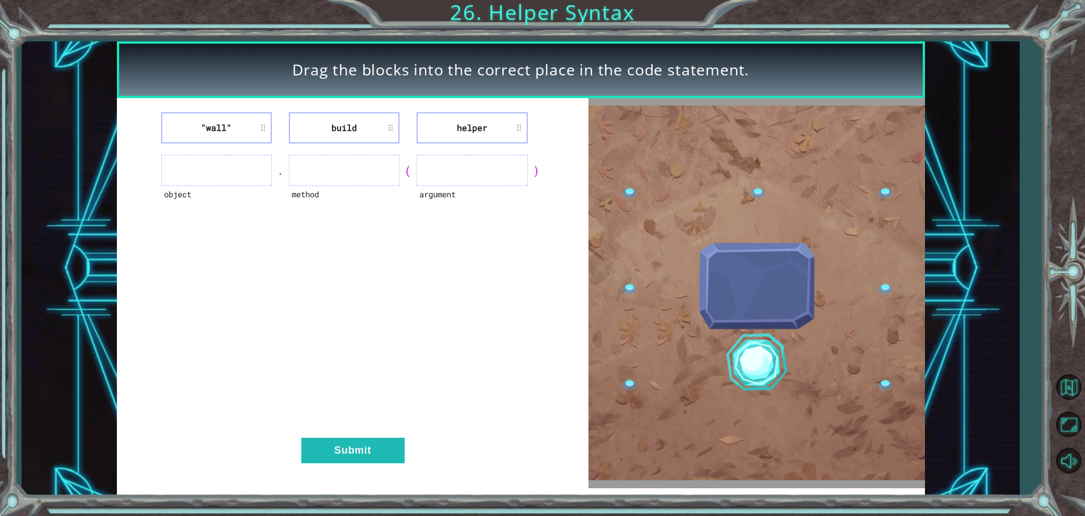
click at [487, 359] on div ""wall" build helper object . method ( argument ) Submit" at bounding box center [352, 293] width 471 height 390
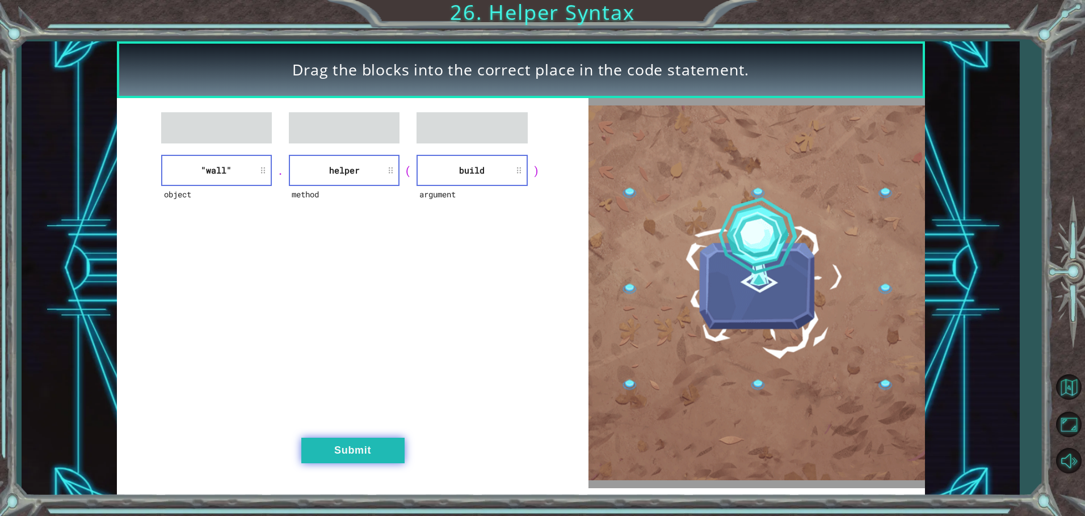
click at [335, 461] on button "Submit" at bounding box center [352, 451] width 103 height 26
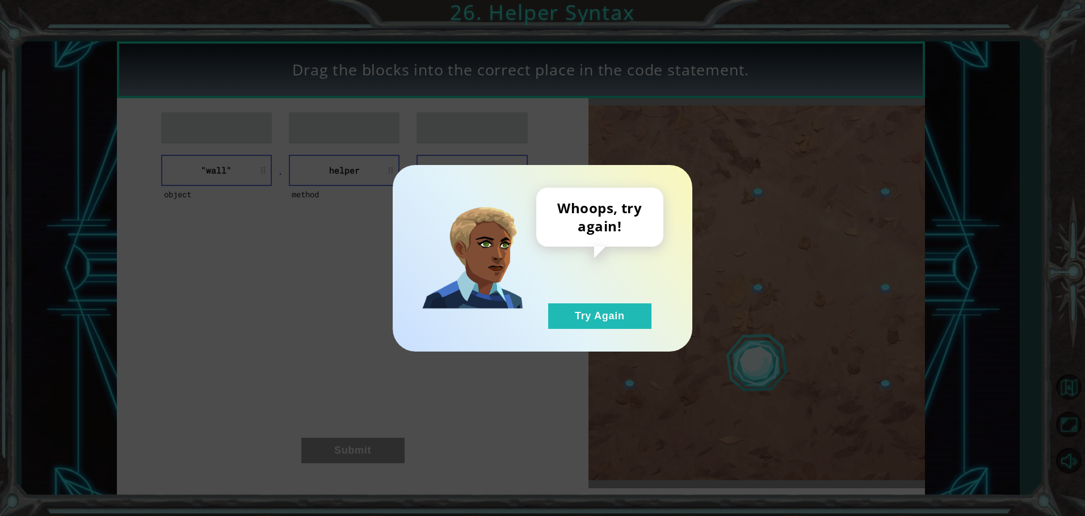
drag, startPoint x: 595, startPoint y: 327, endPoint x: 568, endPoint y: 299, distance: 39.3
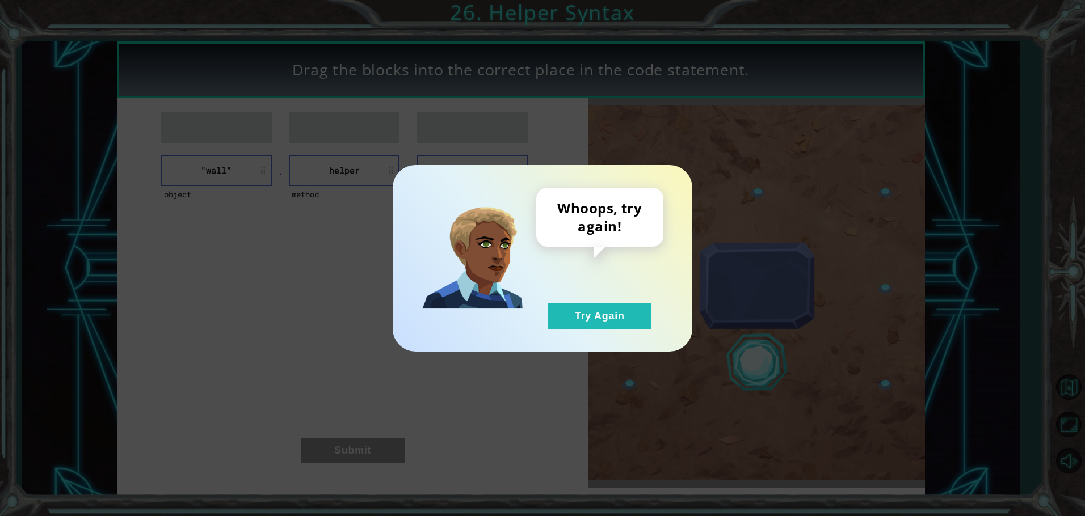
click at [595, 326] on button "Try Again" at bounding box center [599, 317] width 103 height 26
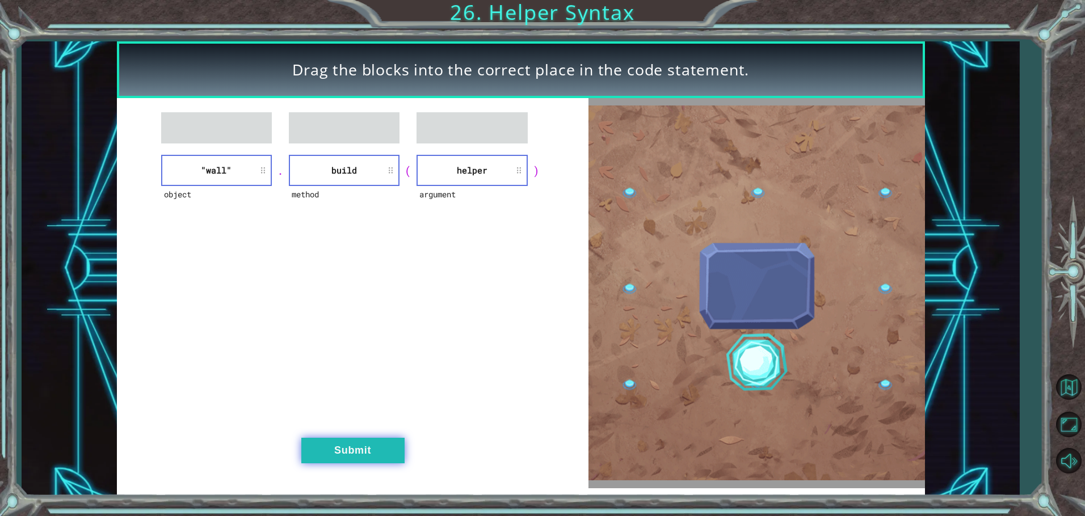
click at [341, 453] on button "Submit" at bounding box center [352, 451] width 103 height 26
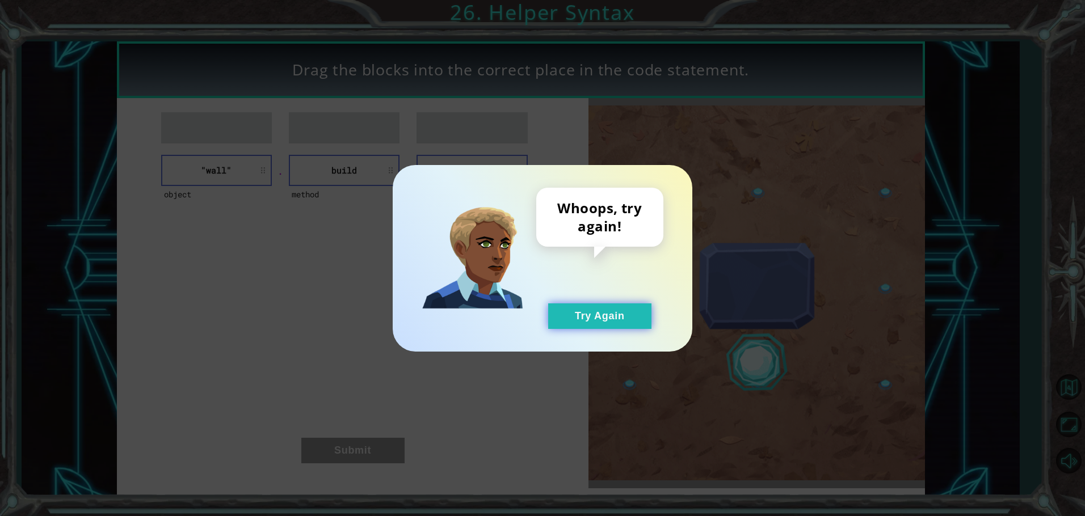
click at [588, 308] on button "Try Again" at bounding box center [599, 317] width 103 height 26
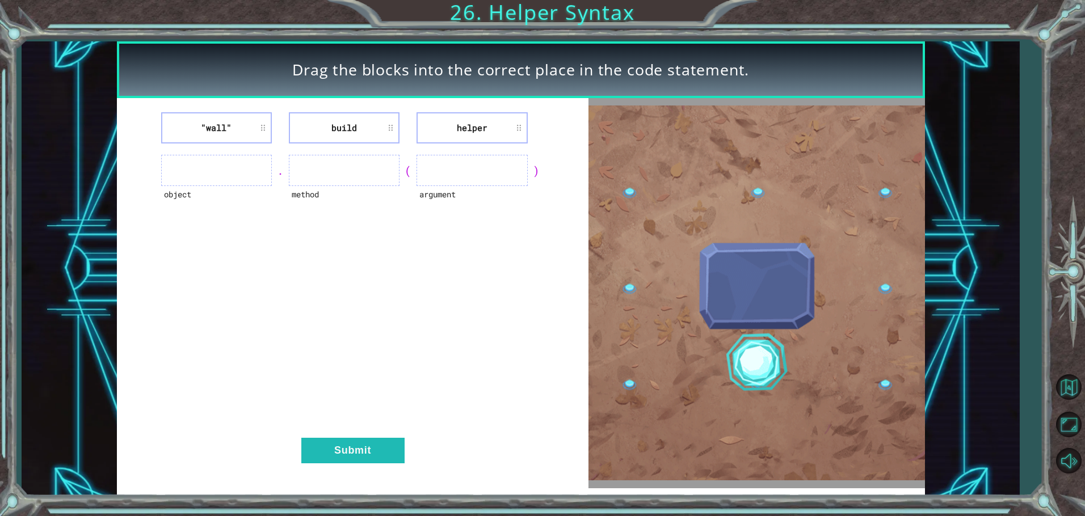
click at [209, 91] on div "Drag the blocks into the correct place in the code statement." at bounding box center [521, 69] width 808 height 57
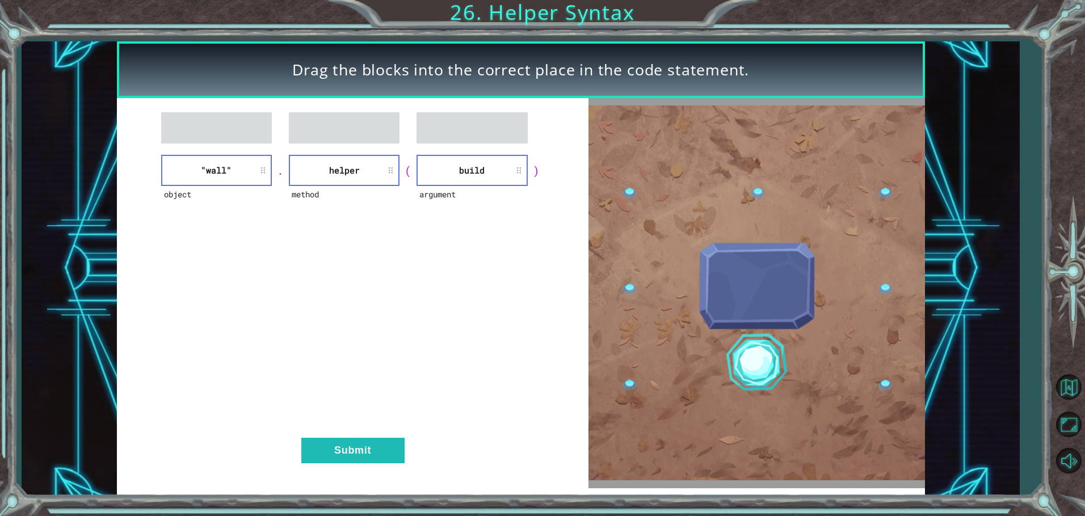
drag, startPoint x: 348, startPoint y: 153, endPoint x: 318, endPoint y: 174, distance: 36.5
click at [318, 174] on div "object "wall" . method helper ( argument build ) Submit" at bounding box center [352, 293] width 471 height 390
click at [350, 448] on button "Submit" at bounding box center [352, 451] width 103 height 26
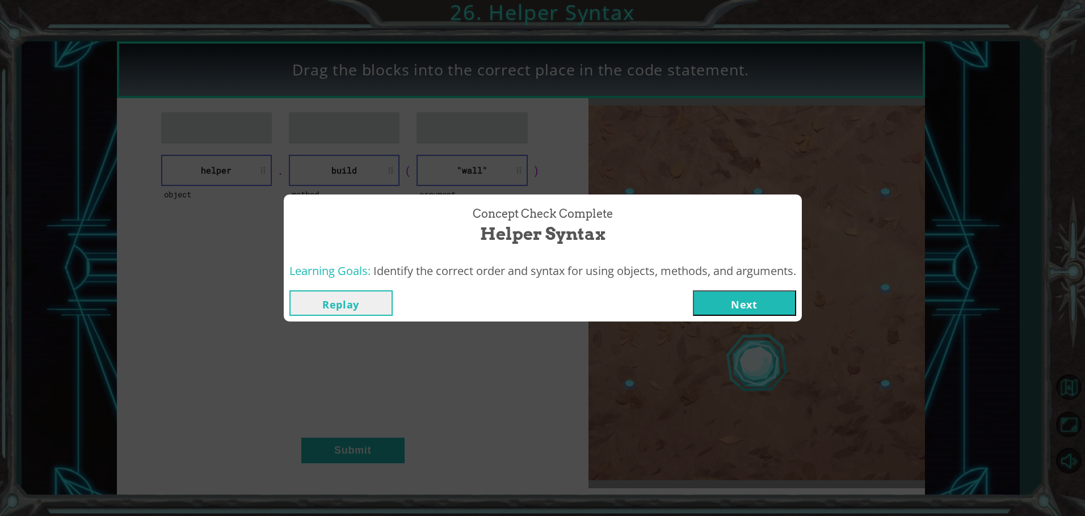
click at [739, 304] on button "Next" at bounding box center [744, 303] width 103 height 26
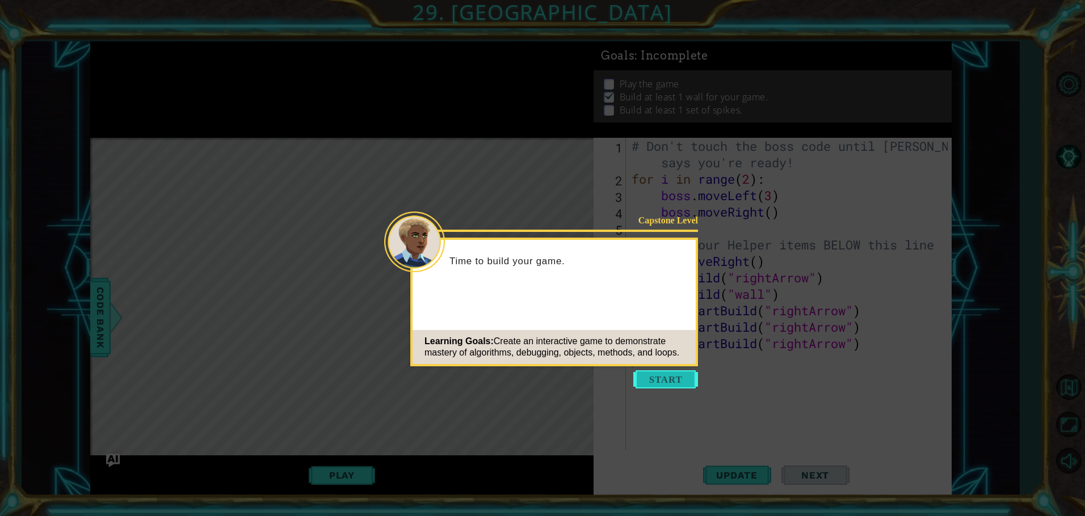
click at [654, 372] on button "Start" at bounding box center [665, 379] width 65 height 18
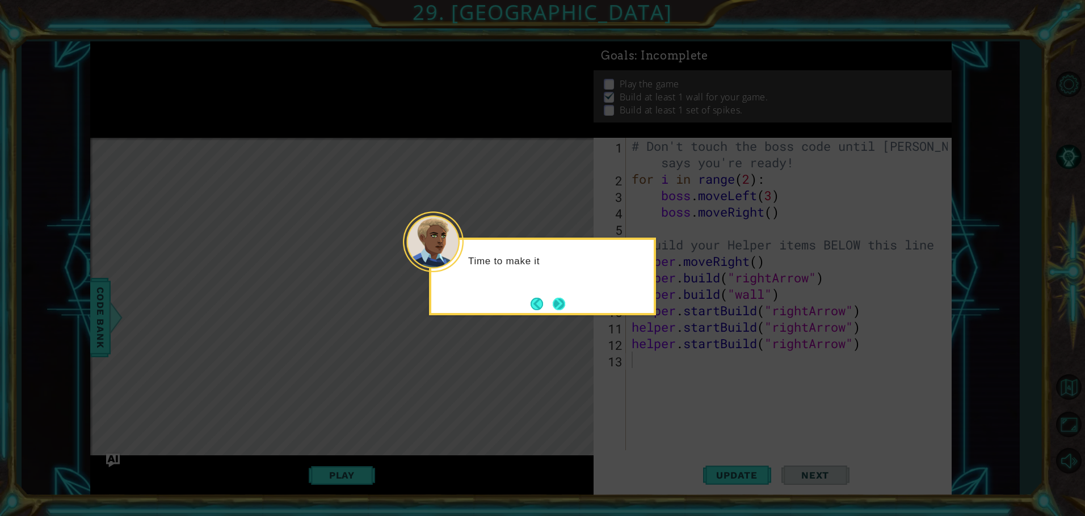
click at [553, 298] on button "Next" at bounding box center [559, 304] width 12 height 12
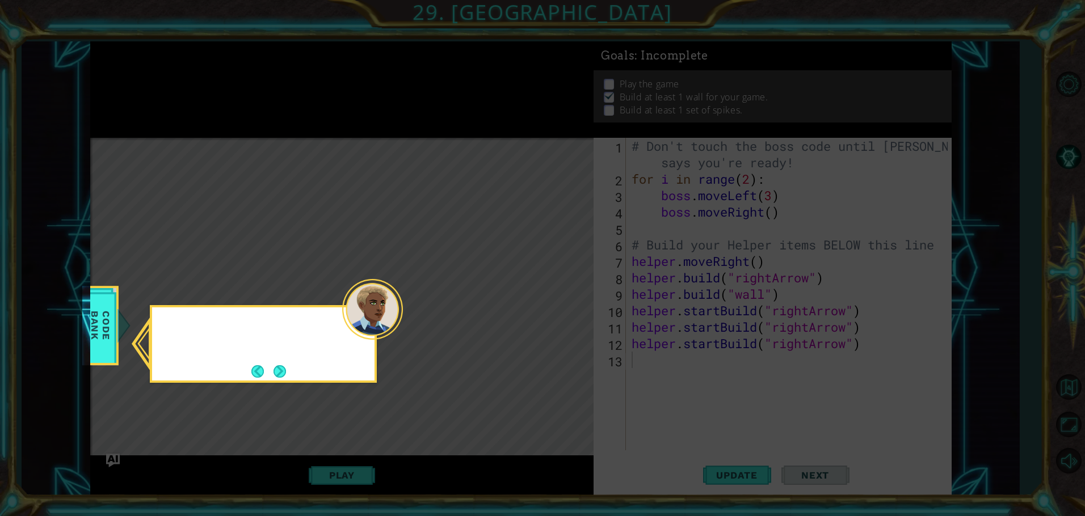
click at [551, 297] on icon at bounding box center [542, 258] width 1085 height 516
click at [276, 375] on button "Next" at bounding box center [279, 371] width 12 height 12
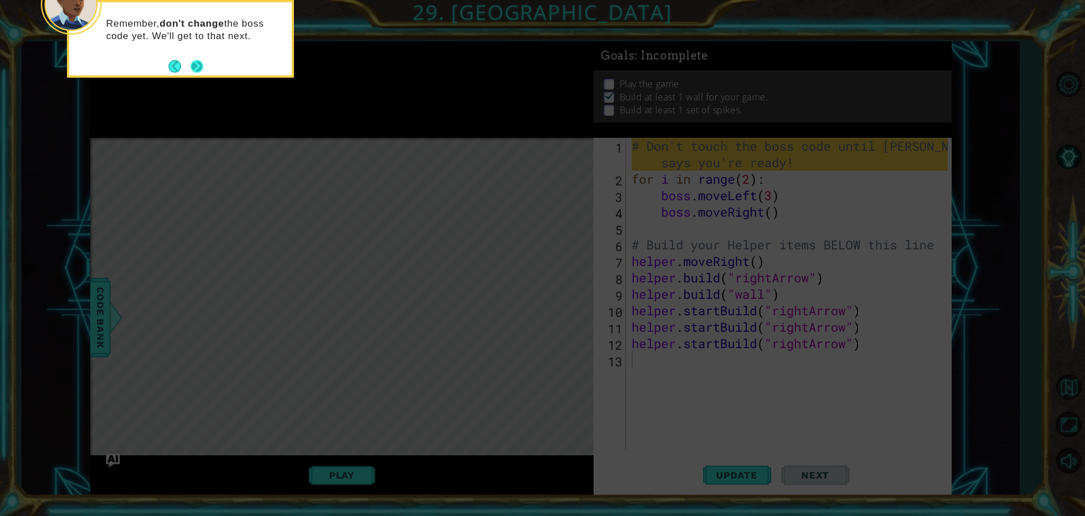
click at [199, 73] on button "Next" at bounding box center [197, 66] width 12 height 12
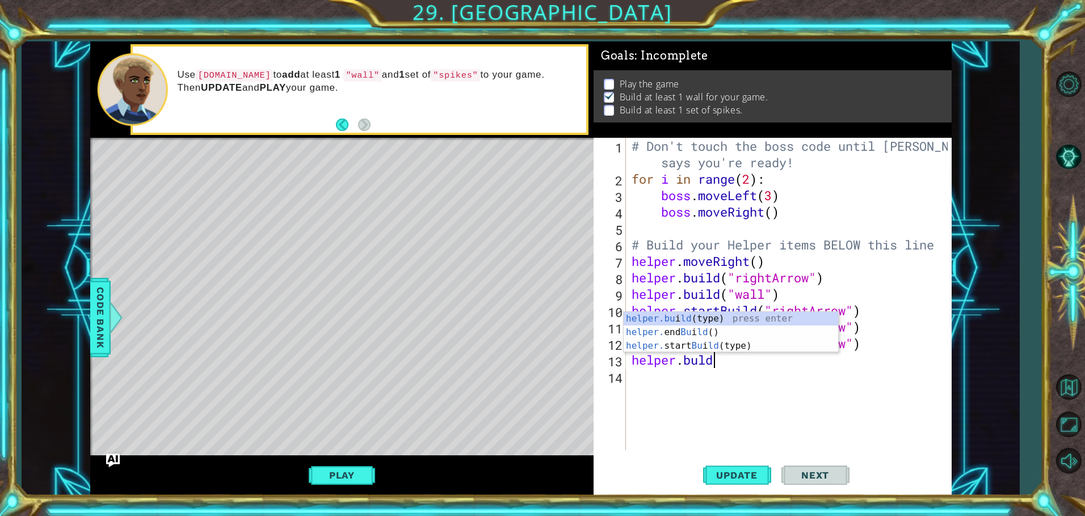
scroll to position [0, 3]
click at [671, 314] on div "helper.bu i ld (type) press enter helper. end Bu i ld () press enter helper. st…" at bounding box center [731, 346] width 214 height 68
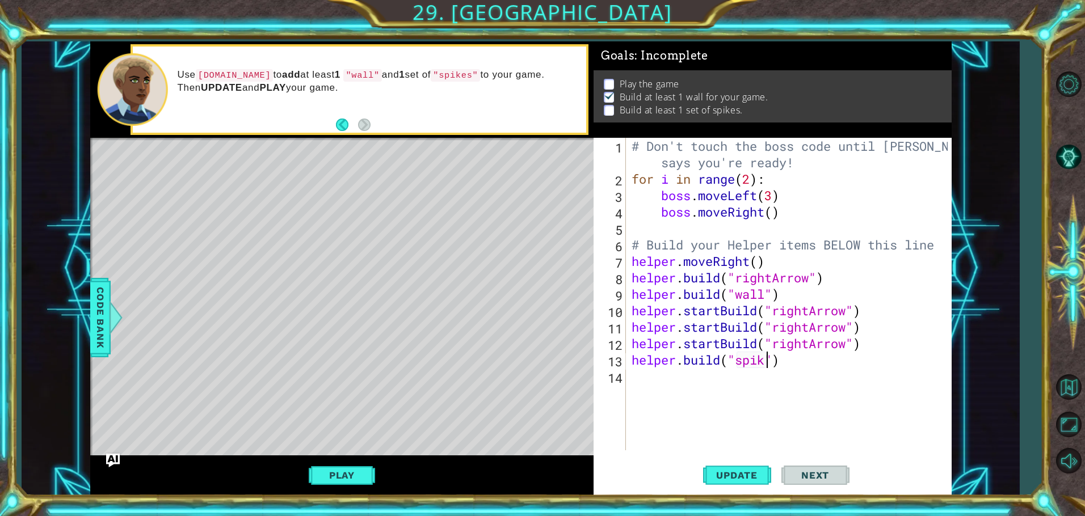
scroll to position [0, 7]
type textarea "[DOMAIN_NAME]("spikes")"
click at [727, 479] on span "Update" at bounding box center [737, 475] width 64 height 11
click at [324, 475] on button "Play" at bounding box center [342, 476] width 66 height 22
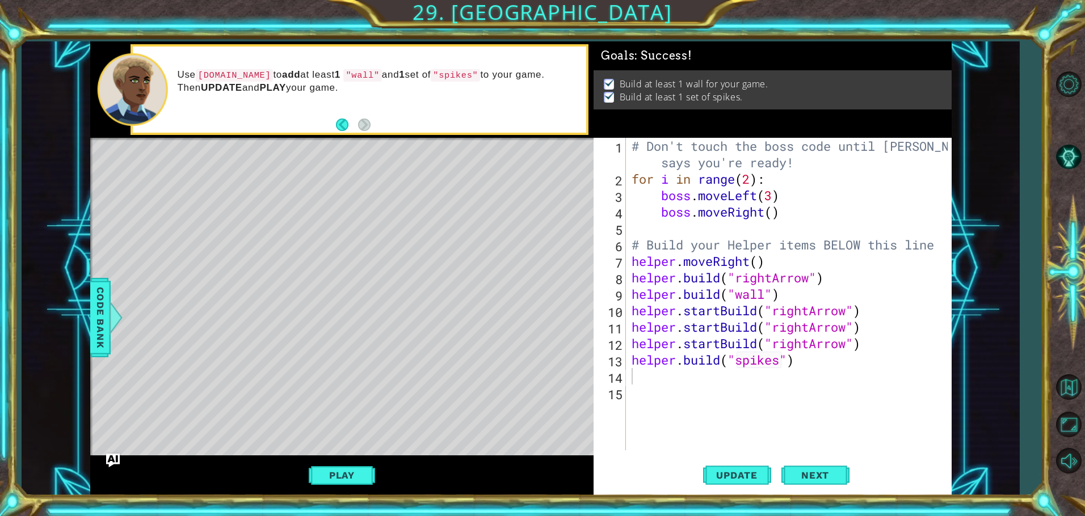
click at [633, 375] on div "# Don't touch the boss code until [PERSON_NAME] says you're ready! for i in ran…" at bounding box center [791, 319] width 324 height 362
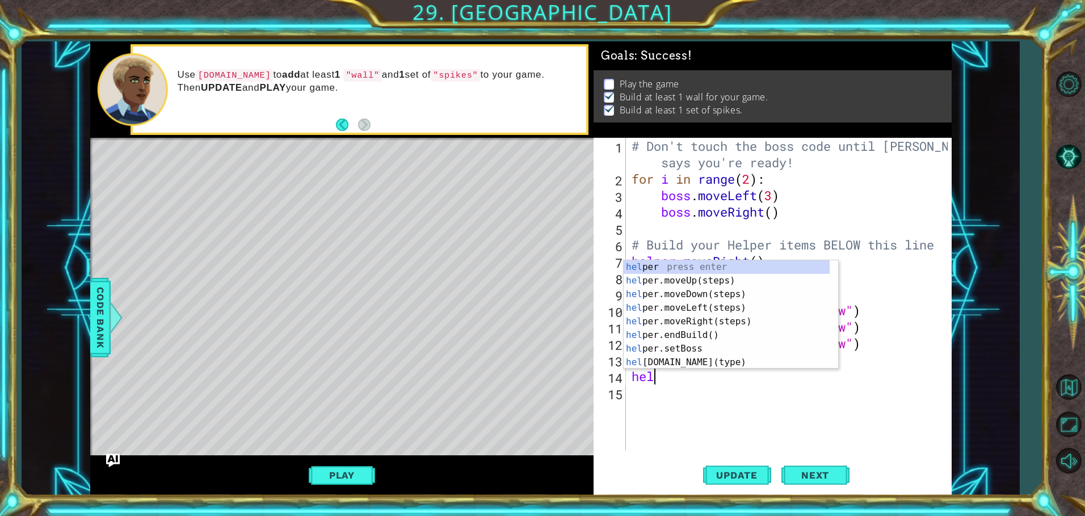
scroll to position [0, 1]
click at [703, 359] on div "help er press enter help er.moveUp(steps) press enter help er.moveDown(steps) p…" at bounding box center [727, 328] width 206 height 136
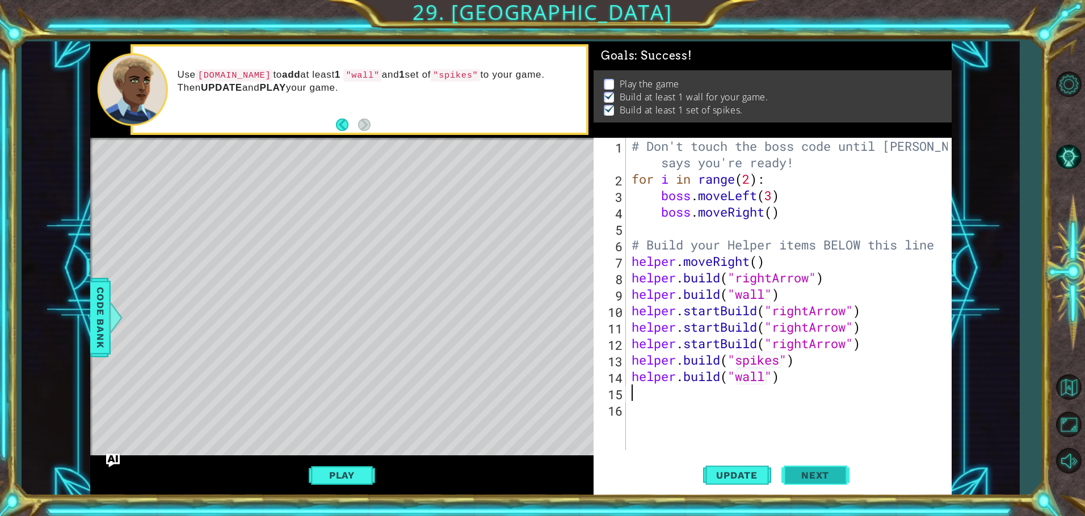
type textarea "[DOMAIN_NAME]("wall")"
click at [791, 480] on span "Next" at bounding box center [815, 475] width 50 height 11
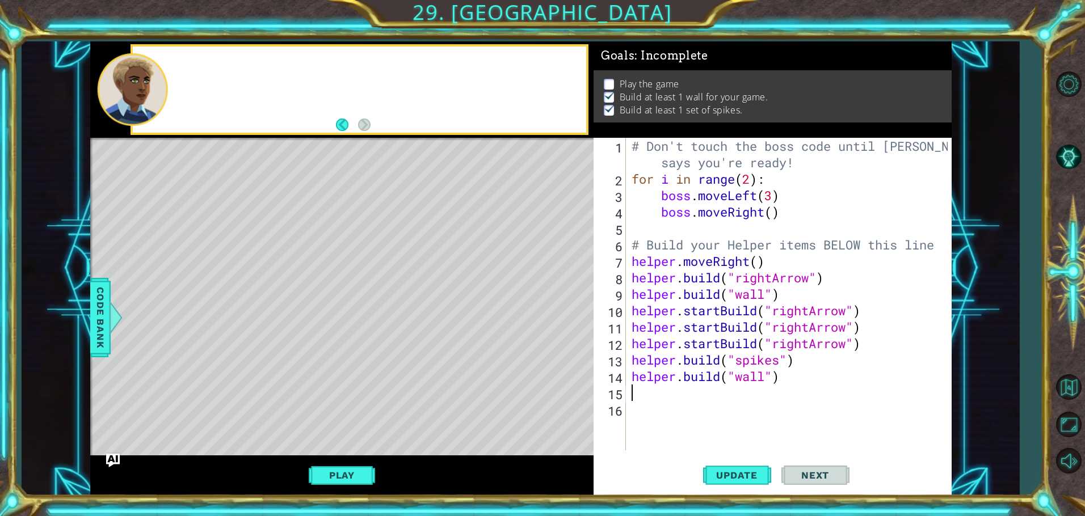
scroll to position [0, 0]
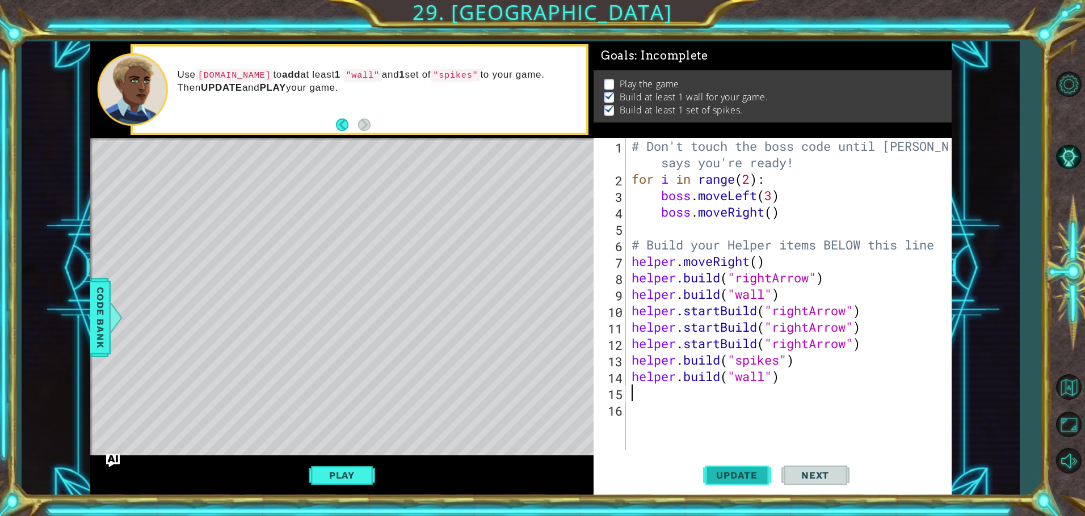
click at [724, 478] on span "Update" at bounding box center [737, 475] width 64 height 11
click at [709, 449] on div "# Don't touch the boss code until [PERSON_NAME] says you're ready! for i in ran…" at bounding box center [791, 319] width 324 height 362
click at [339, 476] on button "Play" at bounding box center [342, 476] width 66 height 22
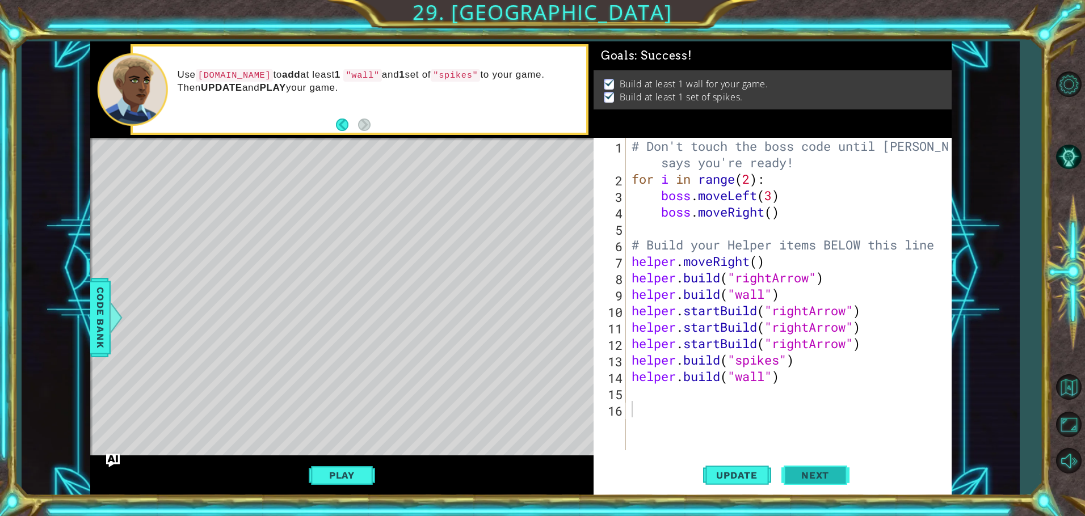
click at [836, 468] on button "Next" at bounding box center [815, 476] width 68 height 36
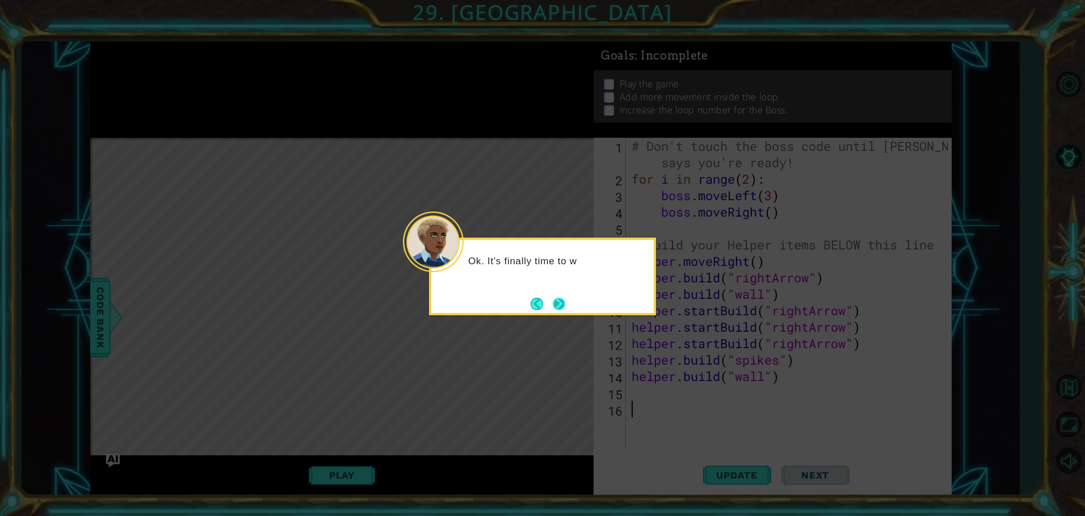
click at [562, 306] on button "Next" at bounding box center [559, 304] width 12 height 12
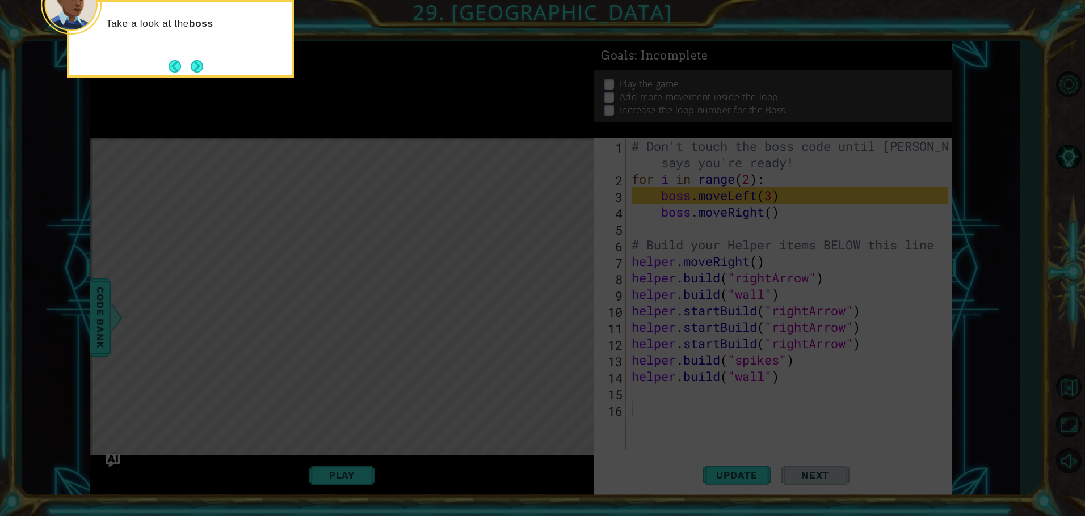
click at [197, 60] on button "Next" at bounding box center [197, 66] width 12 height 12
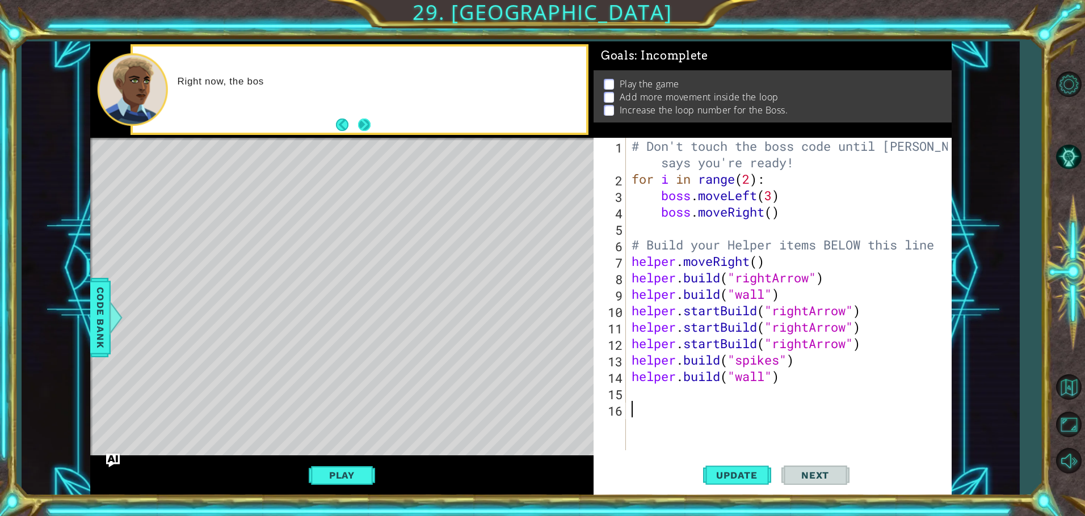
click at [366, 125] on button "Next" at bounding box center [364, 125] width 12 height 12
click at [270, 107] on div "You can add more code inside" at bounding box center [377, 90] width 417 height 40
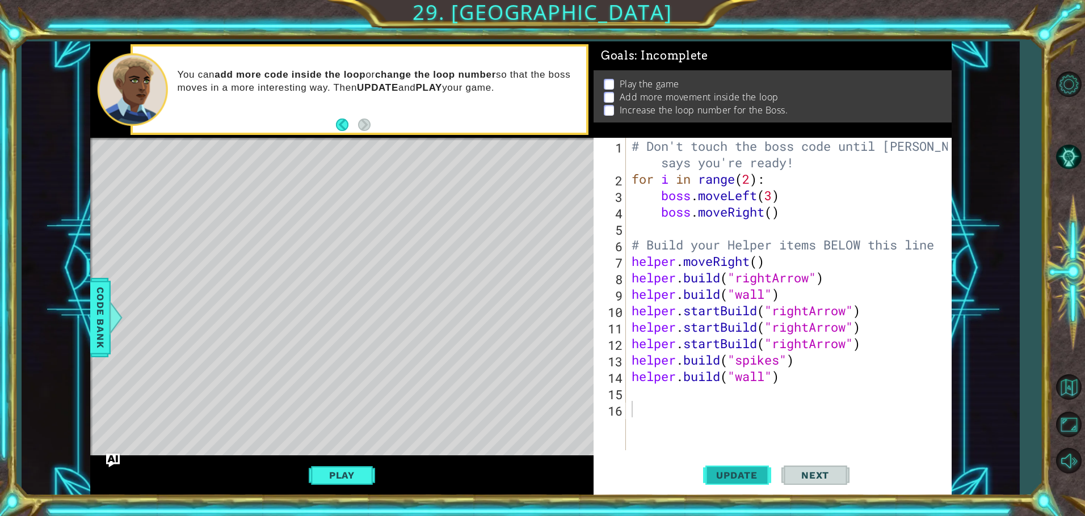
click at [729, 474] on span "Update" at bounding box center [737, 475] width 64 height 11
click at [636, 390] on div "# Don't touch the boss code until [PERSON_NAME] says you're ready! for i in ran…" at bounding box center [791, 319] width 324 height 362
type textarea "h"
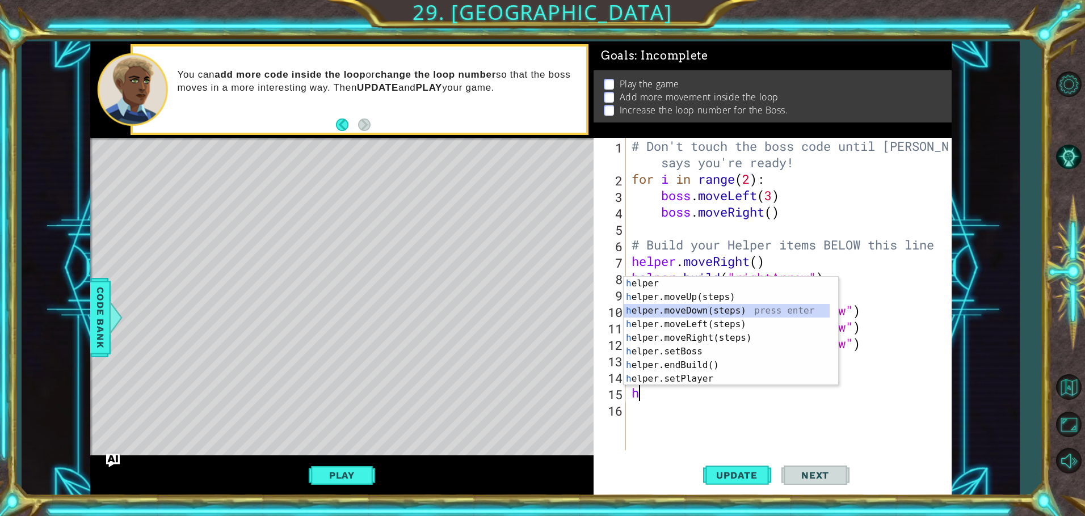
click at [710, 309] on div "h elper press enter h elper.moveUp(steps) press enter h elper.moveDown(steps) p…" at bounding box center [727, 345] width 206 height 136
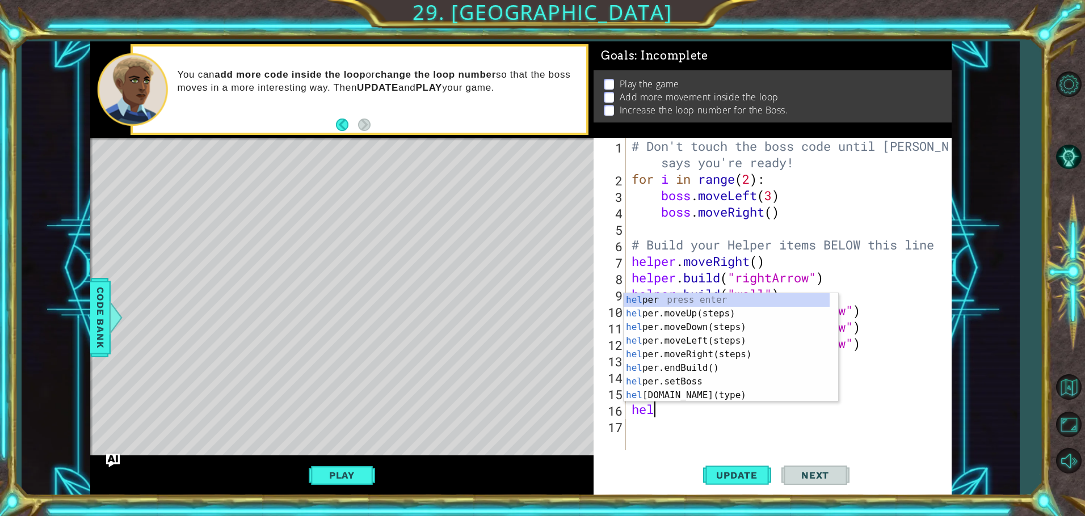
scroll to position [0, 1]
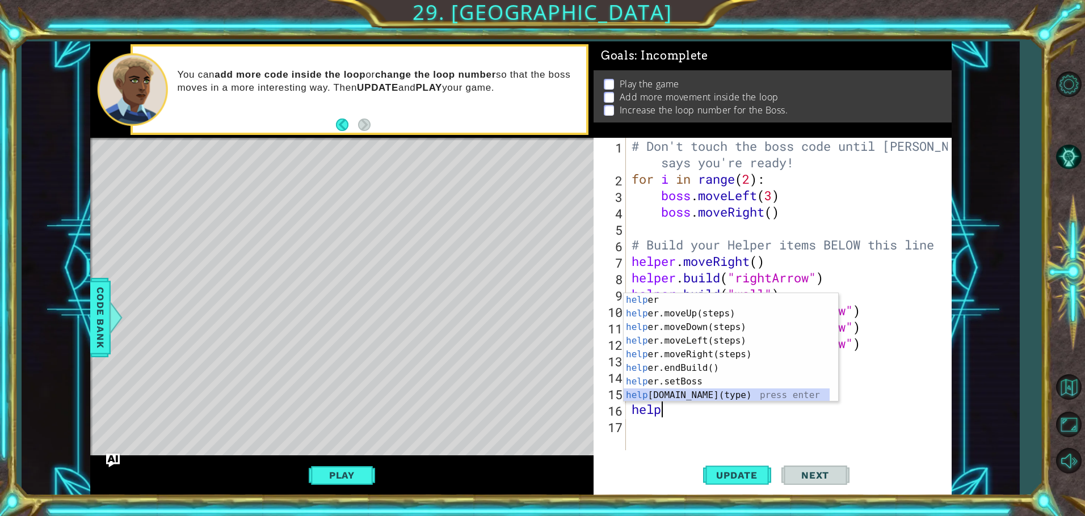
click at [676, 390] on div "help er press enter help er.moveUp(steps) press enter help er.moveDown(steps) p…" at bounding box center [727, 361] width 206 height 136
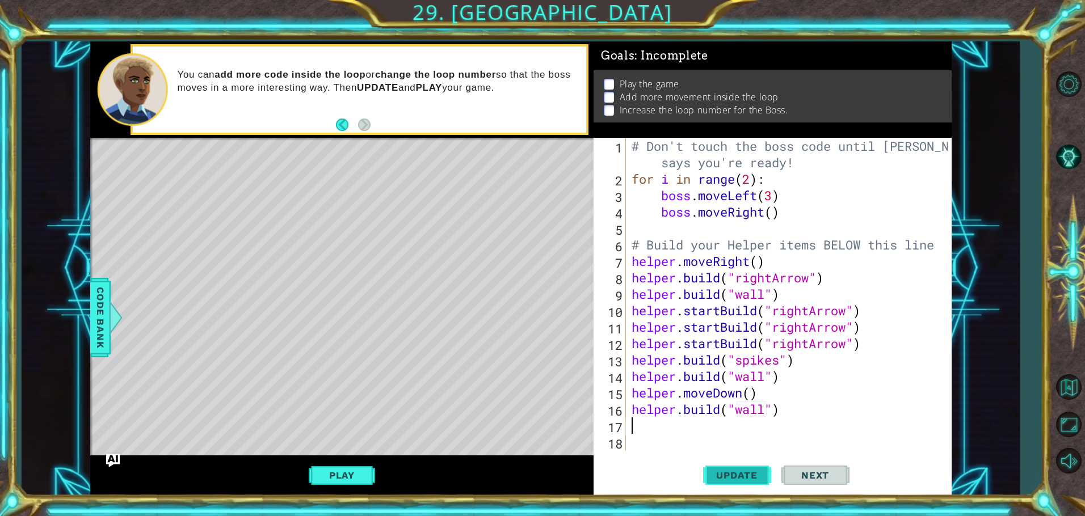
type textarea "[DOMAIN_NAME]("wall")"
click at [724, 478] on span "Update" at bounding box center [737, 475] width 64 height 11
type textarea "h"
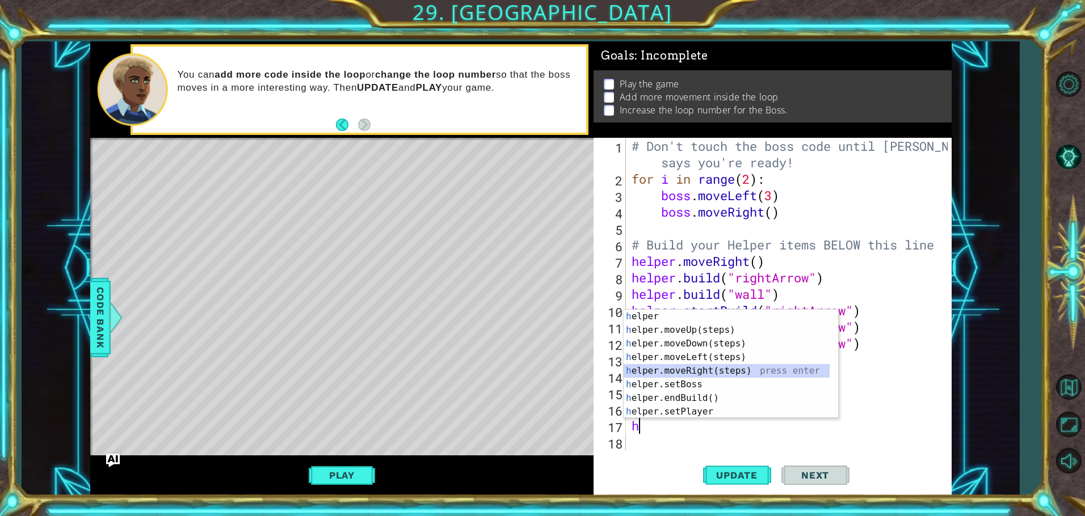
click at [700, 367] on div "h elper press enter h elper.moveUp(steps) press enter h elper.moveDown(steps) p…" at bounding box center [727, 378] width 206 height 136
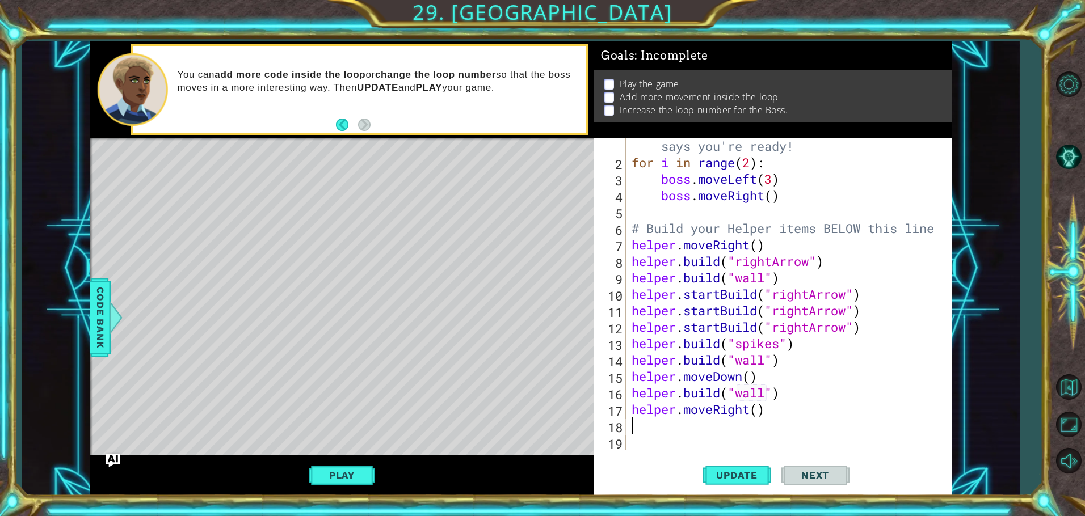
type textarea "h"
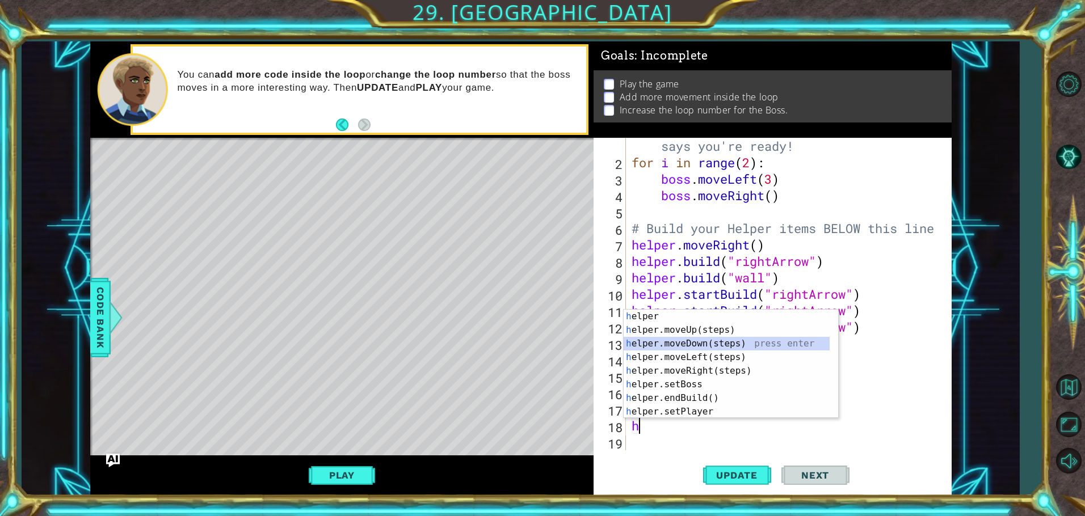
click at [681, 339] on div "h elper press enter h elper.moveUp(steps) press enter h elper.moveDown(steps) p…" at bounding box center [727, 378] width 206 height 136
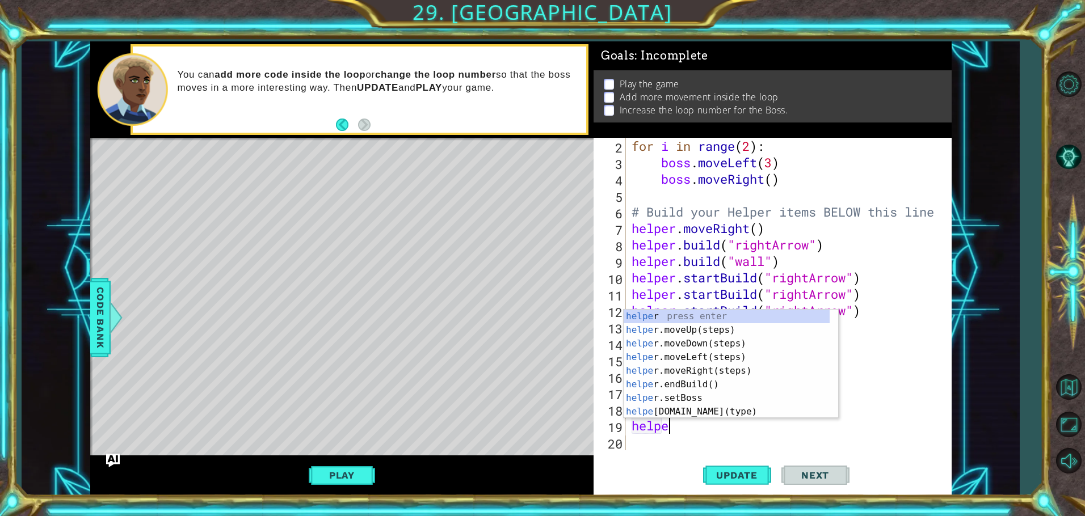
scroll to position [0, 2]
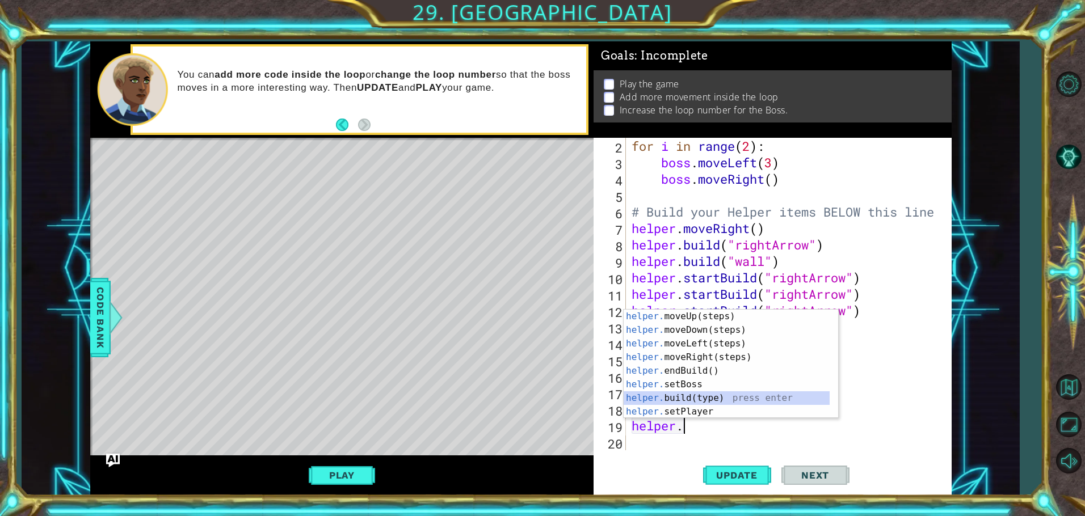
click at [684, 397] on div "helper. moveUp(steps) press enter helper. moveDown(steps) press enter helper. m…" at bounding box center [727, 378] width 206 height 136
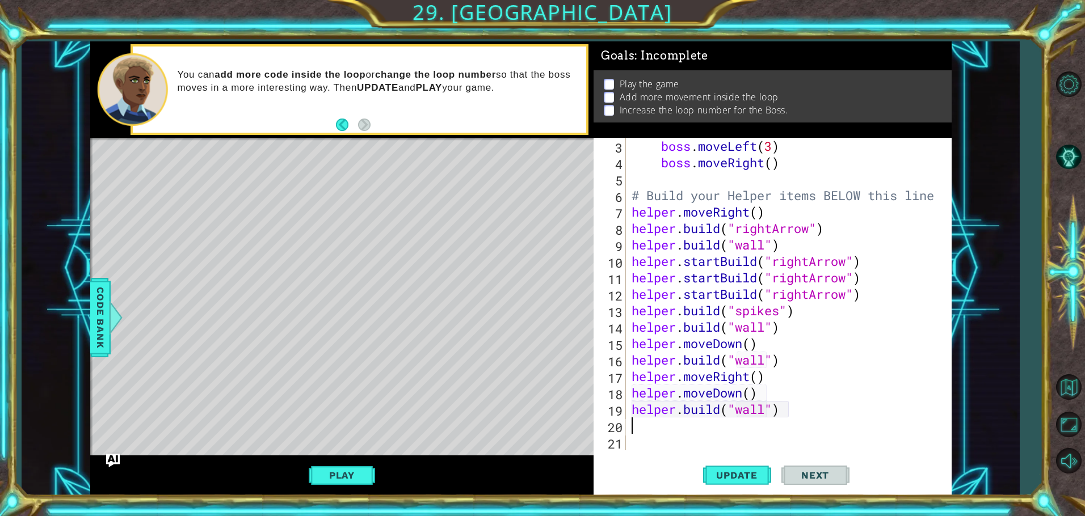
scroll to position [49, 0]
type textarea "[DOMAIN_NAME]("wall")"
click at [739, 473] on span "Update" at bounding box center [737, 475] width 64 height 11
click at [340, 470] on button "Play" at bounding box center [342, 476] width 66 height 22
